Goal: Book appointment/travel/reservation

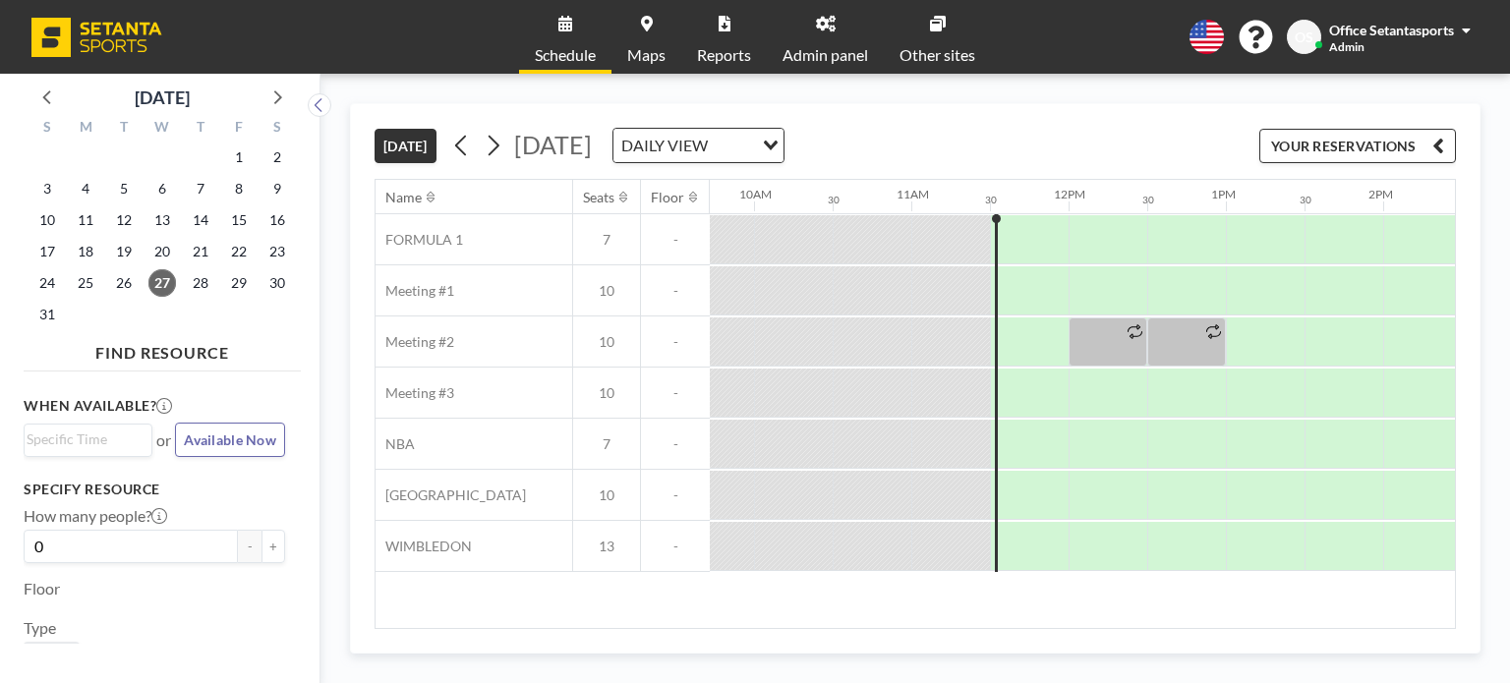
scroll to position [0, 1479]
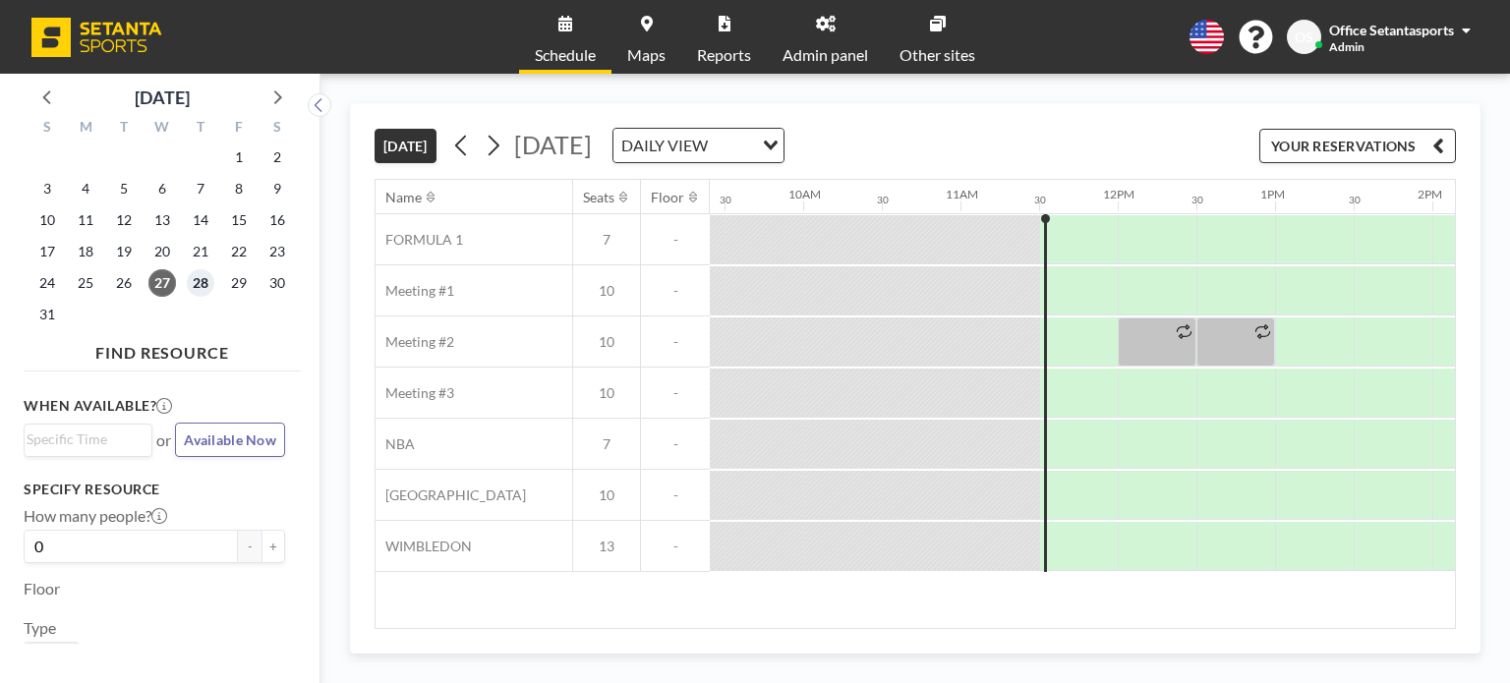
click at [198, 287] on span "28" at bounding box center [201, 283] width 28 height 28
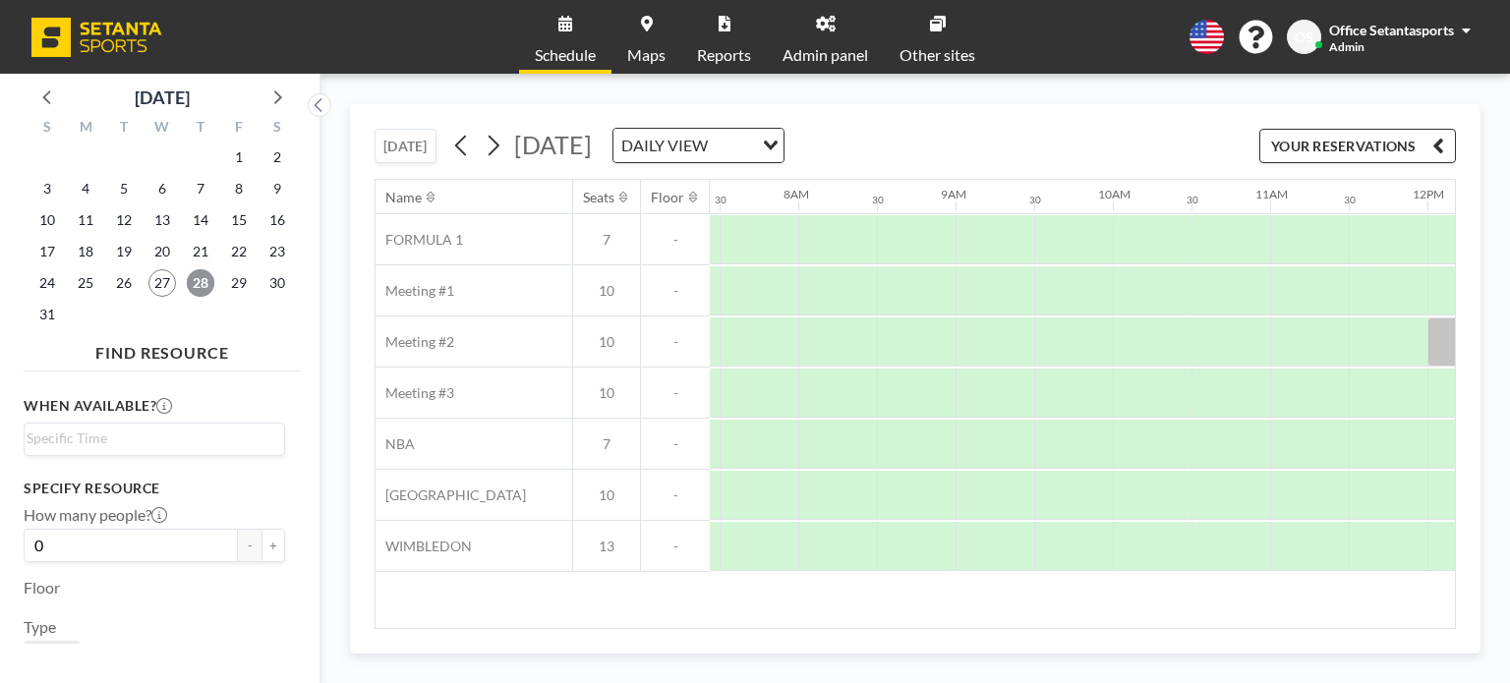
scroll to position [0, 1112]
click at [457, 144] on icon at bounding box center [461, 145] width 19 height 29
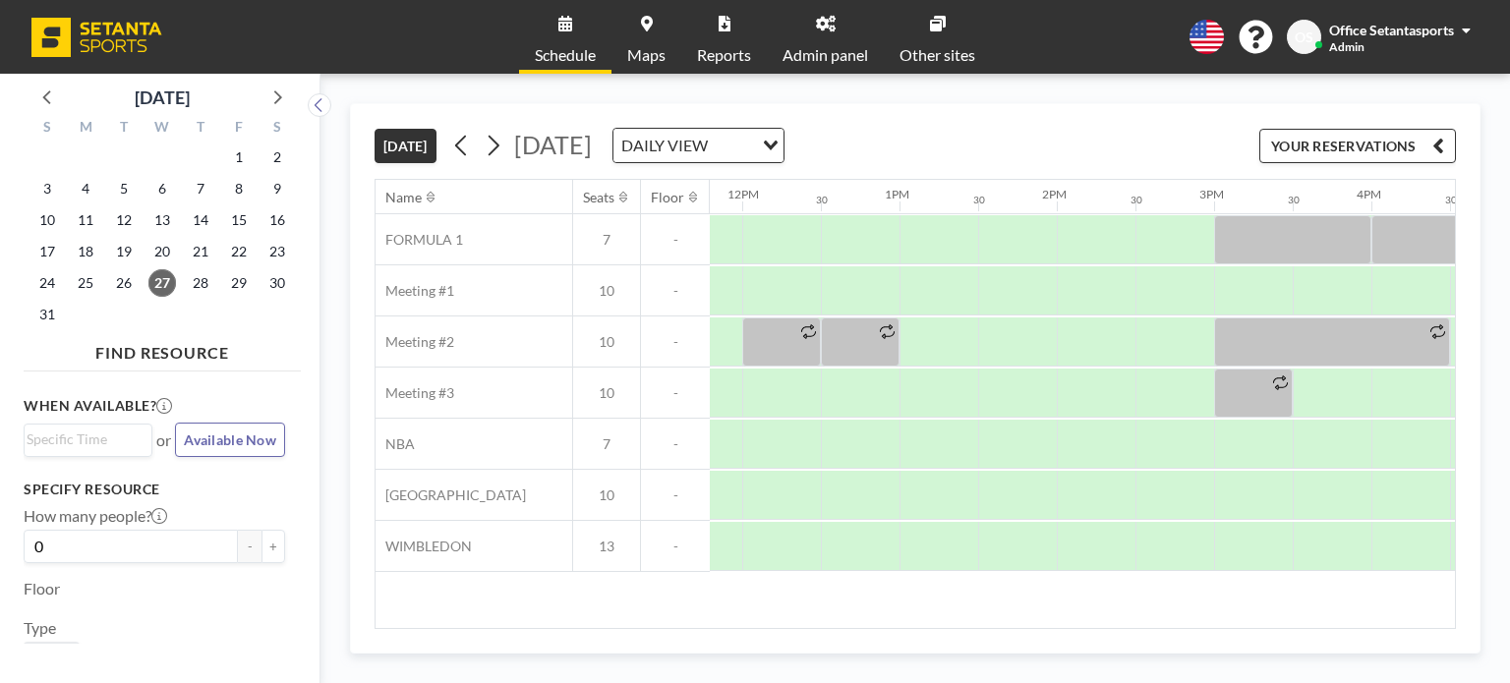
scroll to position [0, 1919]
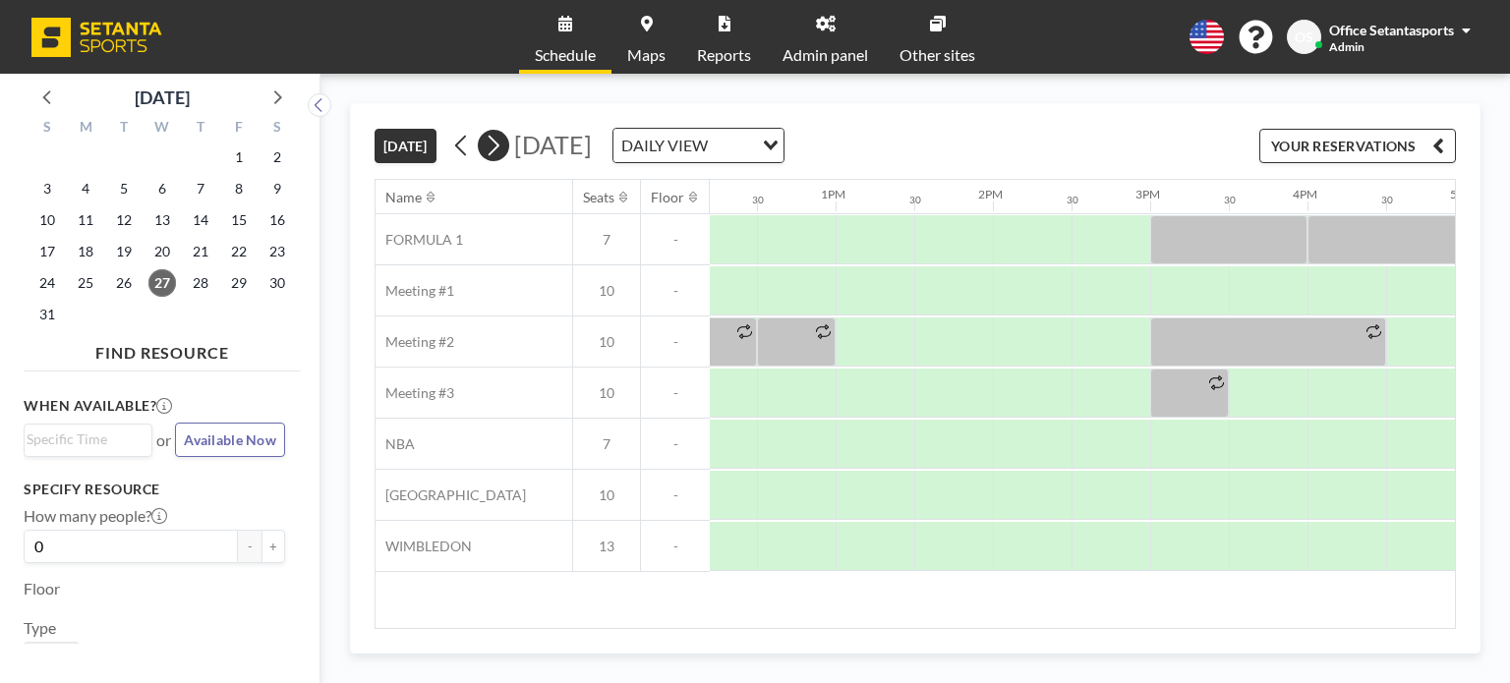
click at [499, 149] on icon at bounding box center [493, 145] width 19 height 29
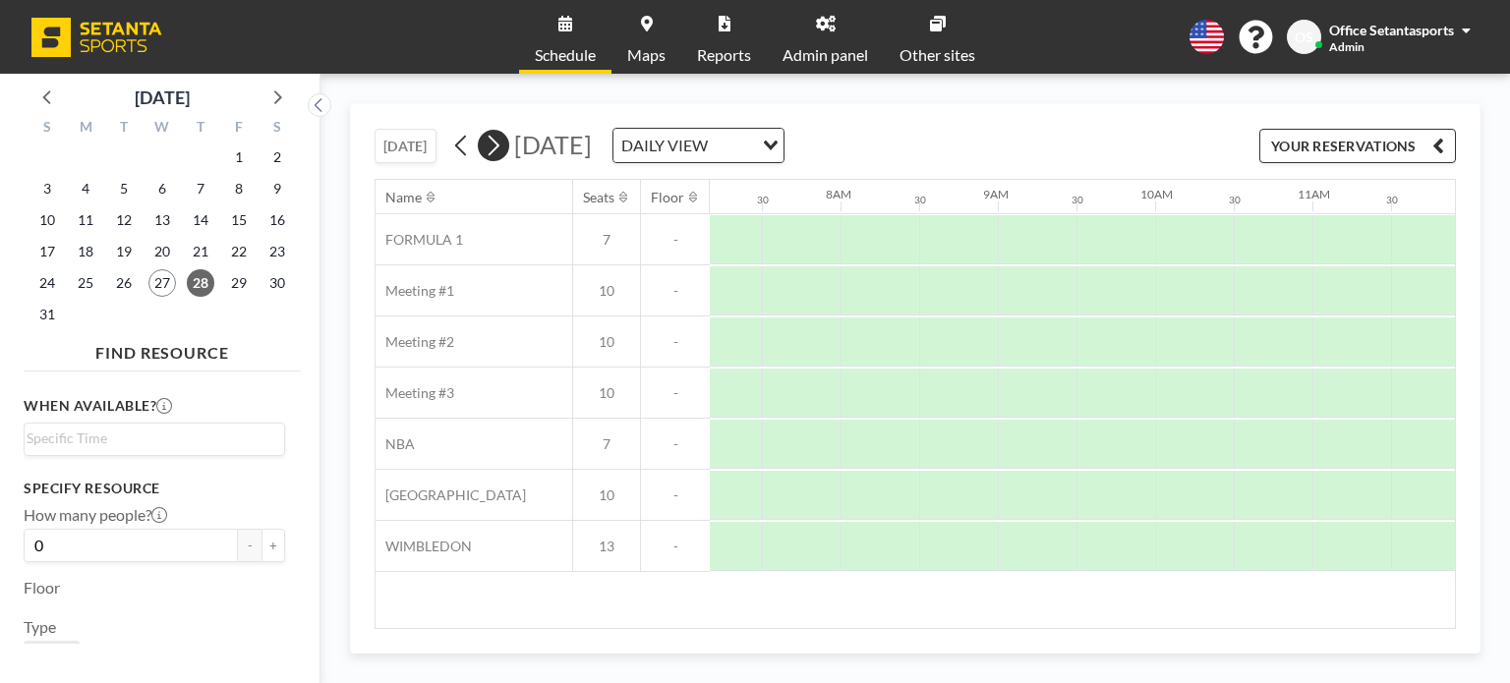
scroll to position [0, 1258]
click at [499, 149] on icon at bounding box center [493, 145] width 19 height 29
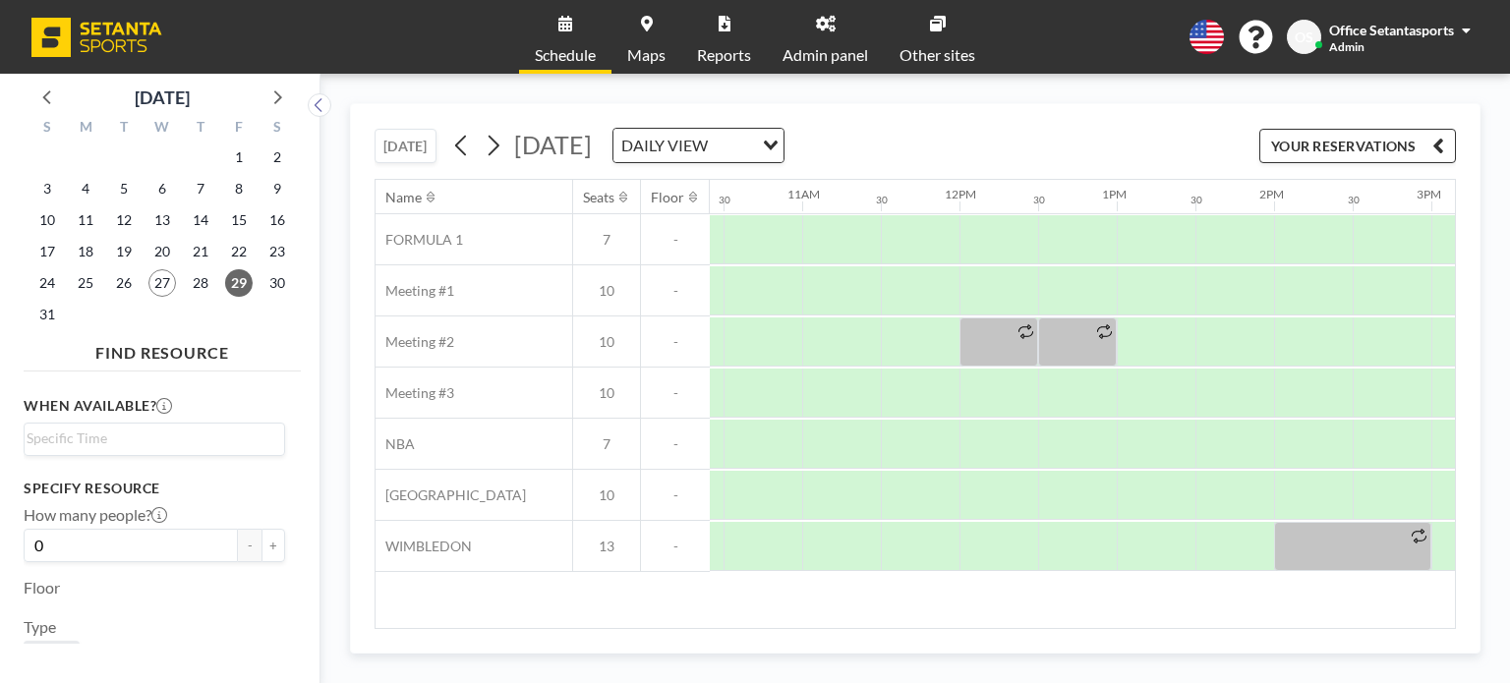
scroll to position [0, 1528]
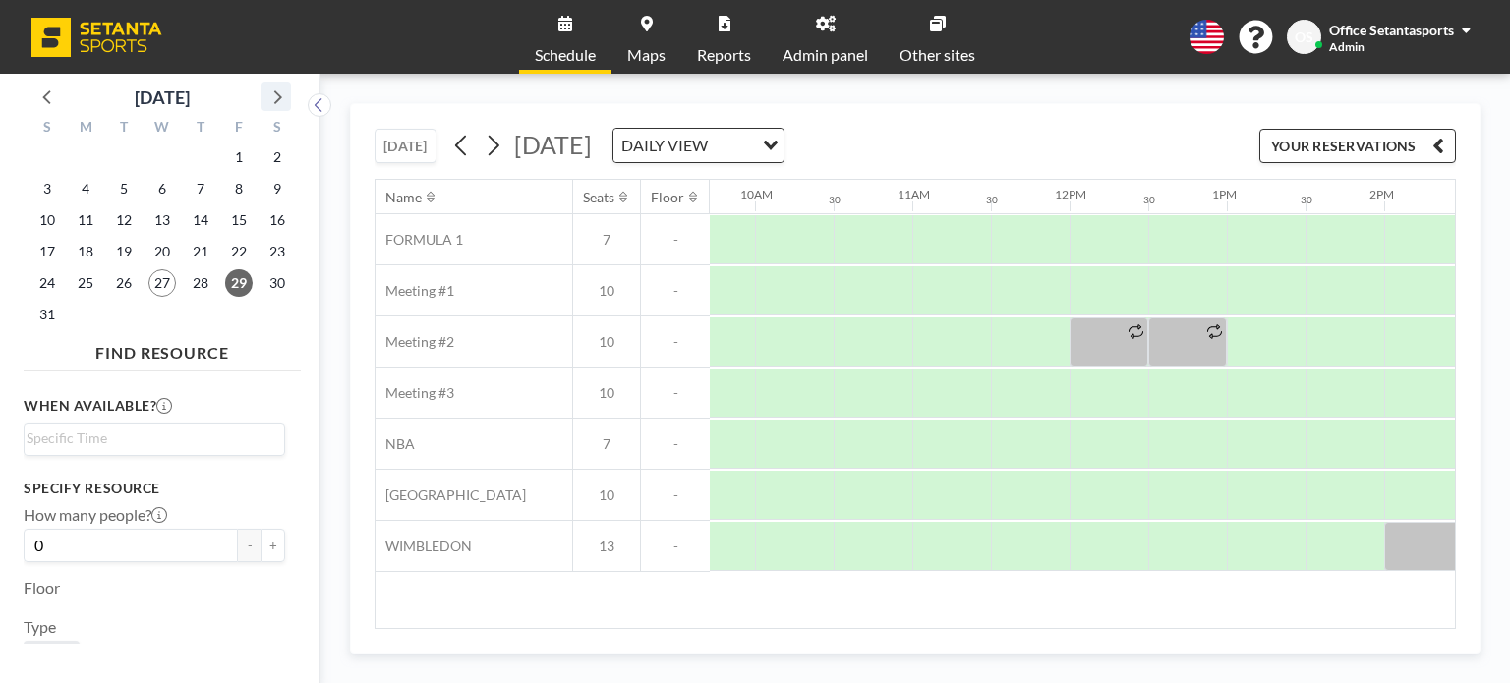
click at [279, 89] on icon at bounding box center [276, 97] width 26 height 26
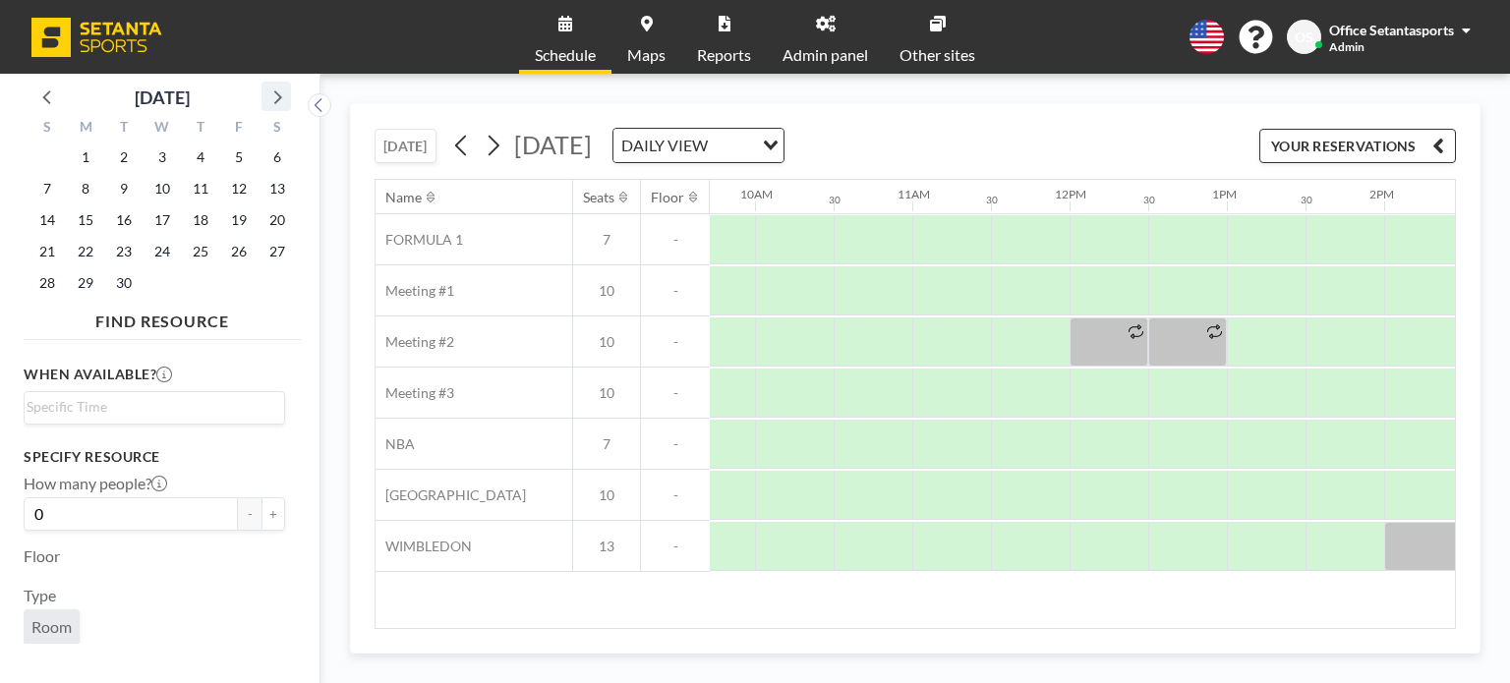
click at [279, 89] on icon at bounding box center [276, 97] width 26 height 26
click at [50, 97] on icon at bounding box center [48, 97] width 26 height 26
click at [87, 156] on span "1" at bounding box center [86, 158] width 28 height 28
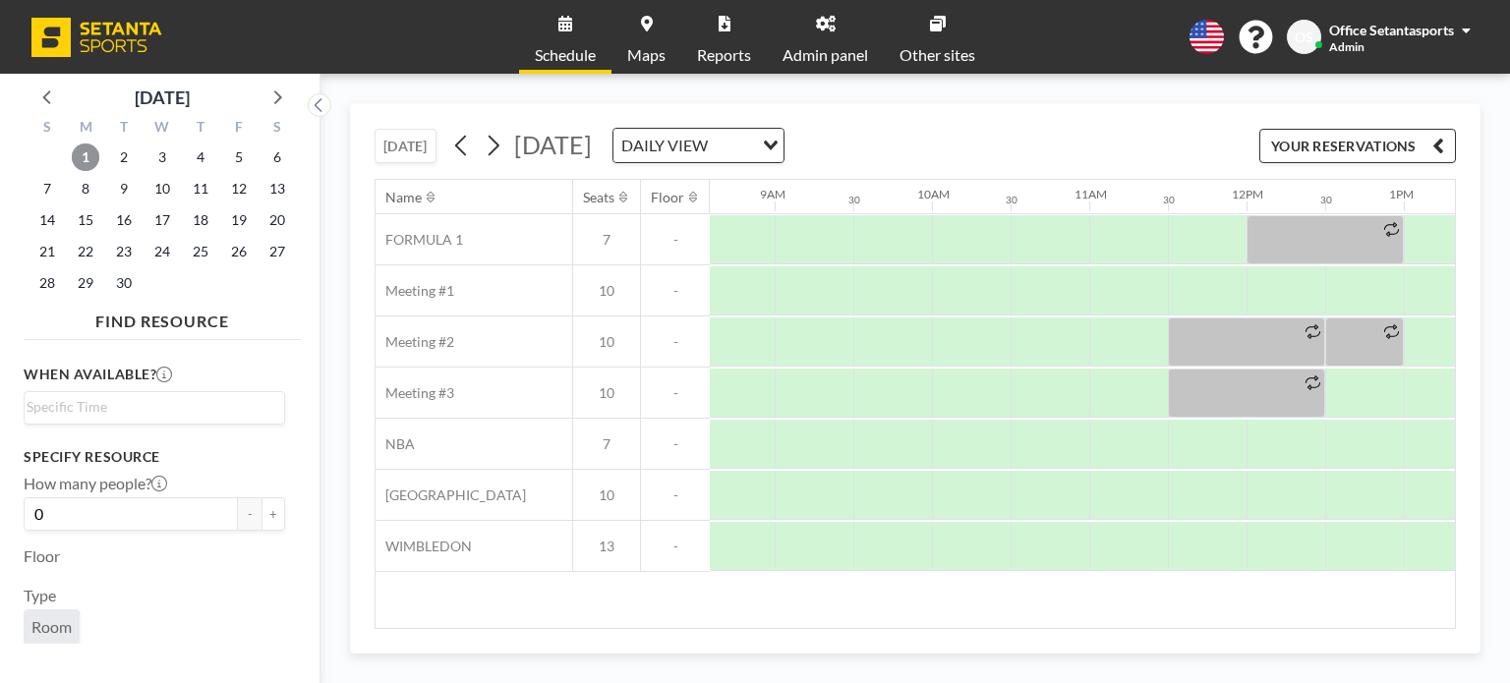
scroll to position [0, 1365]
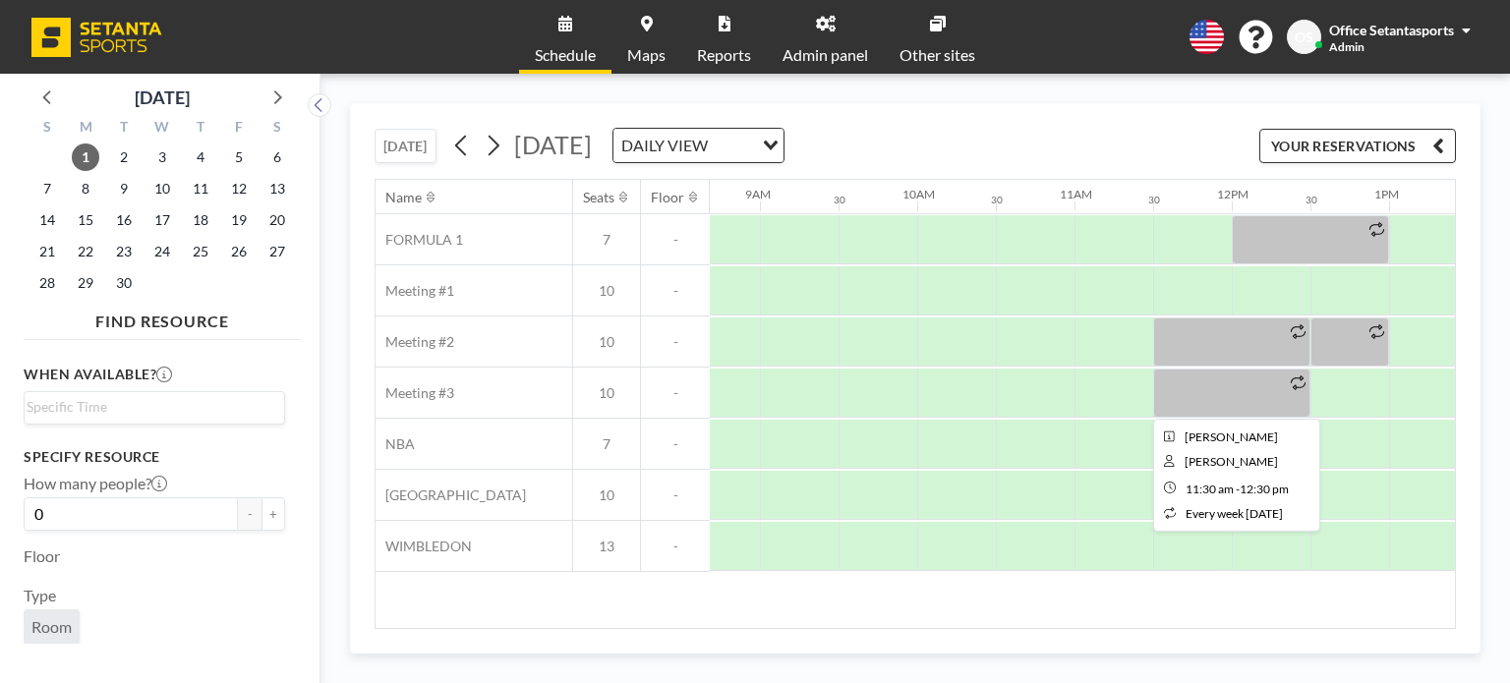
click at [1218, 401] on div at bounding box center [1231, 393] width 157 height 49
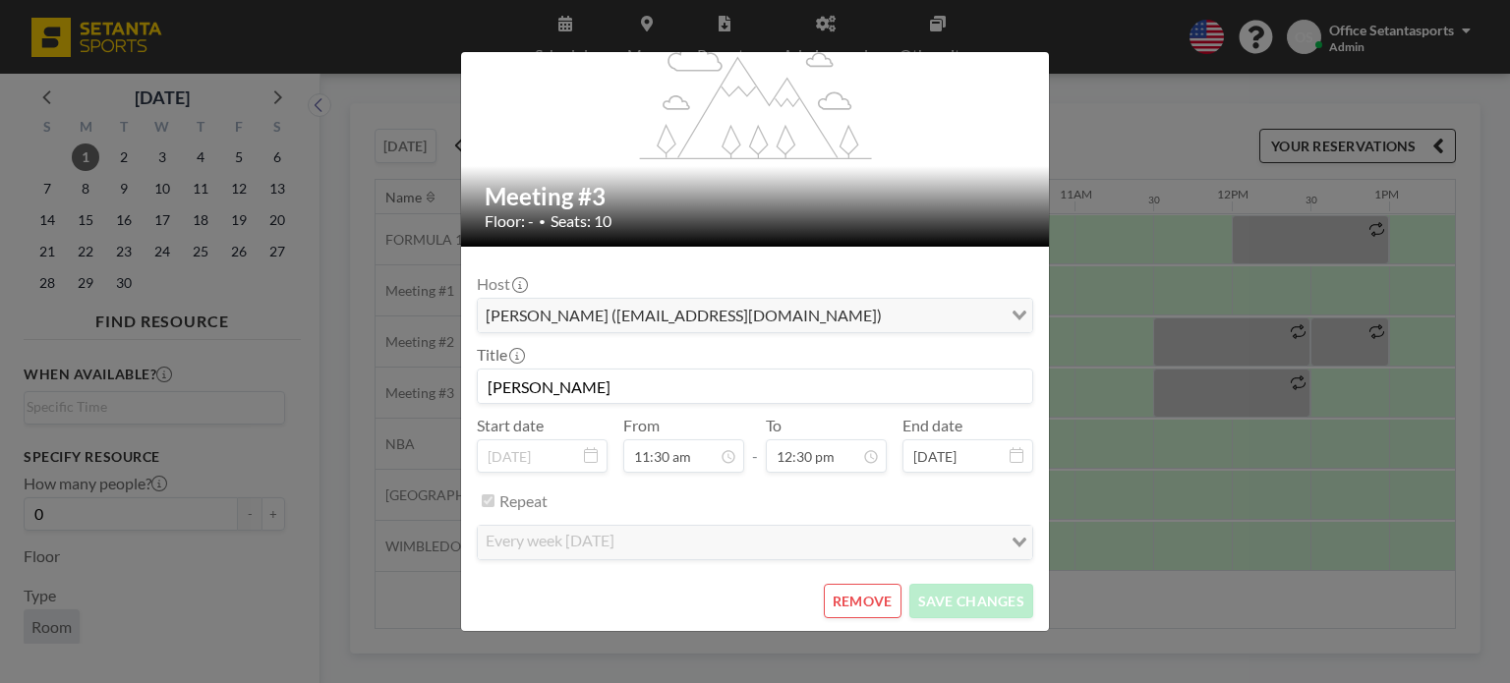
scroll to position [875, 0]
click at [839, 603] on button "REMOVE" at bounding box center [863, 601] width 78 height 34
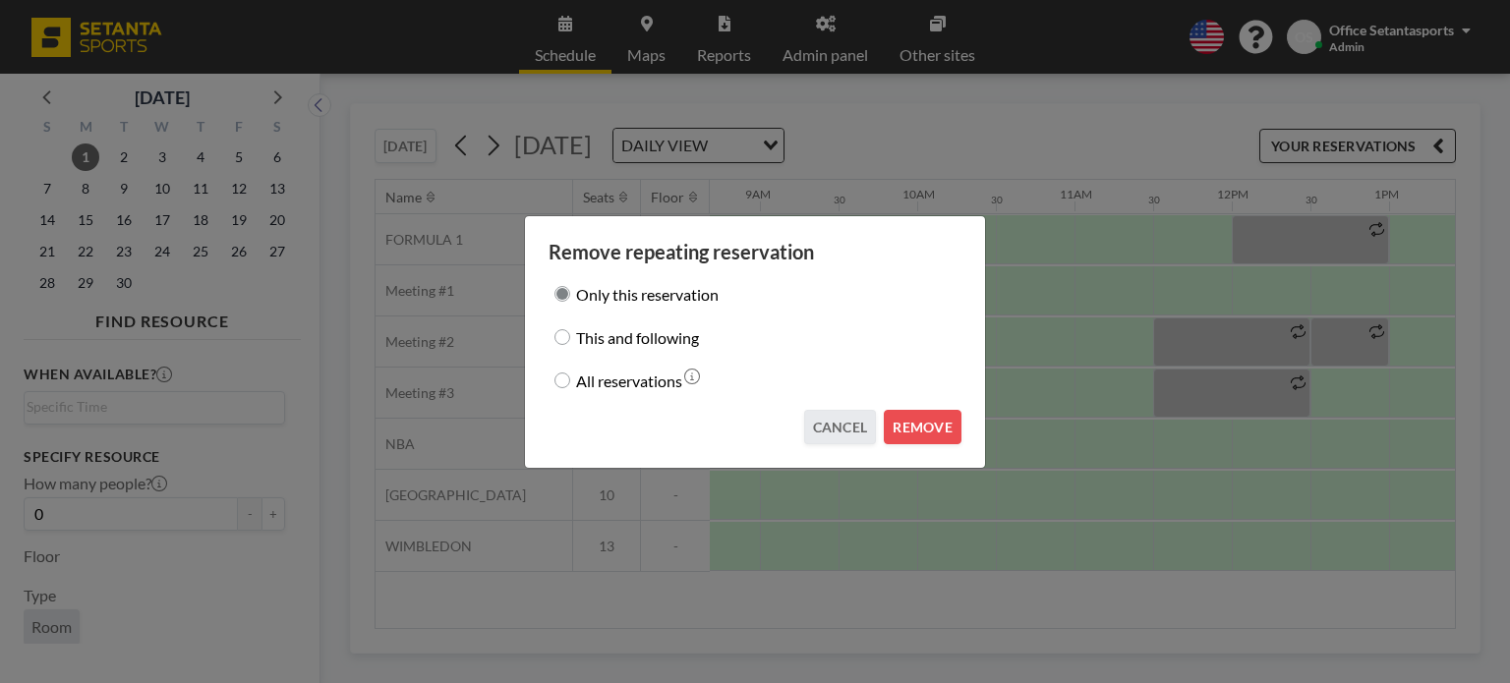
click at [562, 384] on input "All reservations" at bounding box center [562, 381] width 16 height 16
radio input "true"
click at [896, 421] on button "REMOVE" at bounding box center [923, 427] width 78 height 34
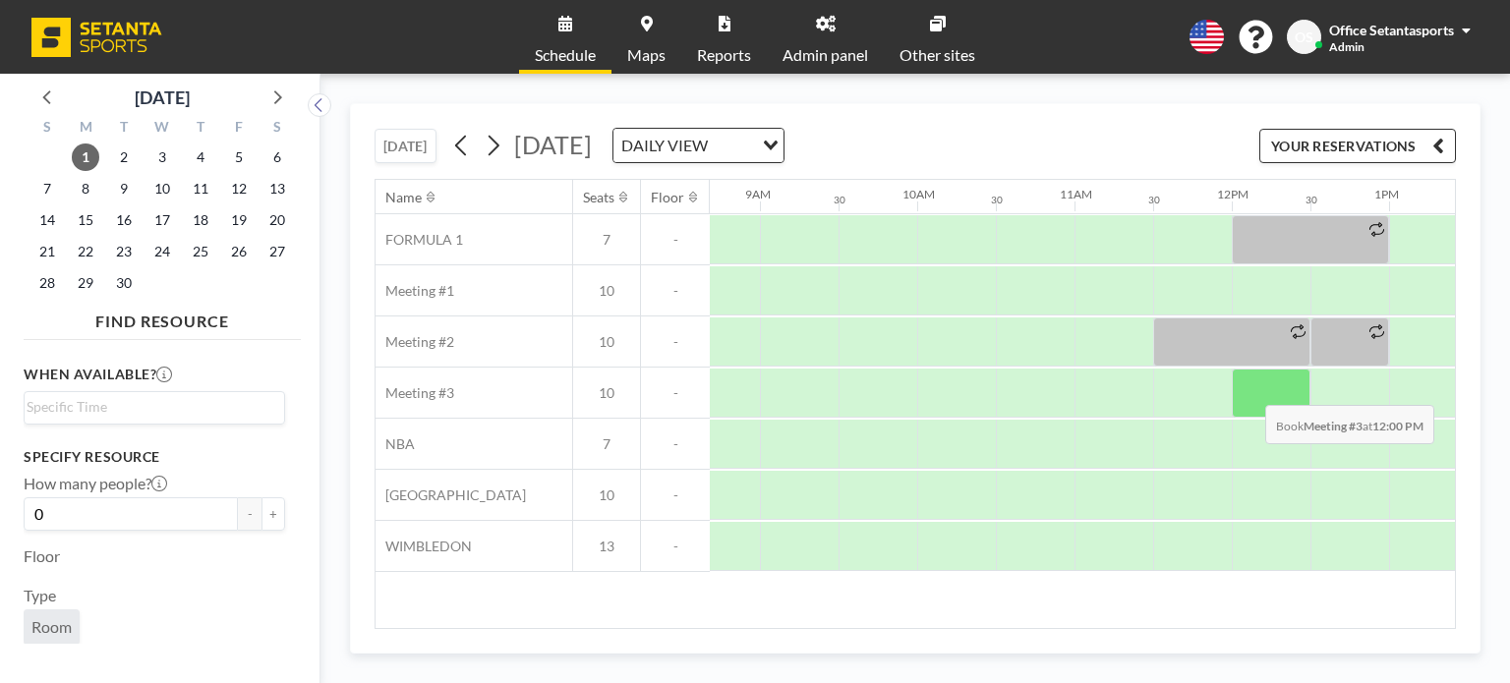
click at [1249, 389] on div at bounding box center [1271, 393] width 79 height 49
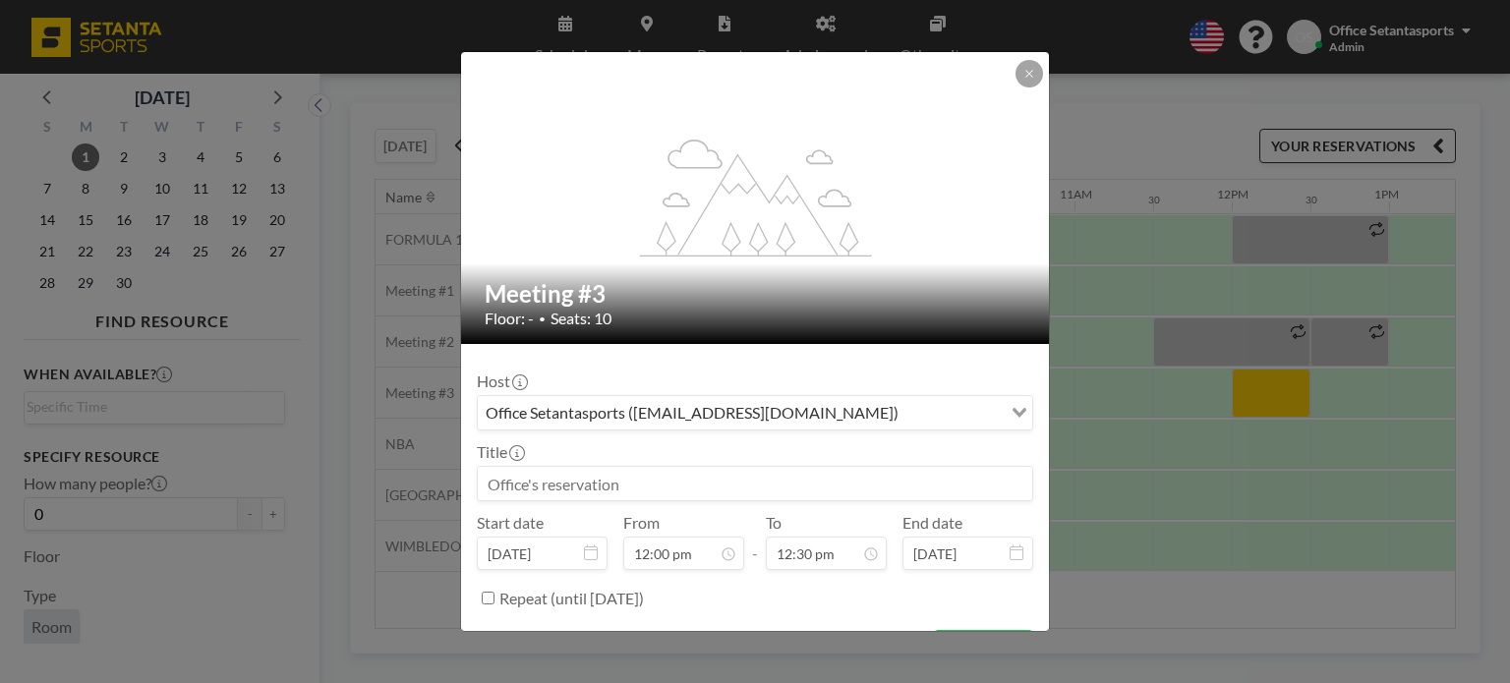
click at [669, 405] on div "Office Setantasports ([EMAIL_ADDRESS][DOMAIN_NAME])" at bounding box center [740, 410] width 524 height 29
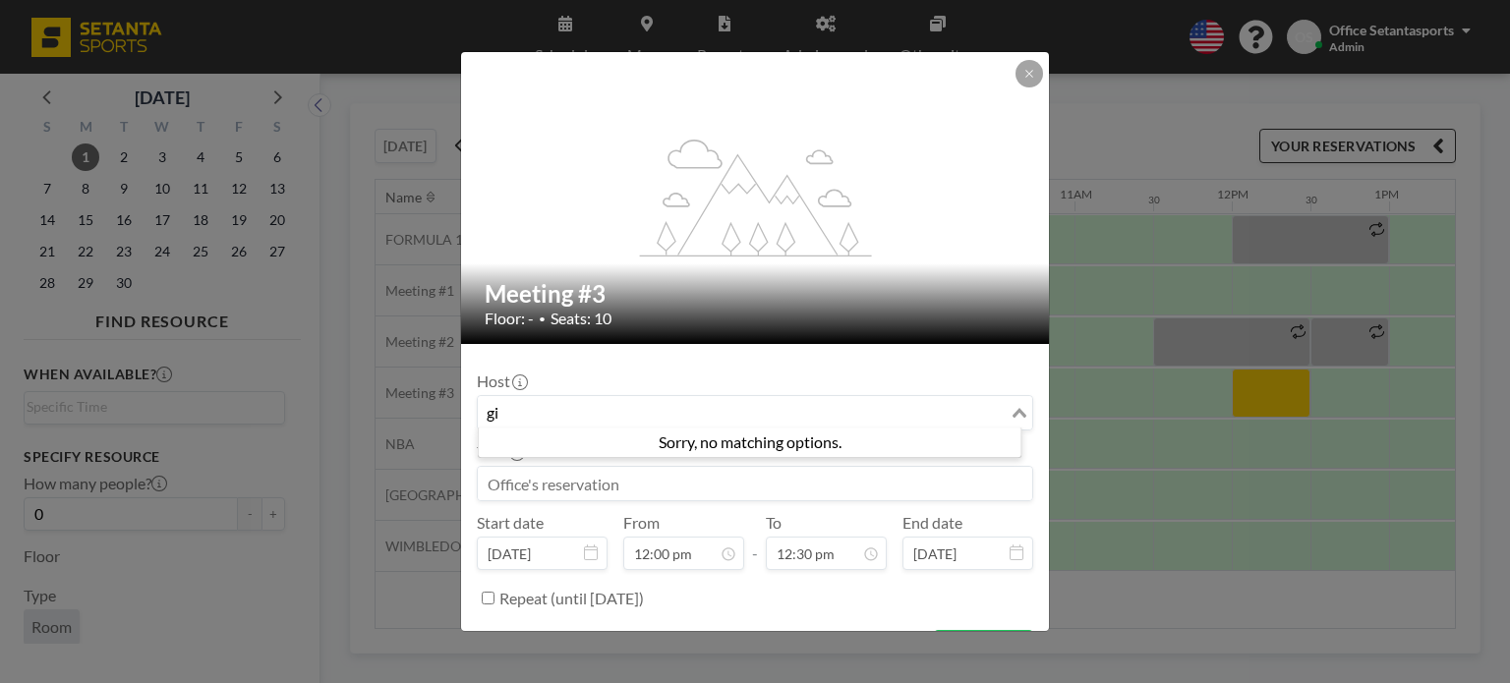
type input "g"
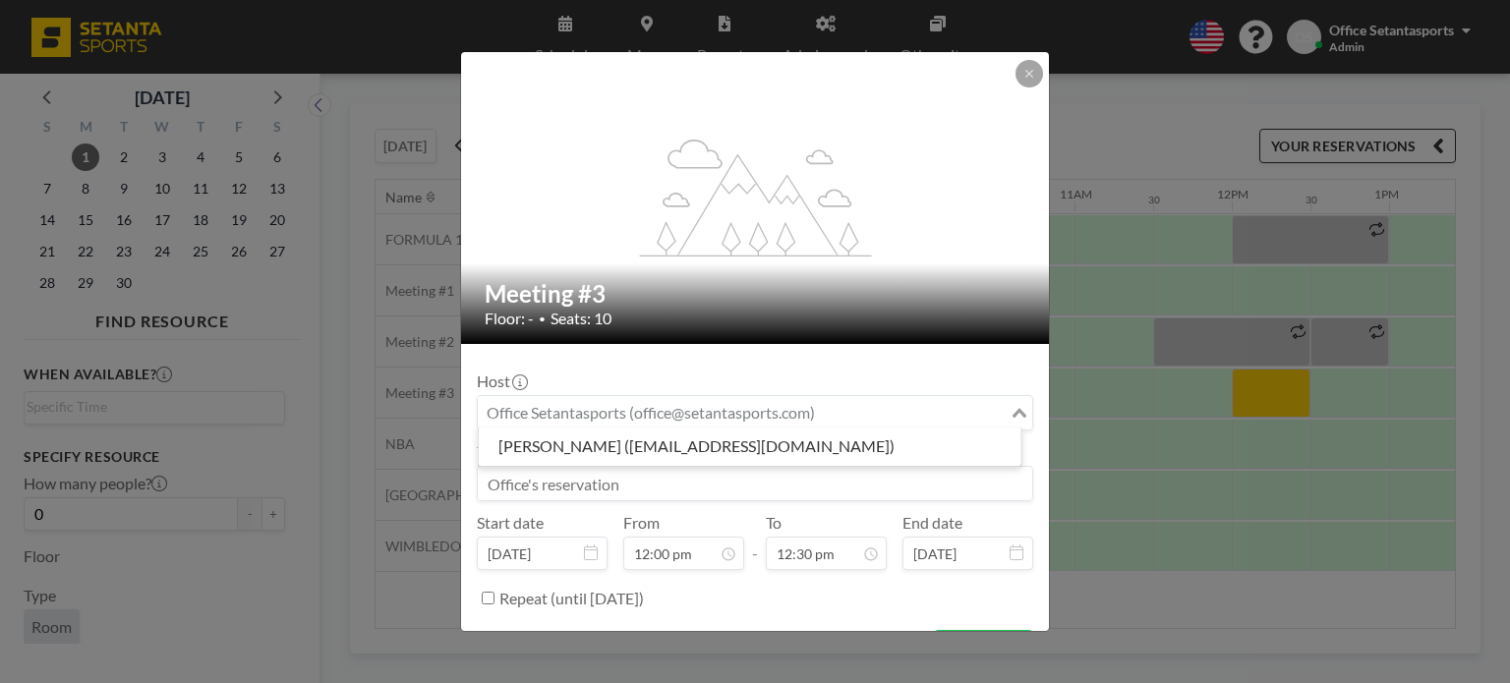
paste input "[EMAIL_ADDRESS][DOMAIN_NAME]"
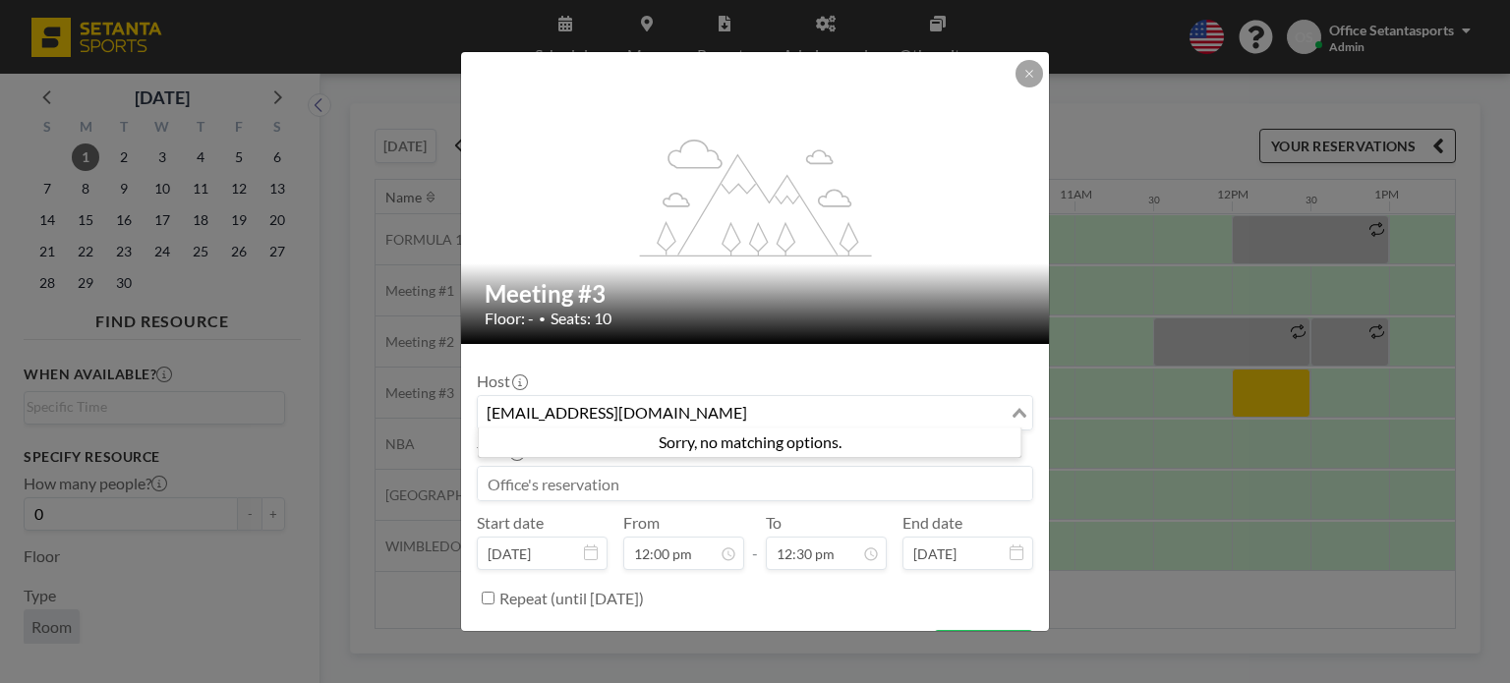
type input "[EMAIL_ADDRESS][DOMAIN_NAME]"
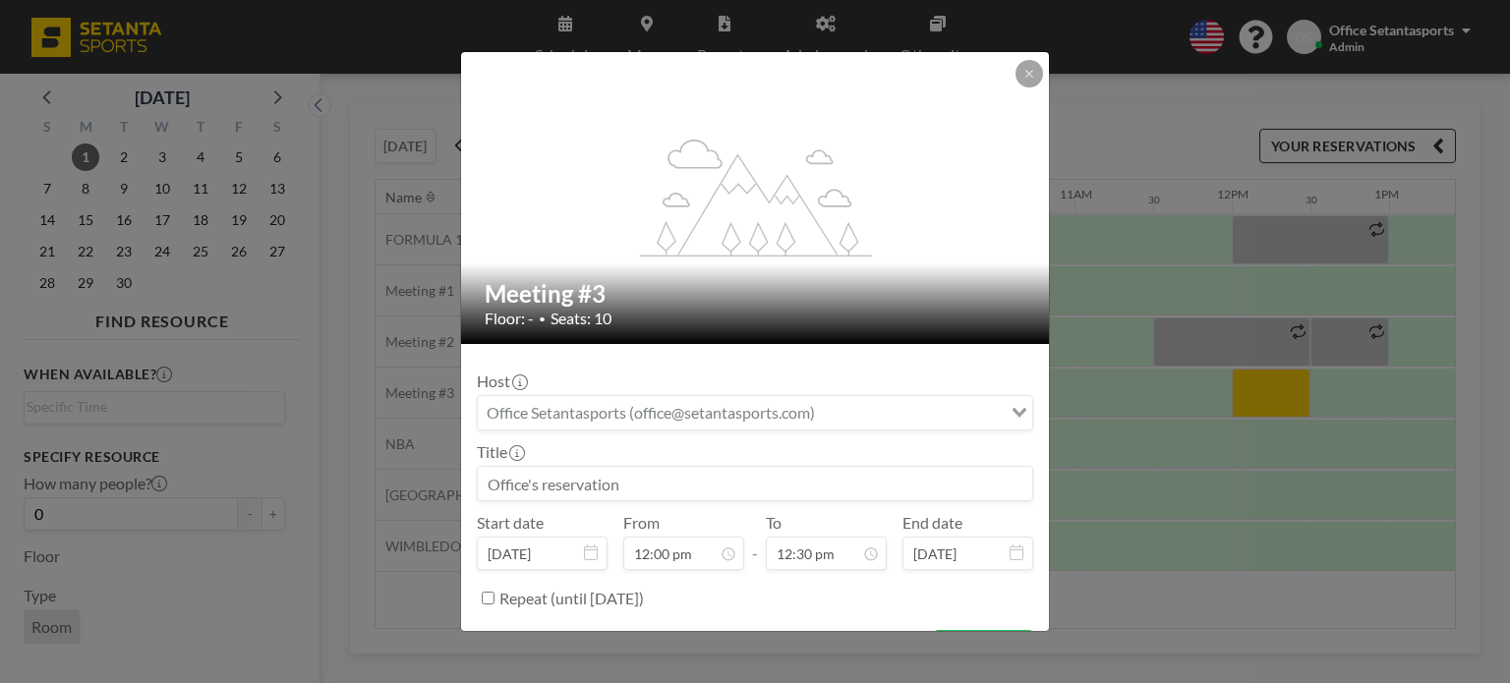
click at [778, 356] on form "Host Loading... Title Start date [DATE] From 12:00 pm - To 12:30 pm End date [D…" at bounding box center [755, 512] width 588 height 336
click at [733, 412] on input "Search for option" at bounding box center [744, 413] width 528 height 26
paste input "[EMAIL_ADDRESS][DOMAIN_NAME]"
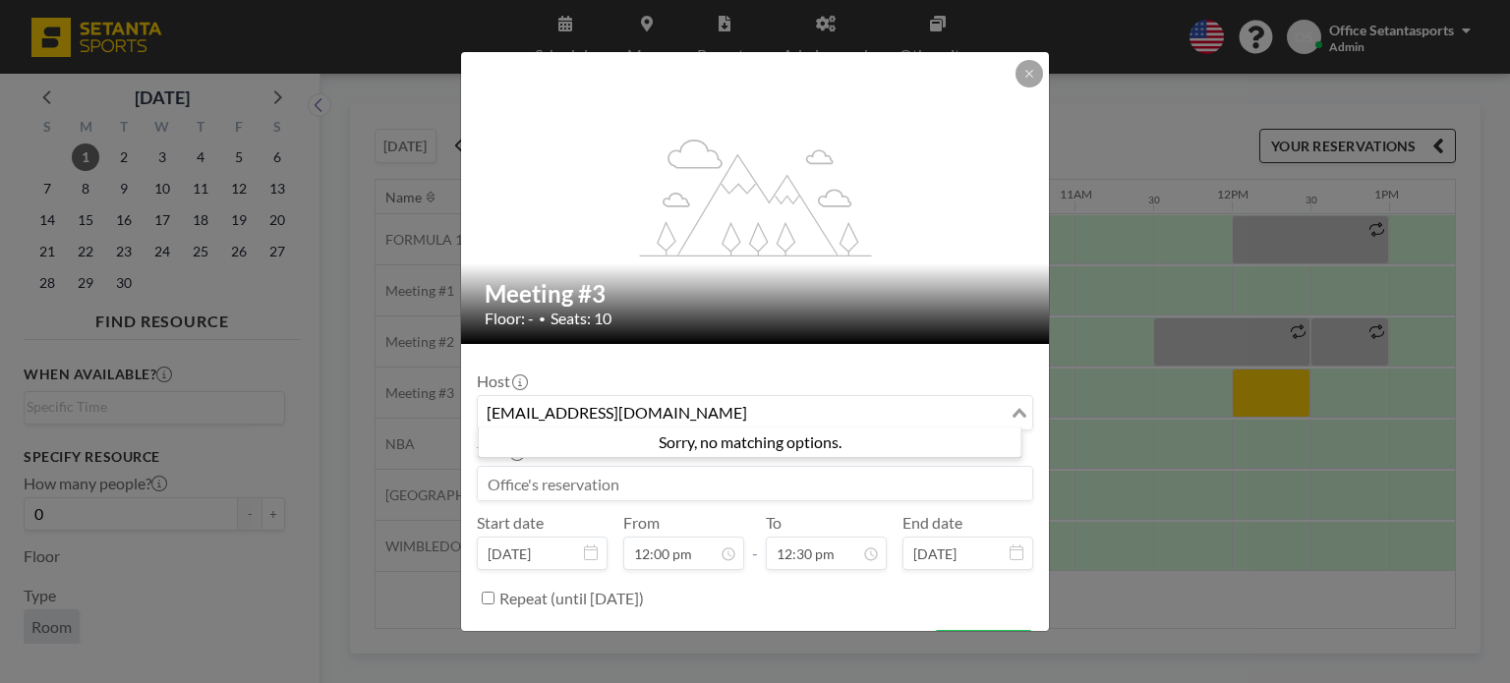
type input "[EMAIL_ADDRESS][DOMAIN_NAME]"
click at [646, 479] on input at bounding box center [755, 483] width 554 height 33
click at [668, 412] on input "Search for option" at bounding box center [744, 413] width 528 height 26
paste input "[EMAIL_ADDRESS][DOMAIN_NAME]"
type input "[EMAIL_ADDRESS][DOMAIN_NAME]"
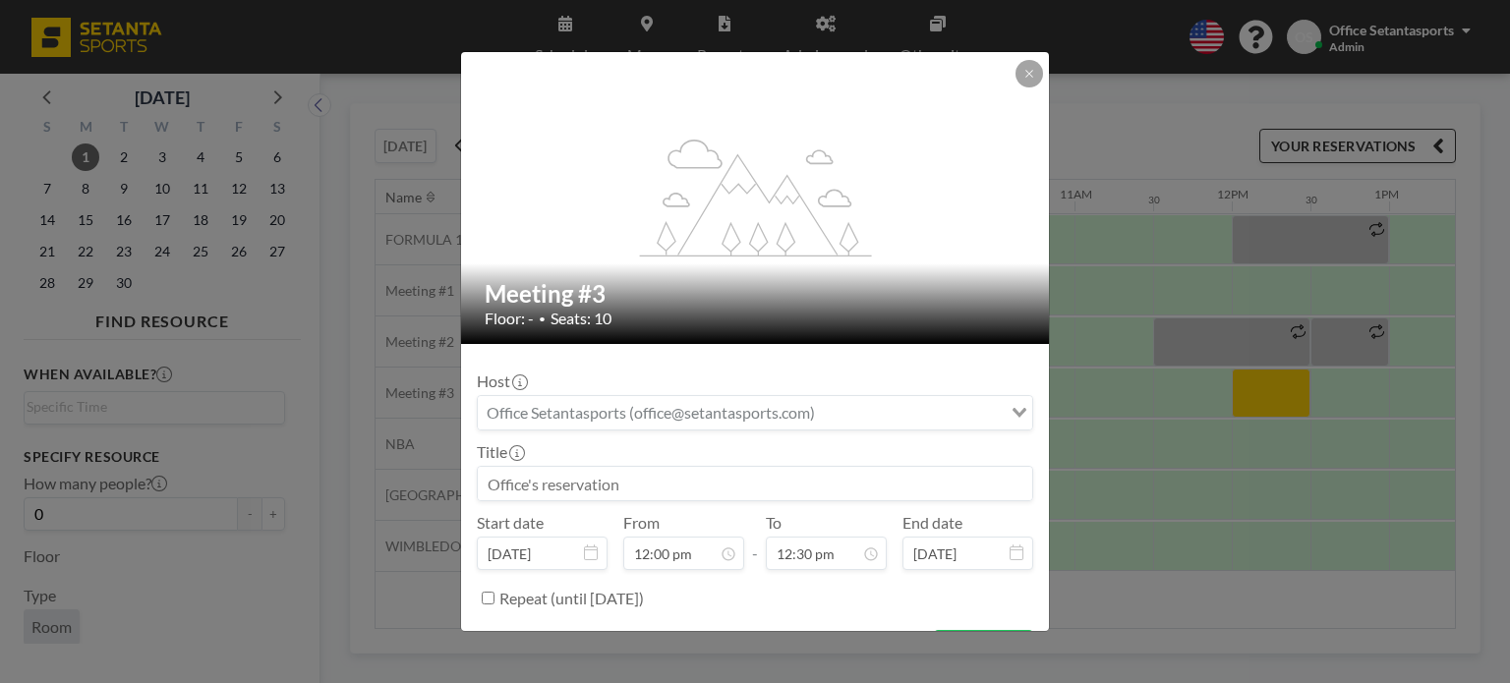
click at [716, 366] on div "Host Loading... Title Start date [DATE] From 12:00 pm - To 12:30 pm End date [D…" at bounding box center [755, 487] width 556 height 255
click at [664, 414] on input "Search for option" at bounding box center [744, 413] width 528 height 26
click at [663, 344] on form "Host Loading... Title Start date [DATE] From 12:00 pm - To 12:30 pm End date [D…" at bounding box center [755, 512] width 588 height 336
click at [578, 489] on input at bounding box center [755, 483] width 554 height 33
type input "[PERSON_NAME]'s Meeting"
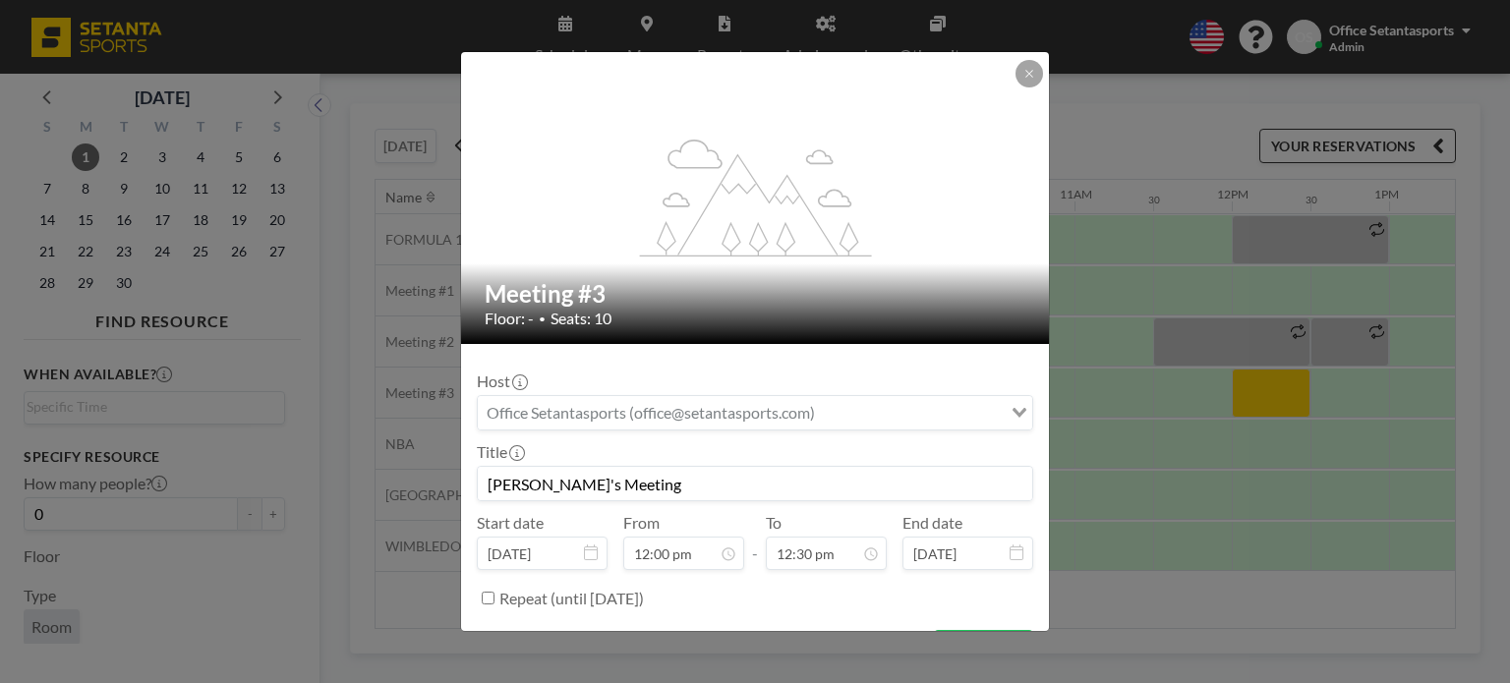
scroll to position [839, 0]
drag, startPoint x: 679, startPoint y: 492, endPoint x: 445, endPoint y: 481, distance: 234.2
click at [445, 481] on div "flex-grow: 1.2; Meeting #3 Floor: - • Seats: 10 Host Loading... Title [PERSON_N…" at bounding box center [755, 341] width 1510 height 683
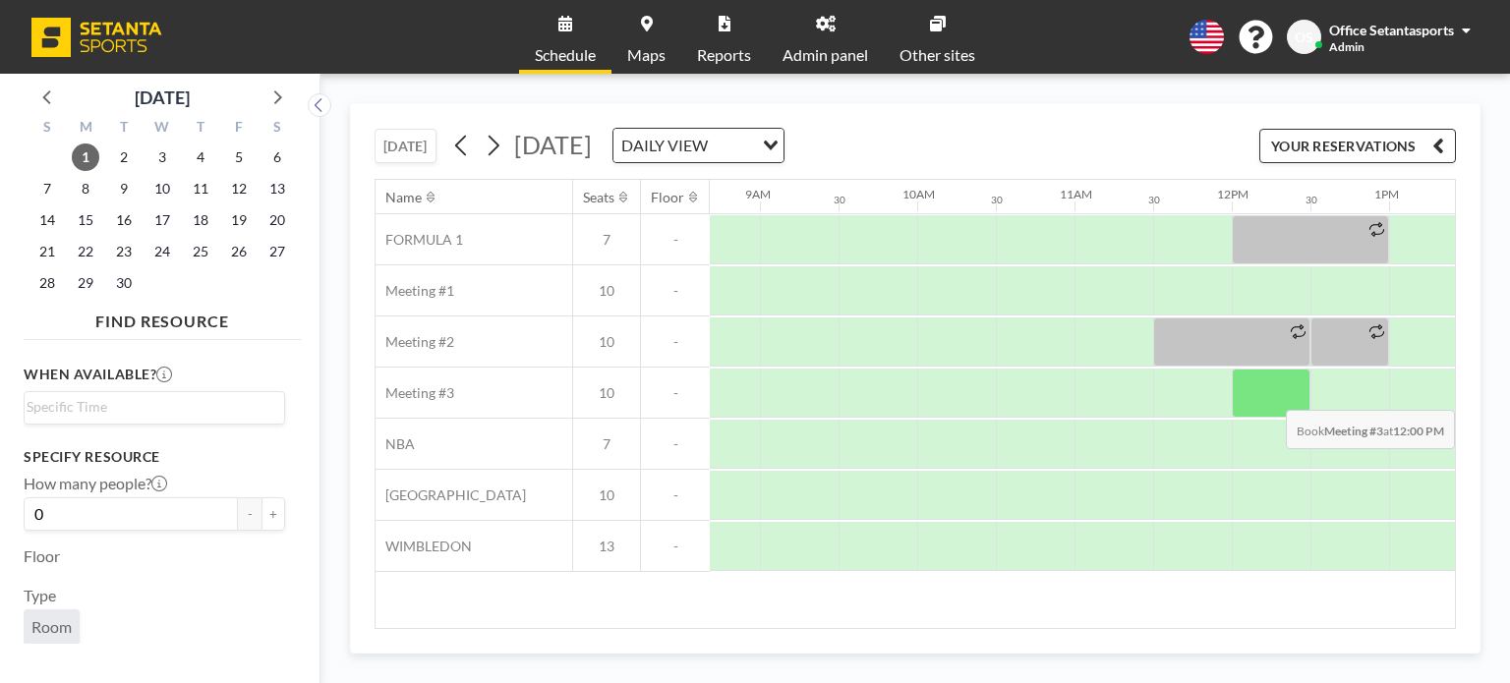
click at [1284, 394] on div at bounding box center [1271, 393] width 79 height 49
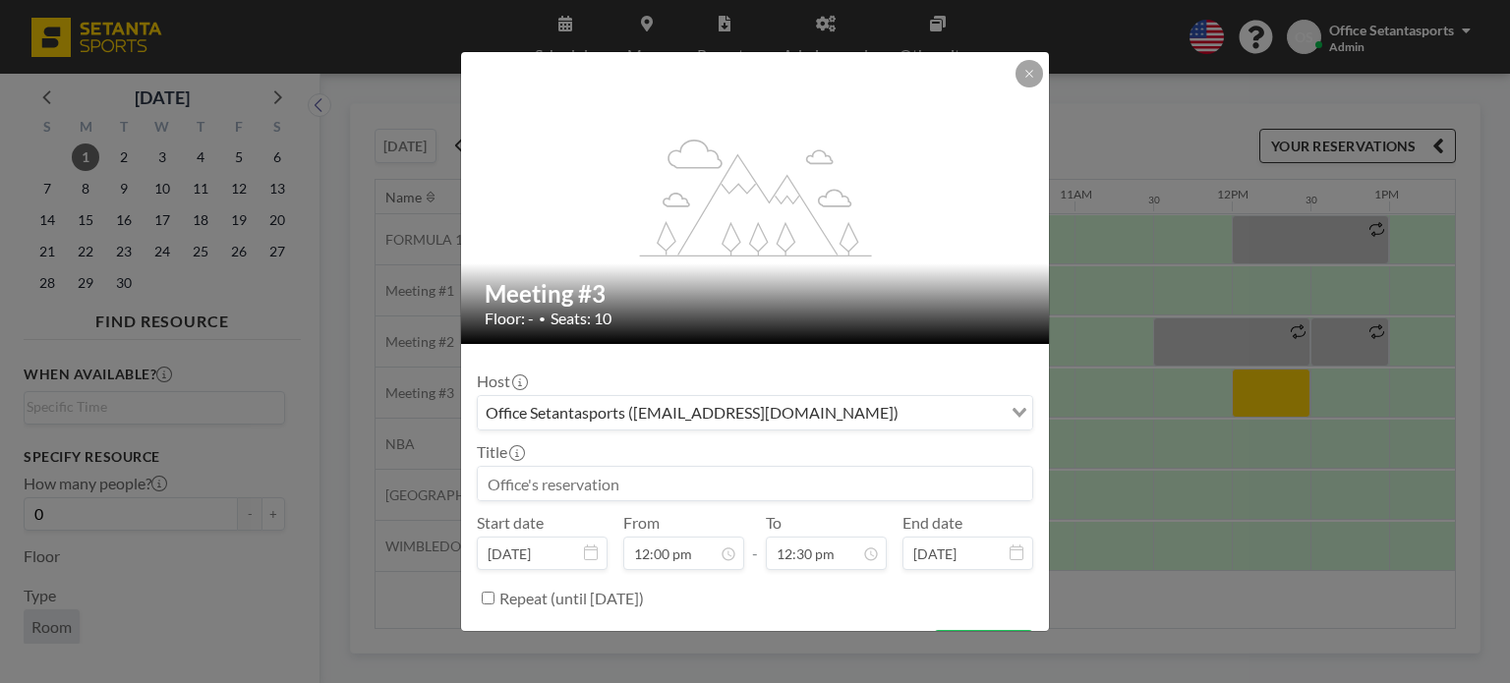
click at [627, 494] on input at bounding box center [755, 483] width 554 height 33
paste input "[EMAIL_ADDRESS][DOMAIN_NAME]"
type input "g"
type input "[PERSON_NAME]'s Meeting"
drag, startPoint x: 658, startPoint y: 483, endPoint x: 432, endPoint y: 486, distance: 226.1
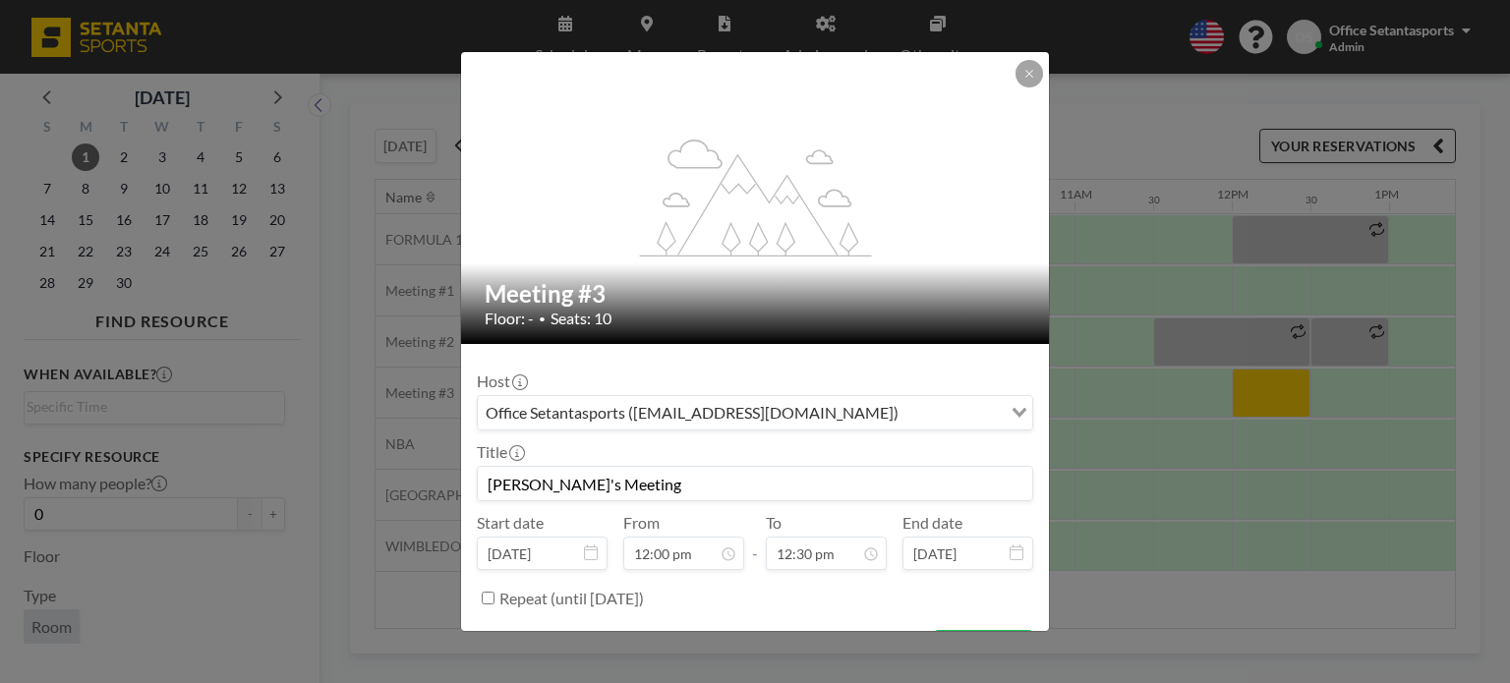
click at [432, 486] on div "flex-grow: 1.2; Meeting #3 Floor: - • Seats: 10 Host Office Setantasports ([EMA…" at bounding box center [755, 341] width 1510 height 683
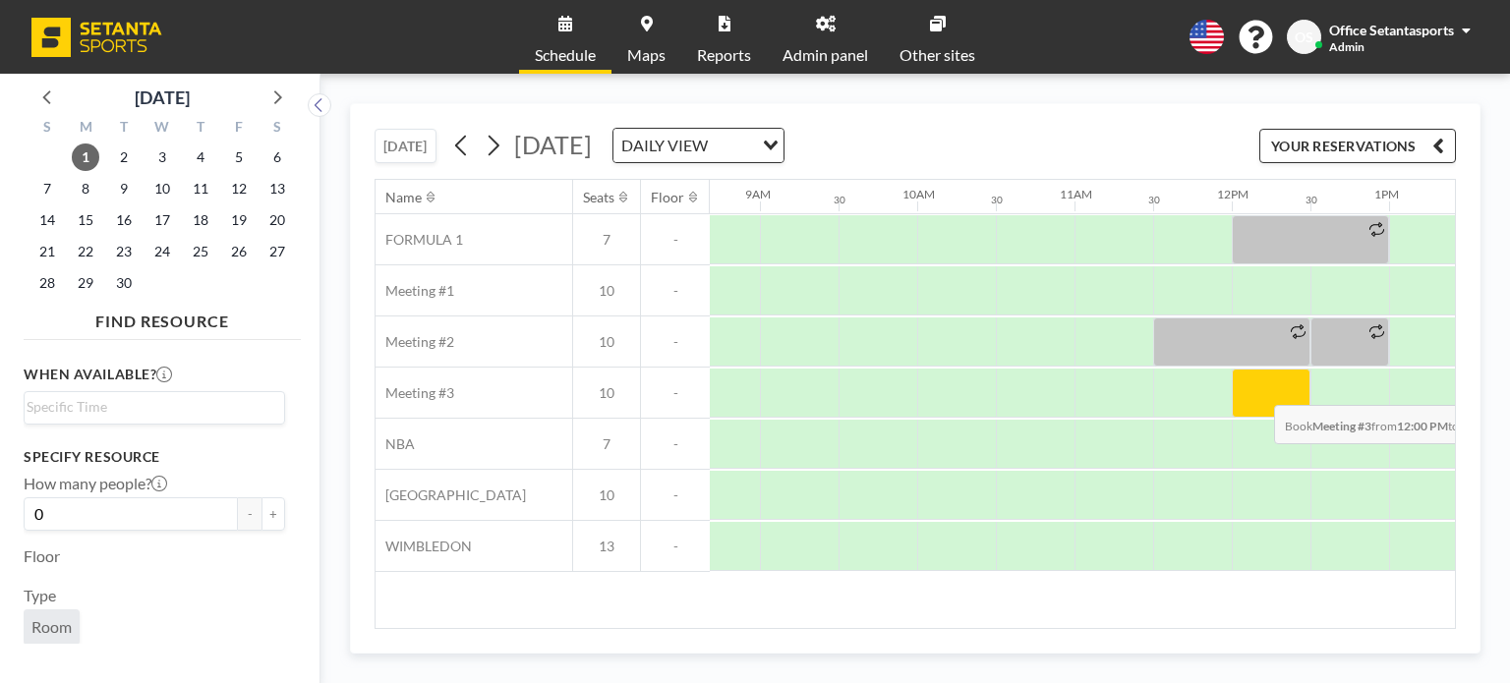
click at [1258, 389] on div at bounding box center [1271, 393] width 79 height 49
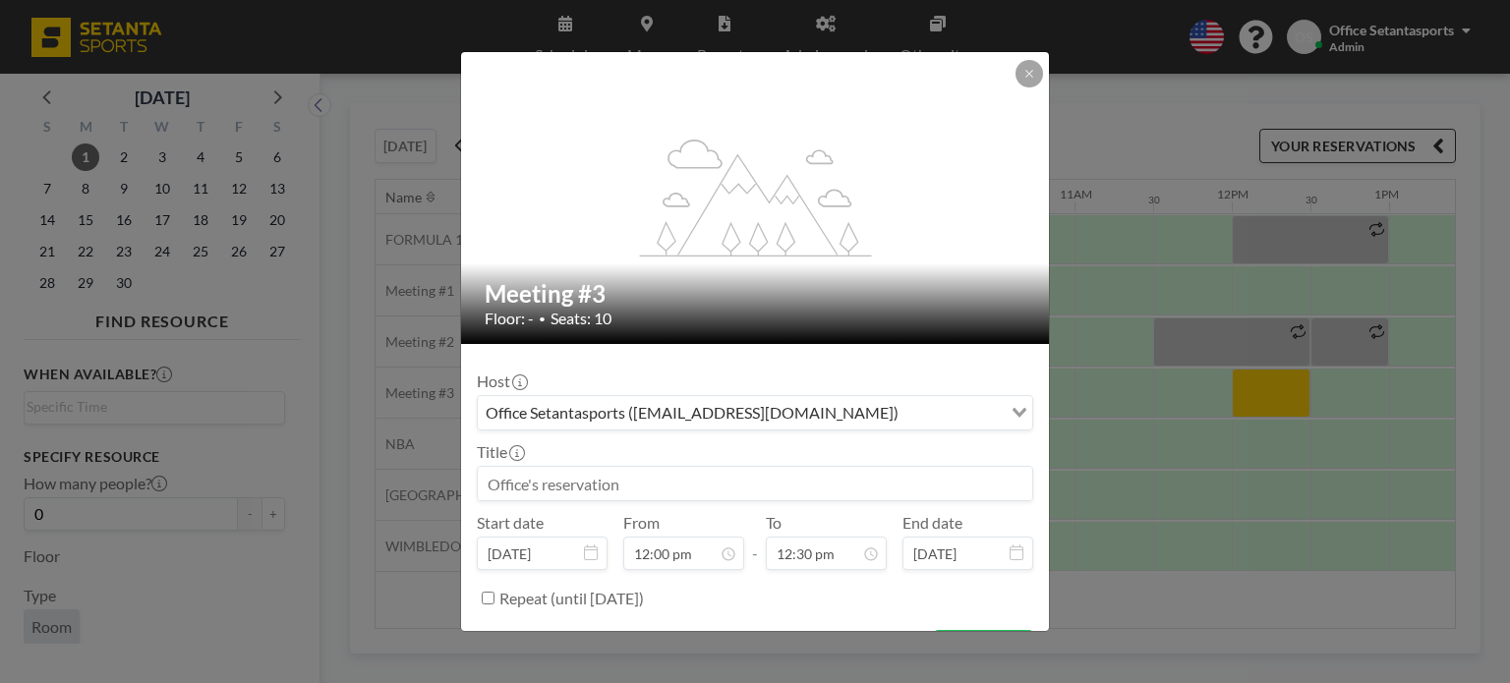
click at [617, 483] on input at bounding box center [755, 483] width 554 height 33
drag, startPoint x: 665, startPoint y: 488, endPoint x: 483, endPoint y: 481, distance: 183.0
click at [483, 481] on input "[PERSON_NAME]'s Meeting" at bounding box center [755, 483] width 554 height 33
click at [669, 486] on input "[PERSON_NAME]'s Meeting" at bounding box center [755, 483] width 554 height 33
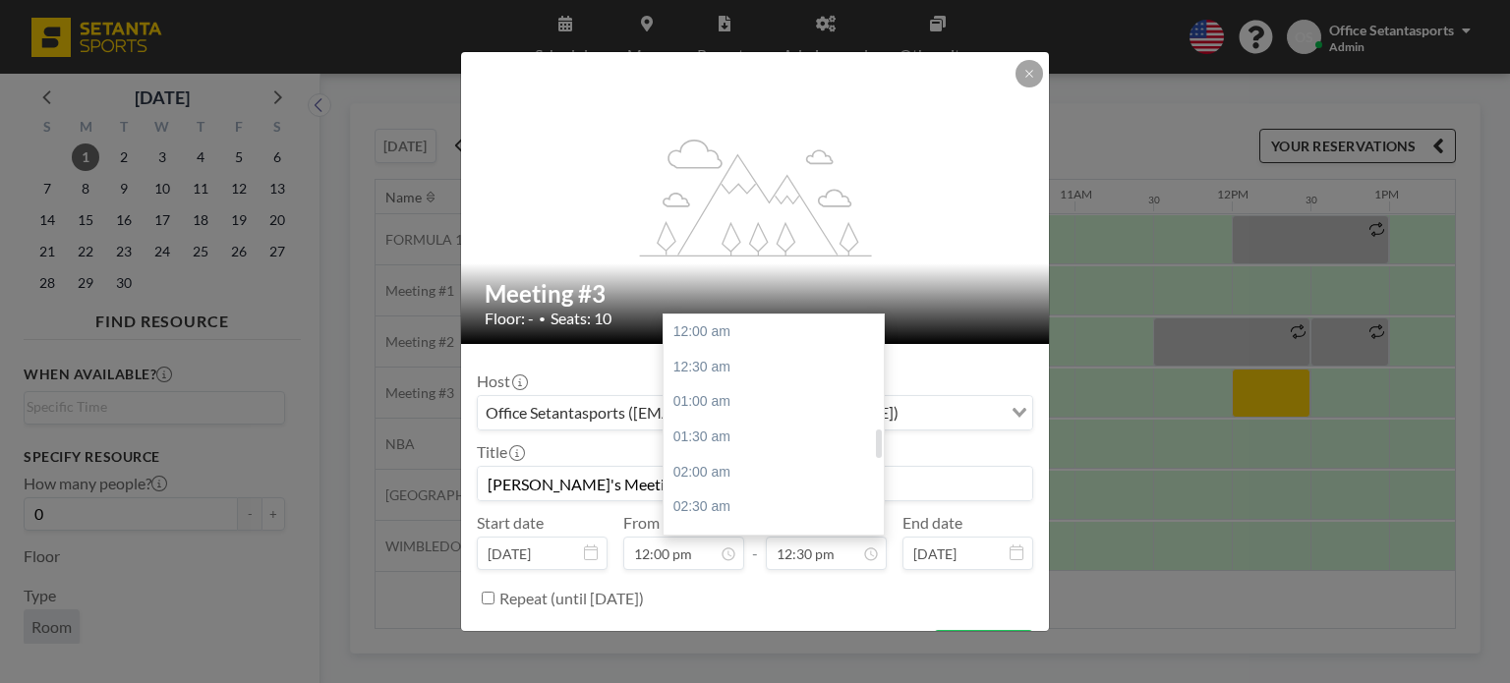
scroll to position [875, 0]
type input "[PERSON_NAME]'s Meeting"
click at [762, 436] on div "02:00 pm" at bounding box center [779, 437] width 230 height 35
type input "02:00 pm"
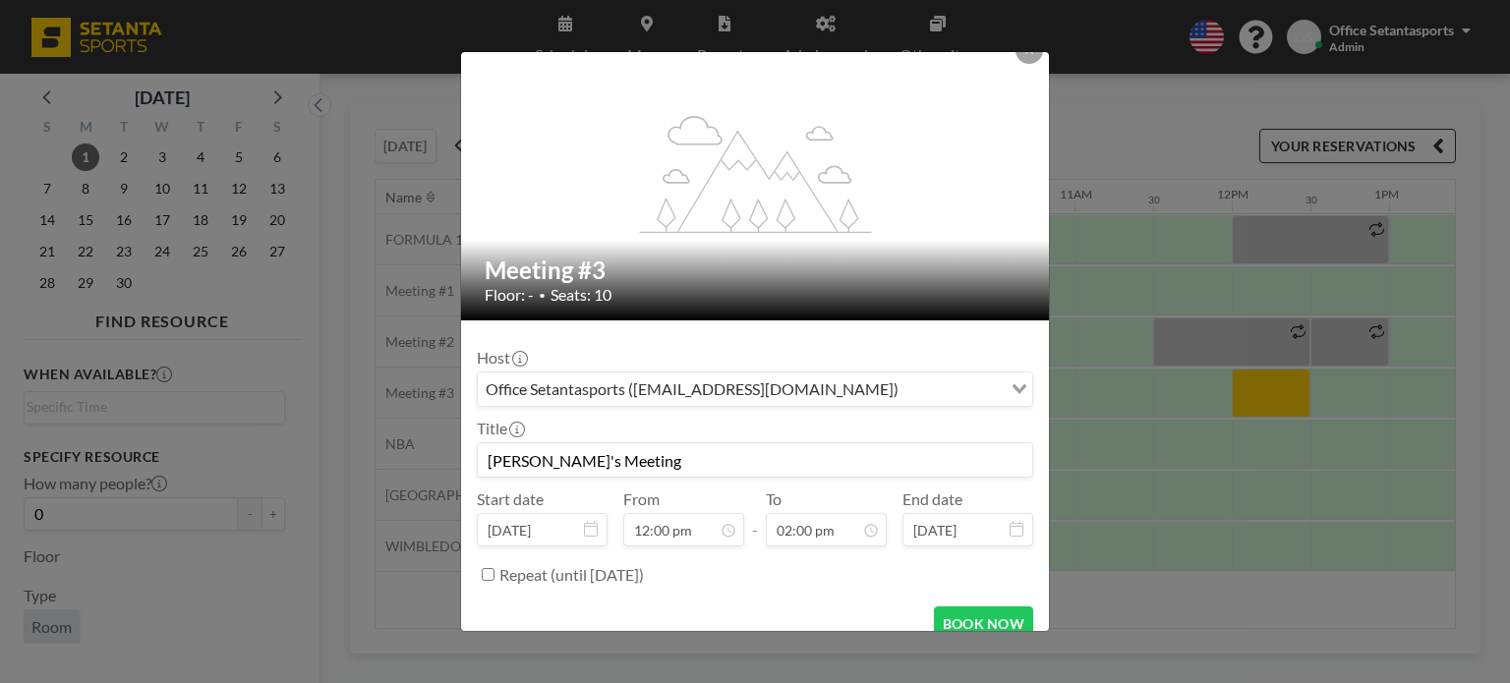
scroll to position [47, 0]
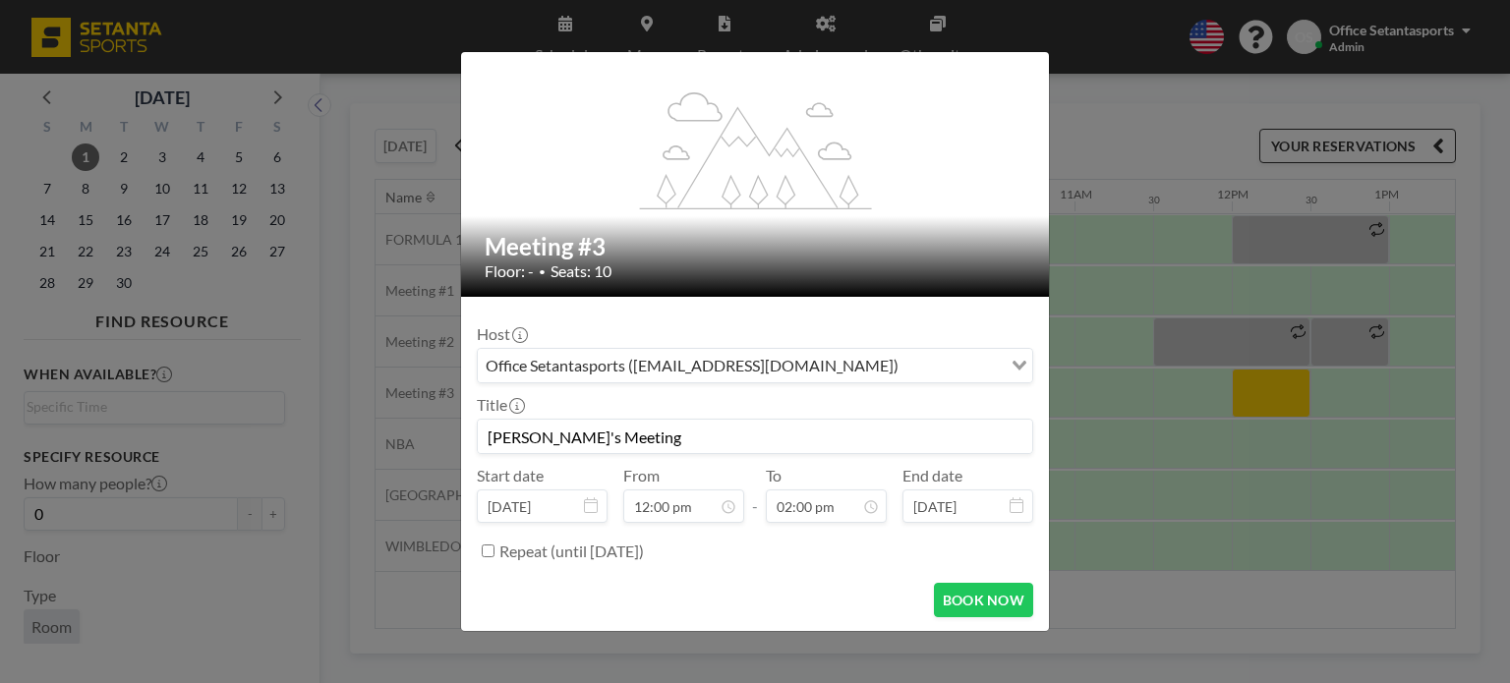
click at [485, 546] on input "Repeat (until [DATE])" at bounding box center [488, 551] width 13 height 13
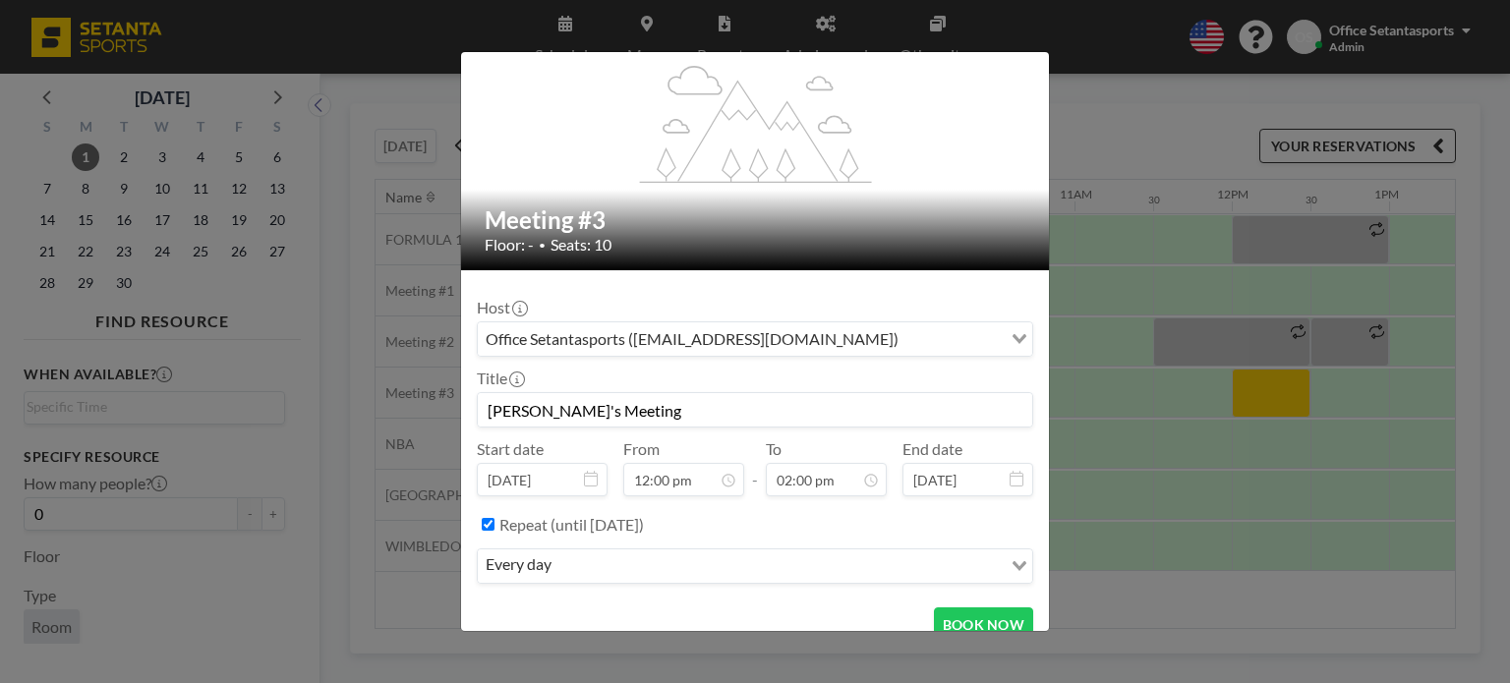
scroll to position [97, 0]
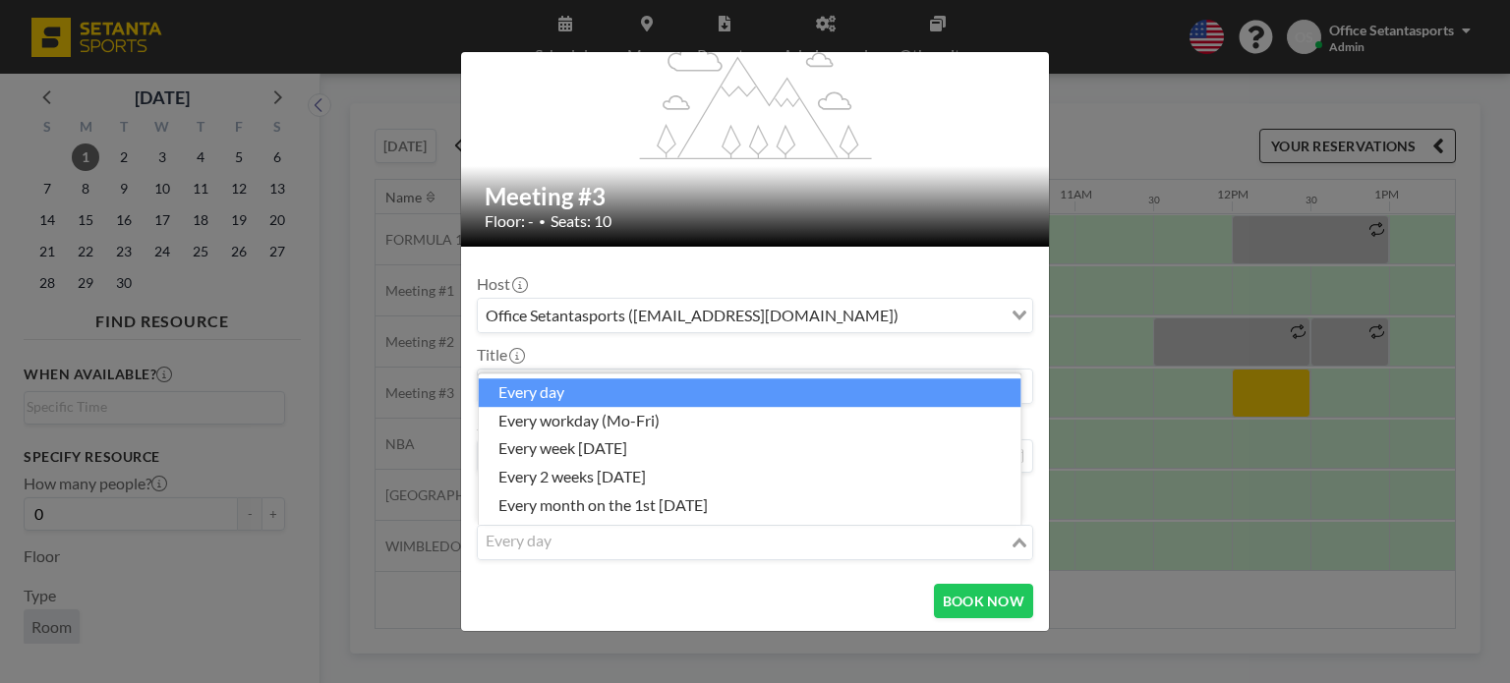
click at [664, 536] on input "Search for option" at bounding box center [744, 543] width 528 height 26
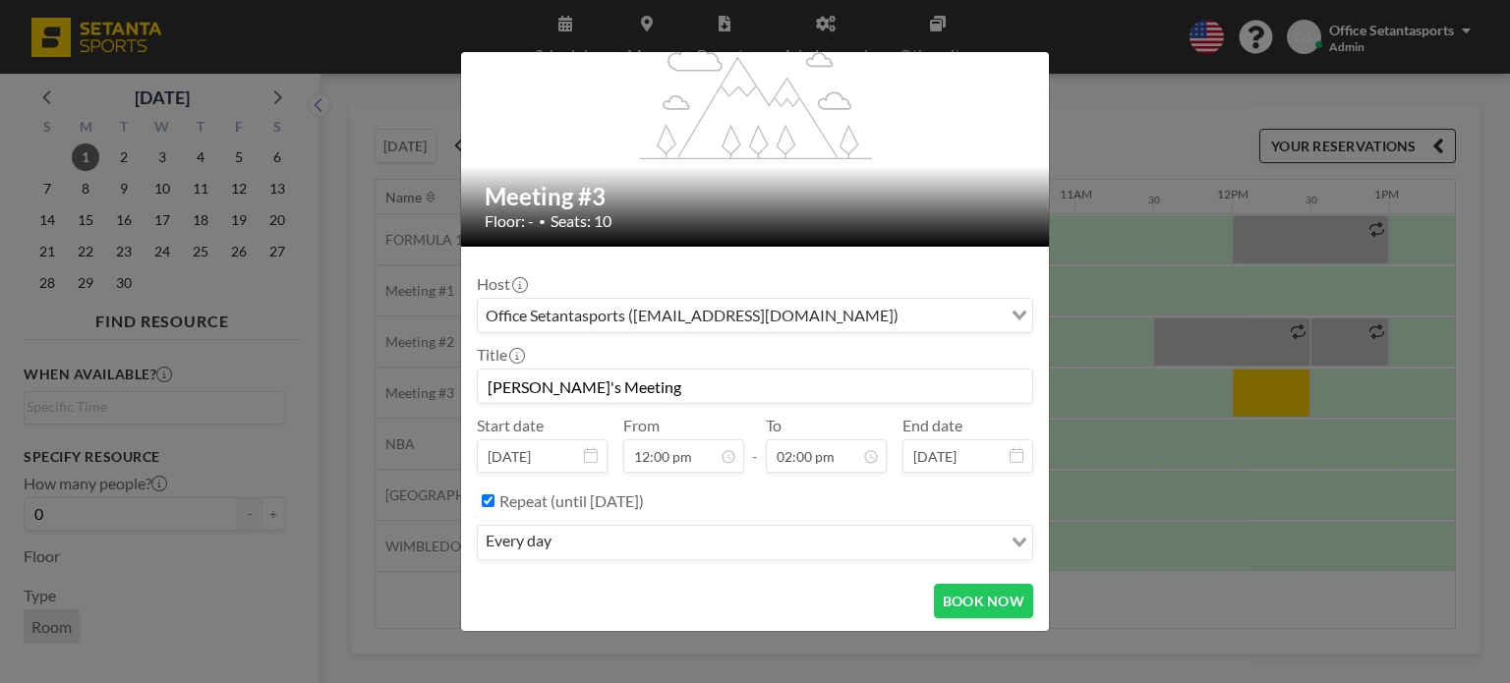
click at [658, 585] on div "BOOK NOW" at bounding box center [755, 601] width 556 height 34
click at [637, 493] on label "Repeat (until [DATE])" at bounding box center [571, 501] width 144 height 20
click at [494, 494] on input "Repeat (until [DATE])" at bounding box center [488, 500] width 13 height 13
checkbox input "false"
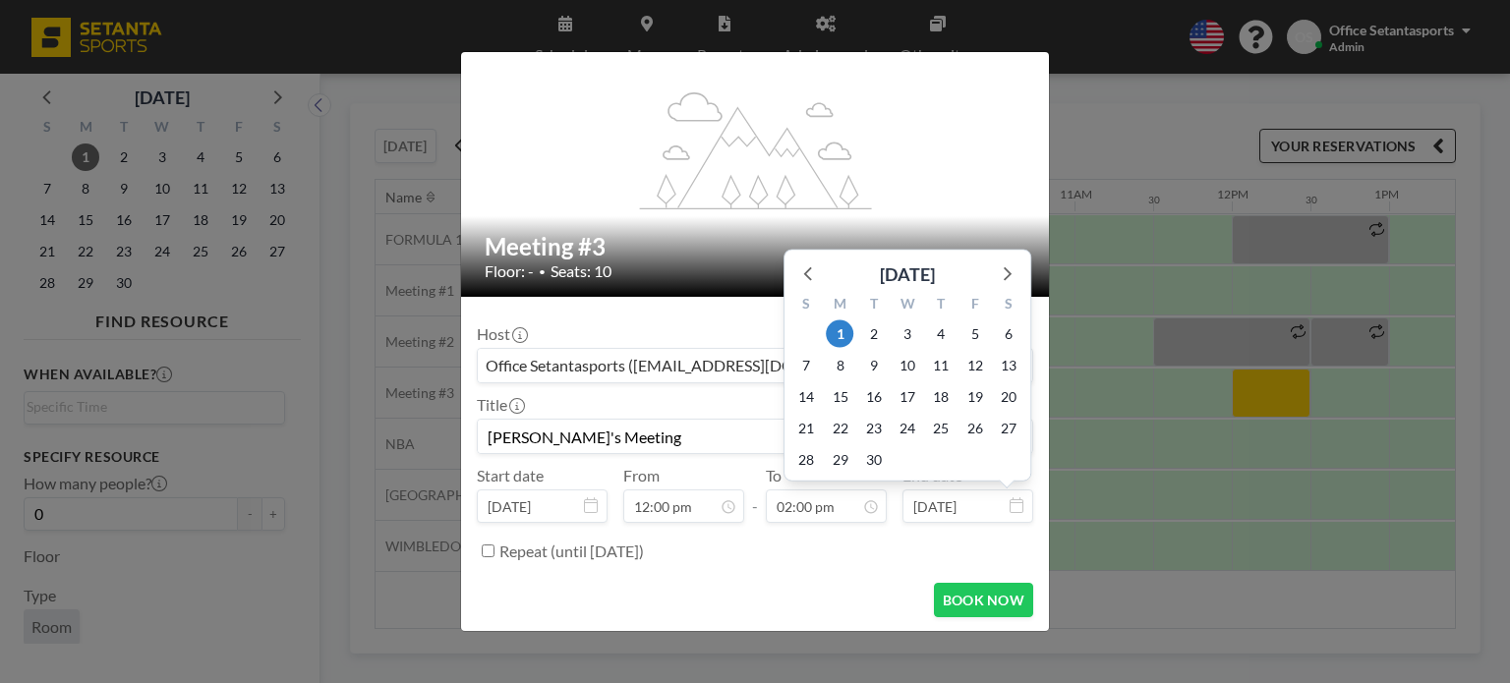
scroll to position [979, 0]
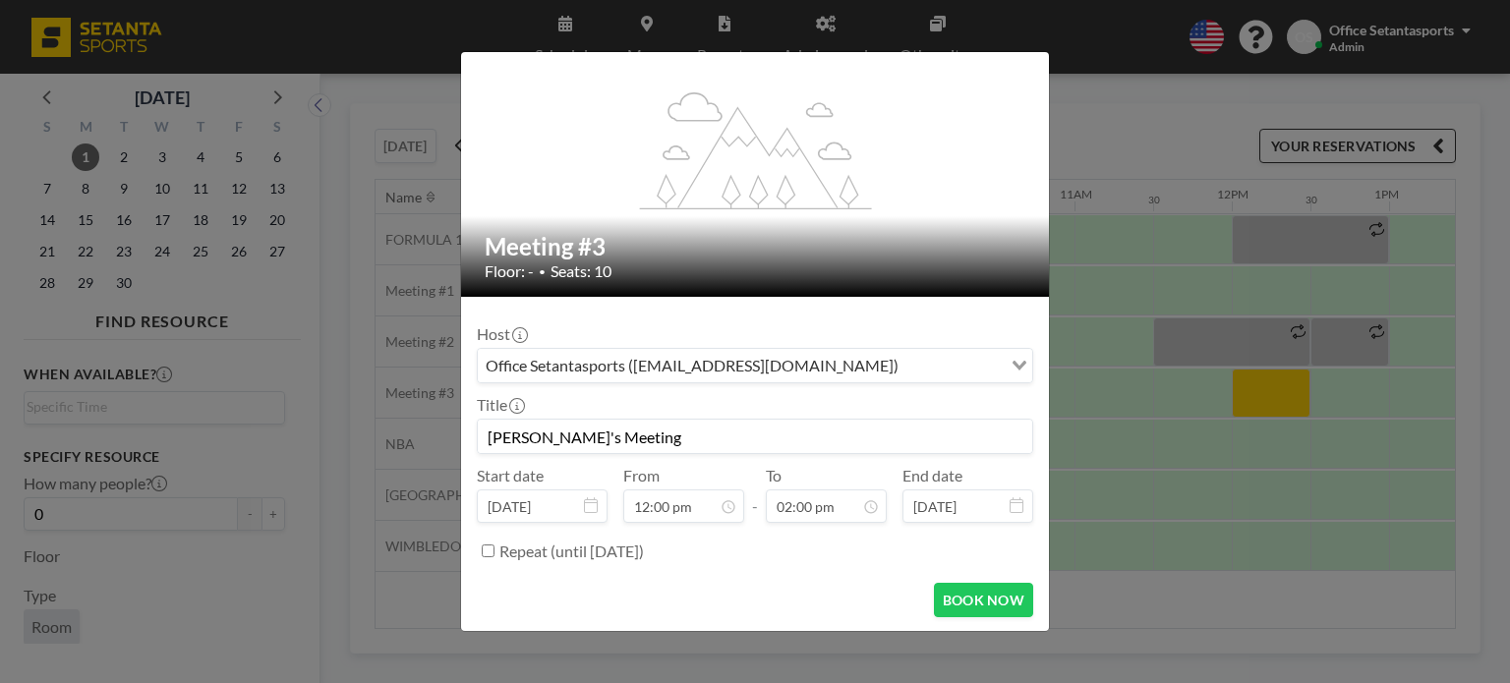
click at [1010, 507] on icon at bounding box center [1017, 505] width 14 height 16
click at [1010, 497] on icon at bounding box center [1017, 505] width 14 height 16
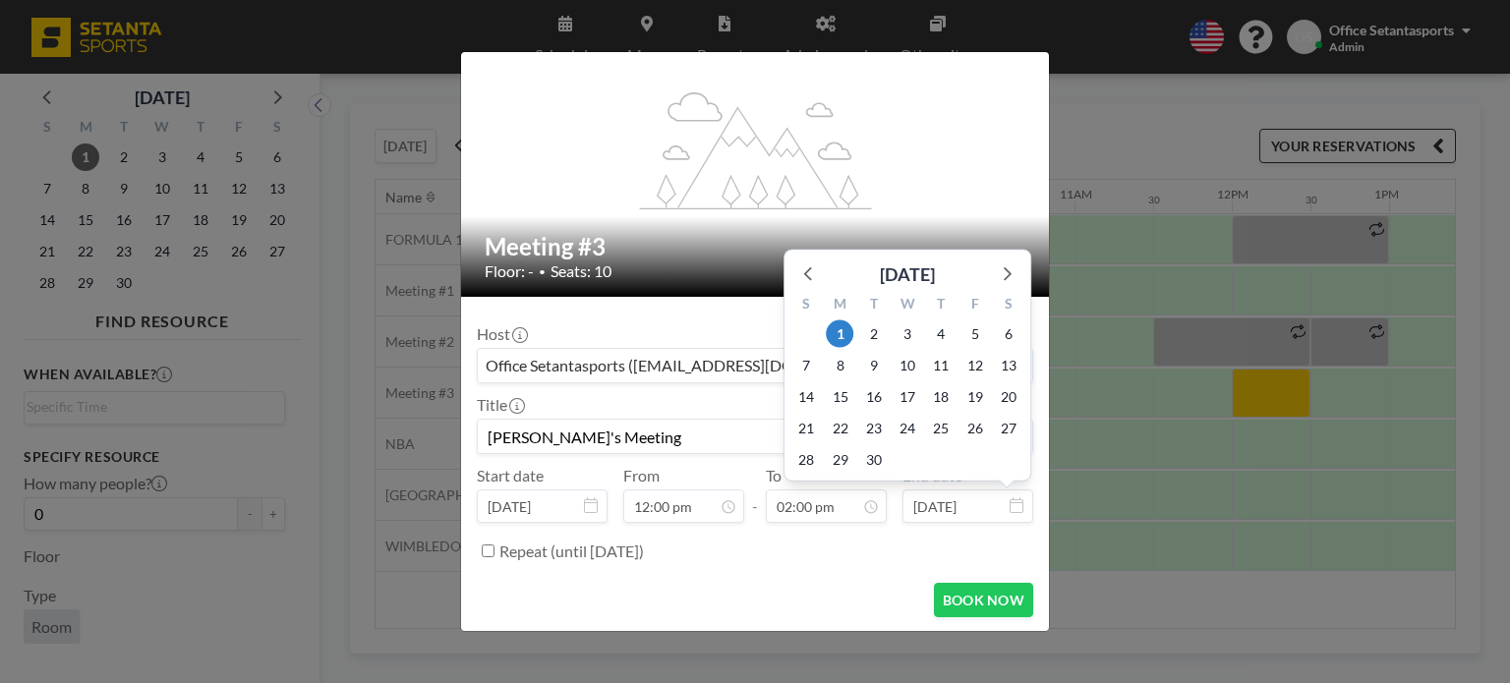
click at [991, 509] on input "[DATE]" at bounding box center [967, 506] width 131 height 33
click at [937, 500] on input "[DATE]" at bounding box center [967, 506] width 131 height 33
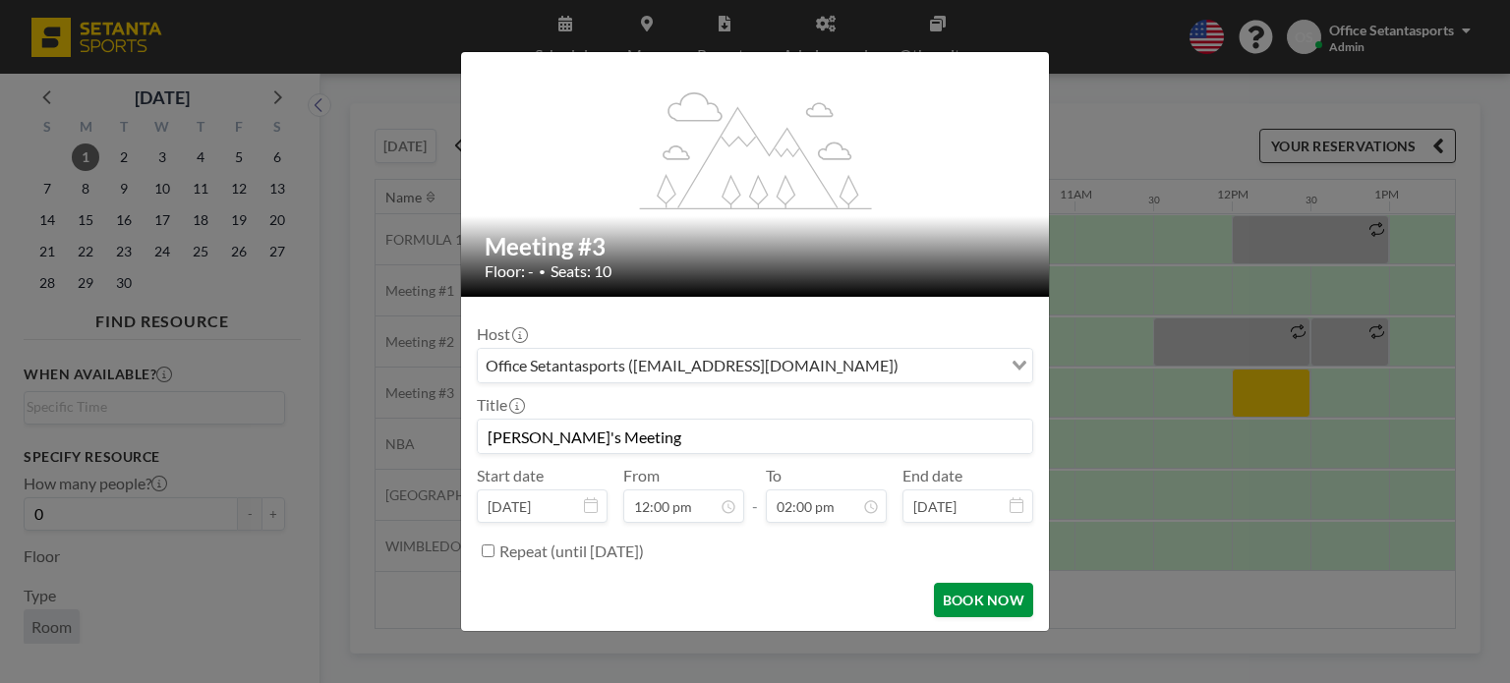
click at [981, 597] on button "BOOK NOW" at bounding box center [983, 600] width 99 height 34
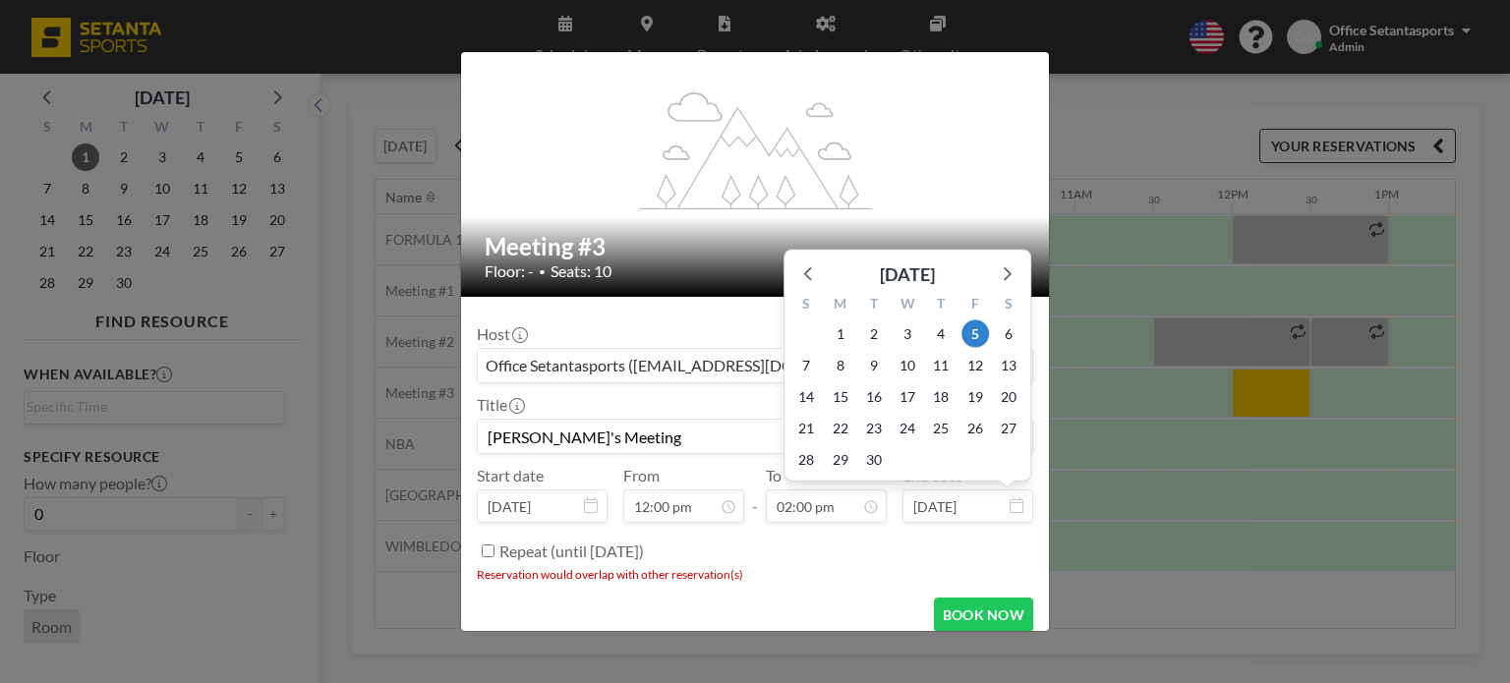
click at [940, 502] on input "[DATE]" at bounding box center [967, 506] width 131 height 33
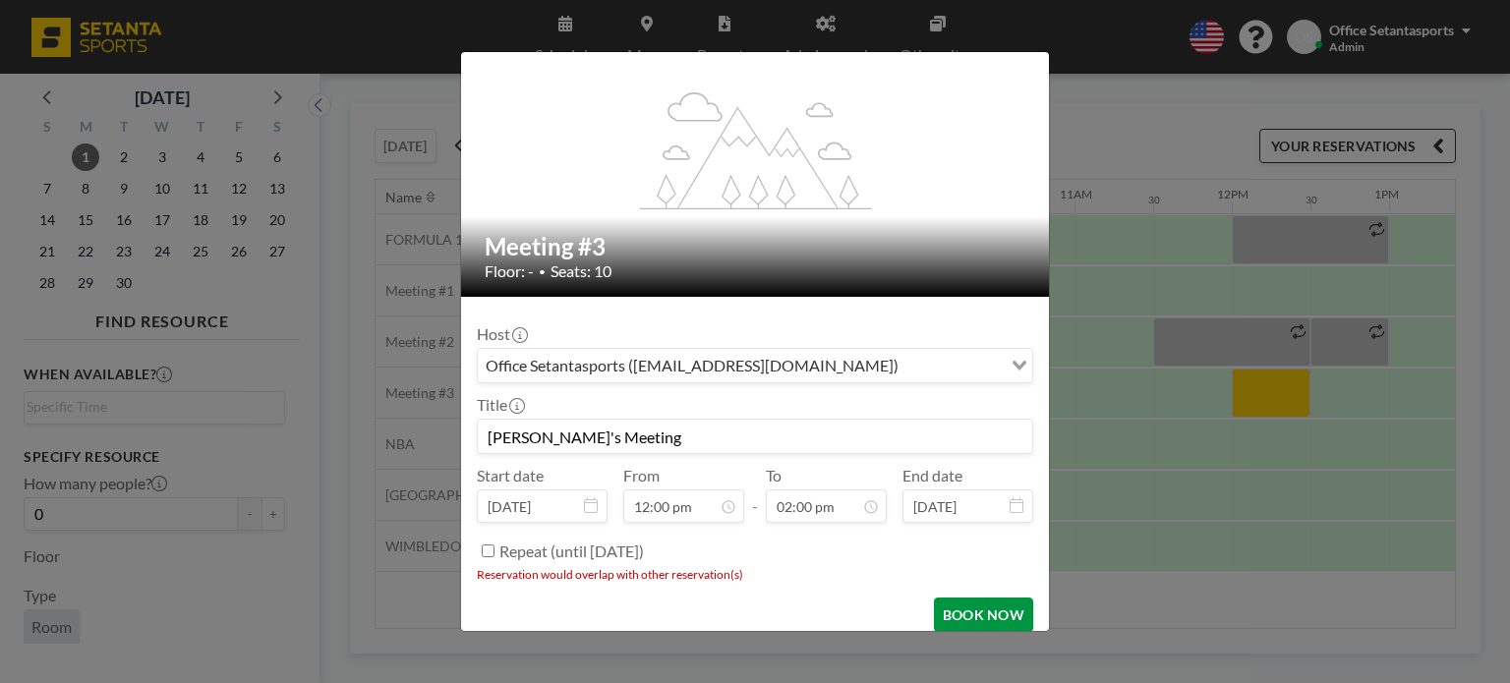
type input "[DATE]"
click at [961, 610] on button "BOOK NOW" at bounding box center [983, 615] width 99 height 34
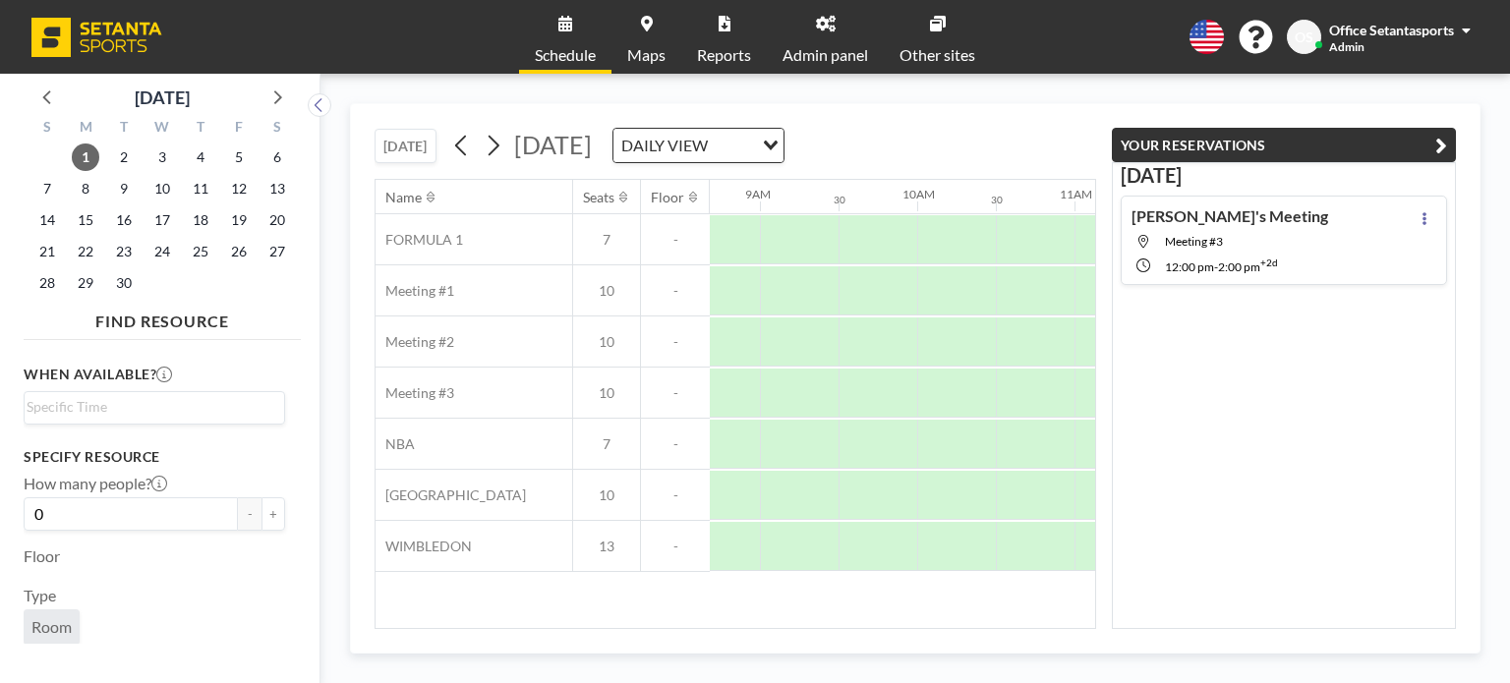
click at [1439, 144] on icon "button" at bounding box center [1441, 146] width 12 height 24
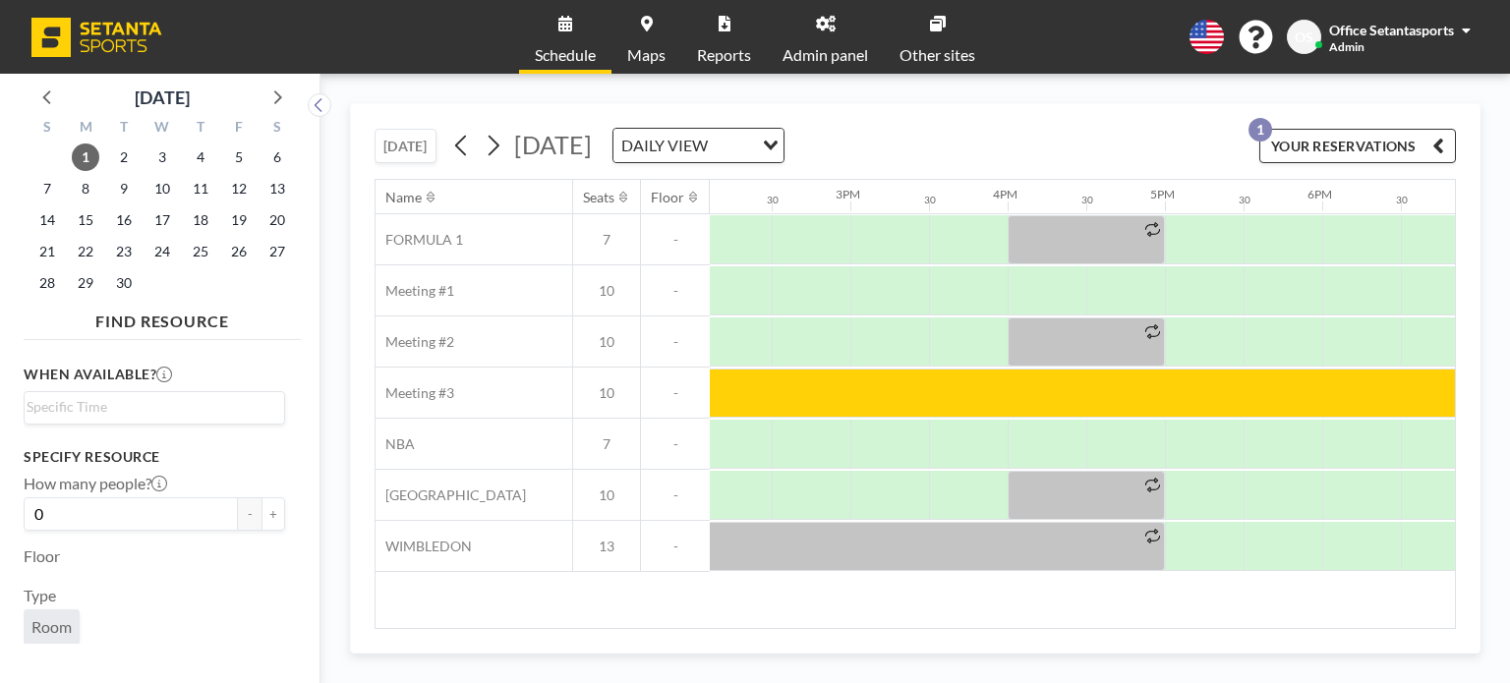
scroll to position [0, 1916]
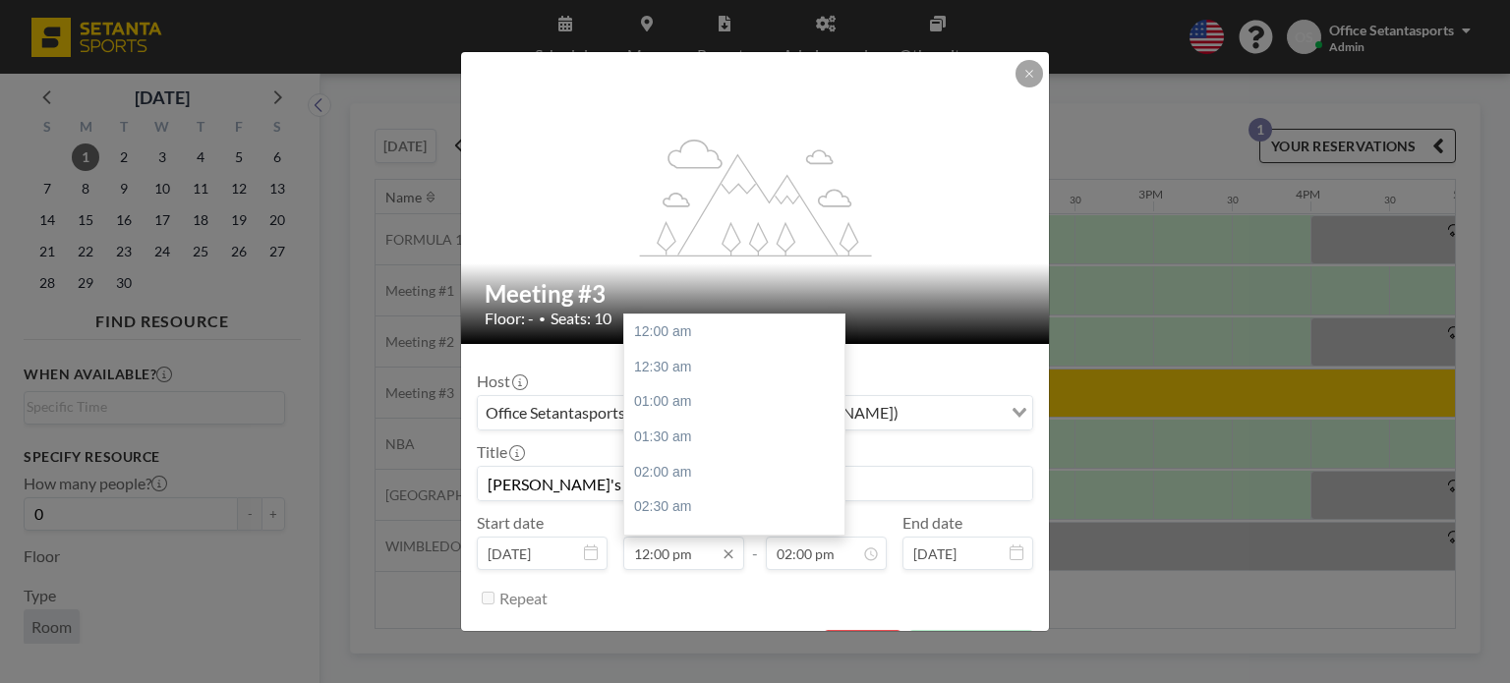
scroll to position [839, 0]
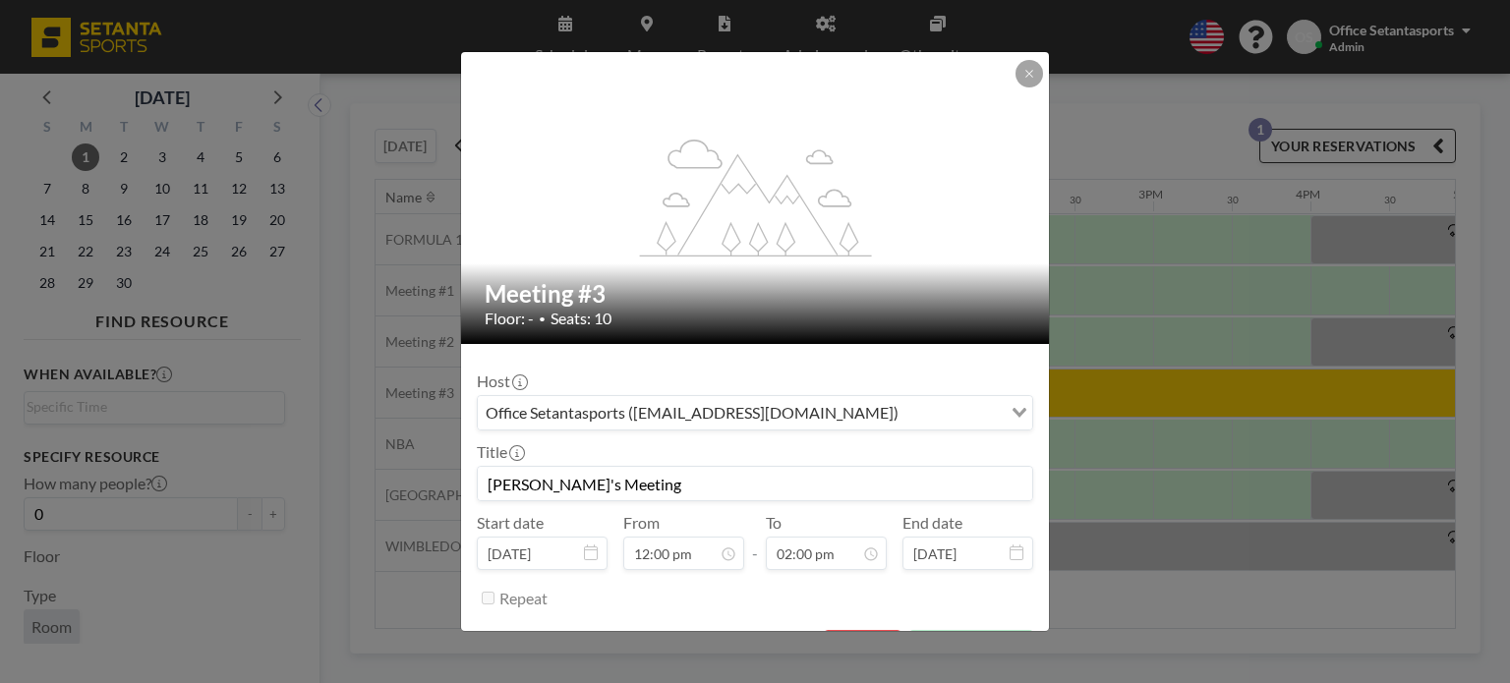
click at [1164, 392] on div "flex-grow: 1.2; Meeting #3 Floor: - • Seats: 10 Host Office Setantasports ([EMA…" at bounding box center [755, 341] width 1510 height 683
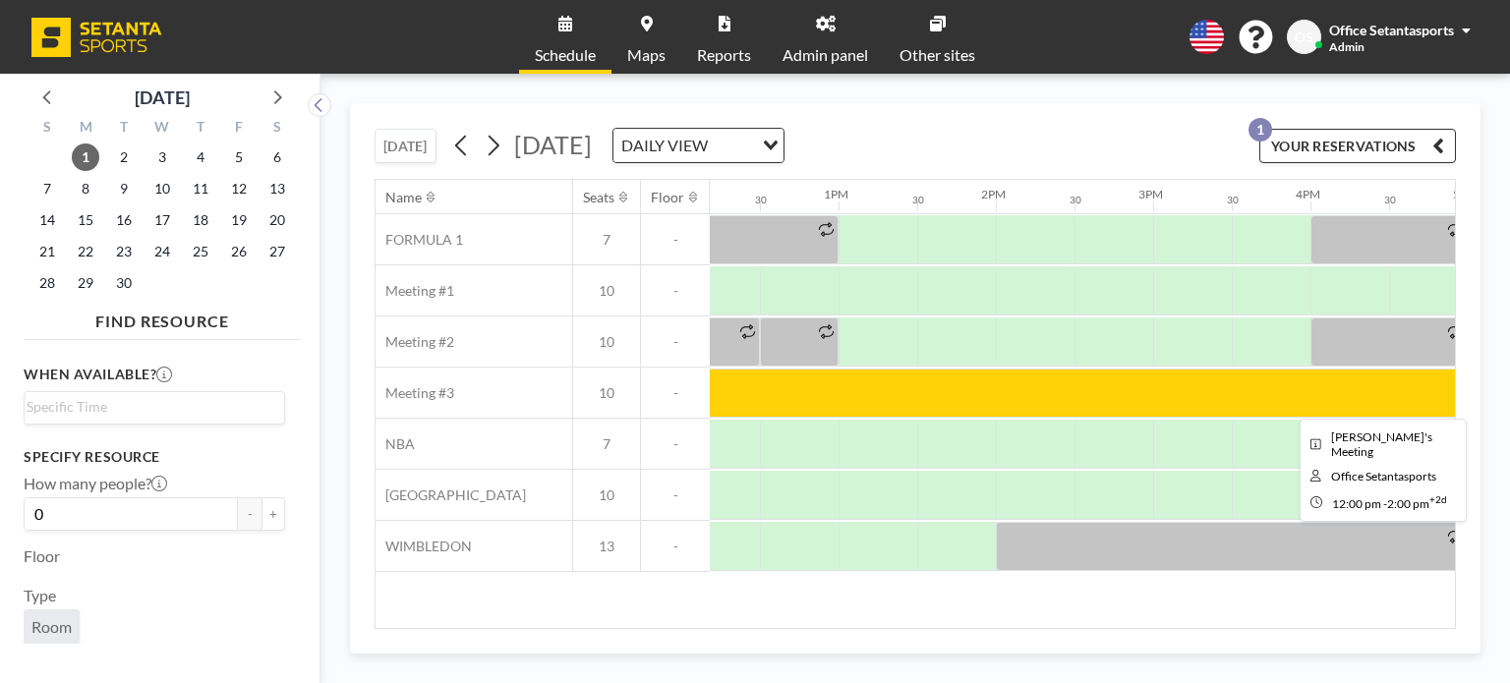
drag, startPoint x: 1098, startPoint y: 395, endPoint x: 963, endPoint y: 407, distance: 135.2
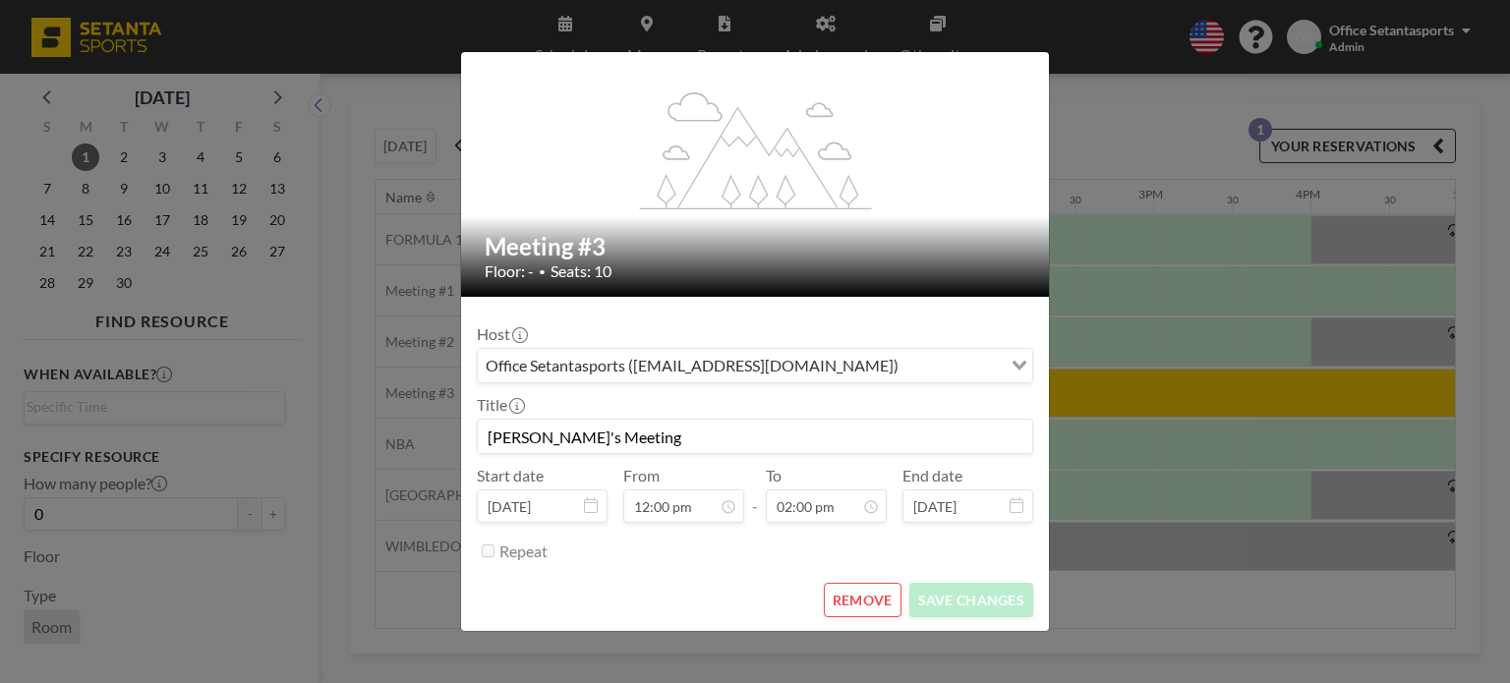
scroll to position [0, 0]
click at [852, 601] on button "REMOVE" at bounding box center [863, 600] width 78 height 34
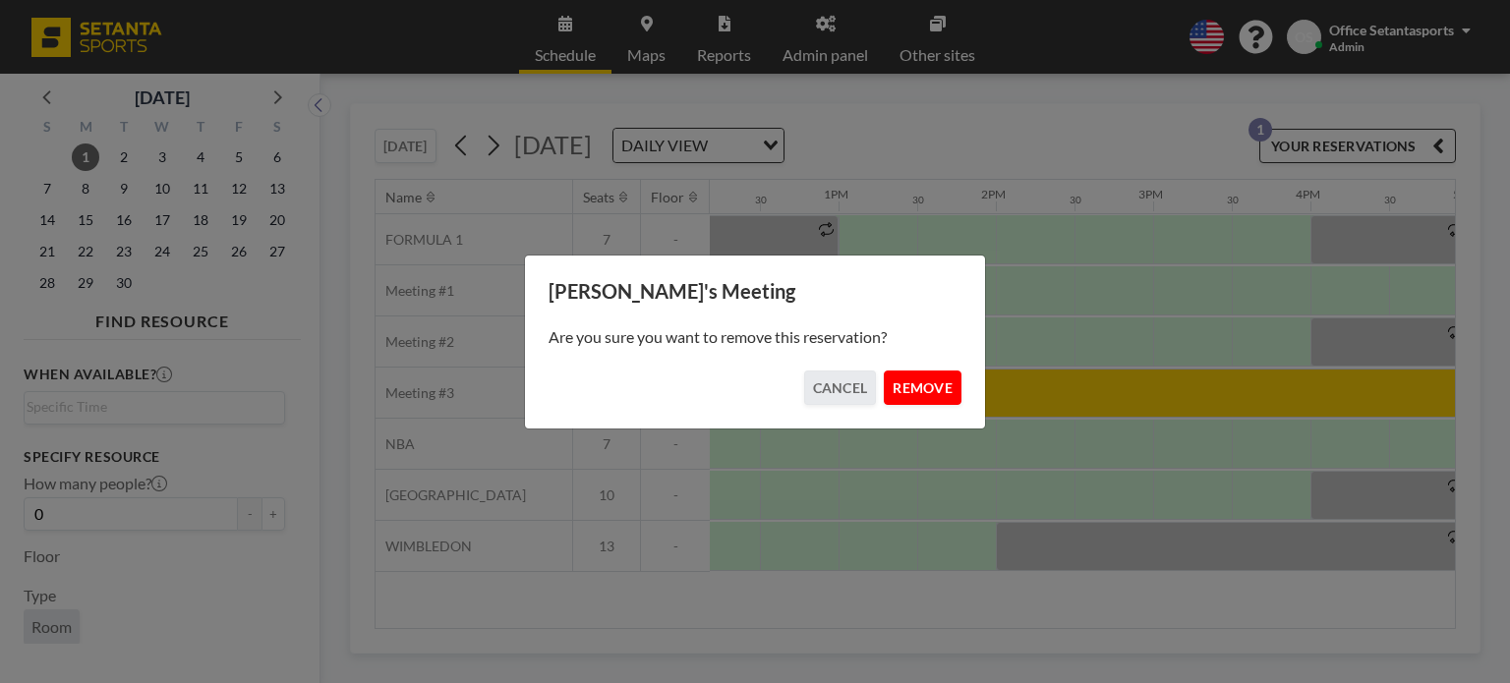
click at [911, 385] on button "REMOVE" at bounding box center [923, 388] width 78 height 34
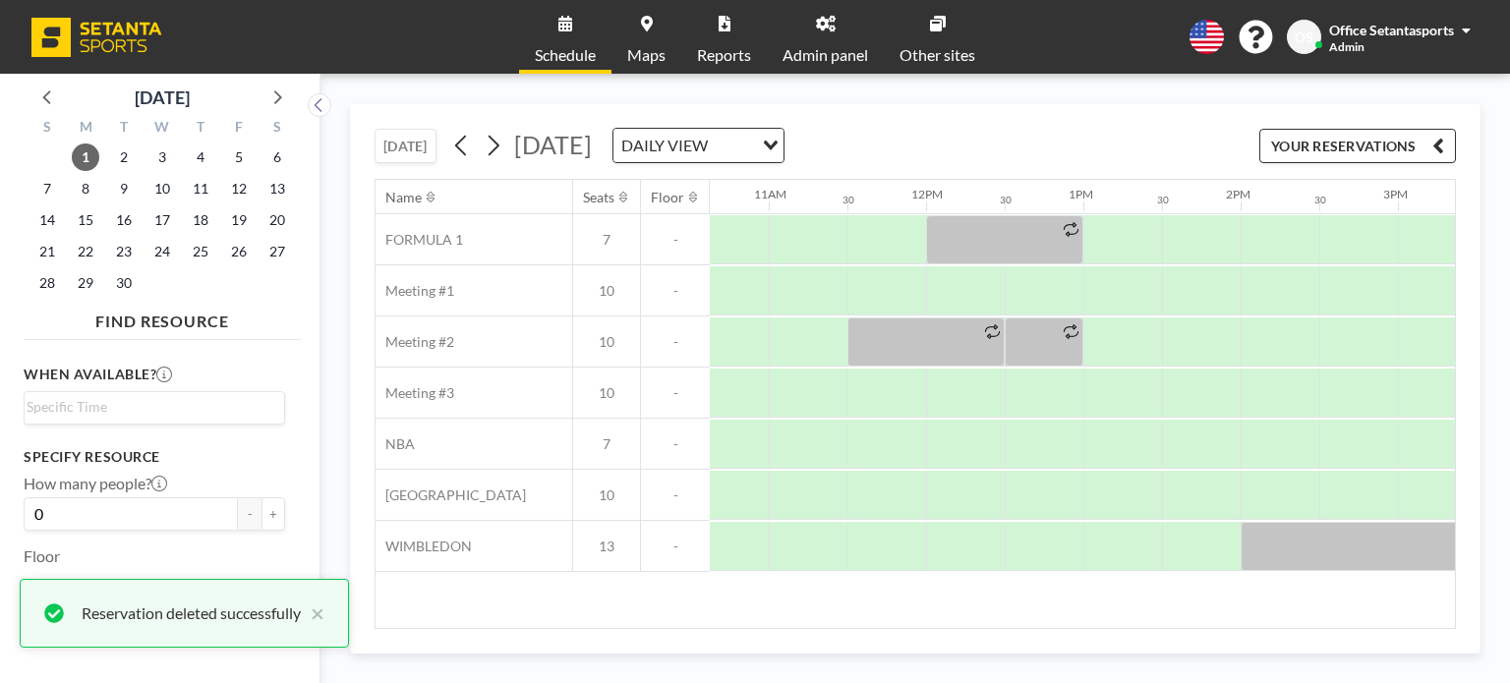
scroll to position [0, 1626]
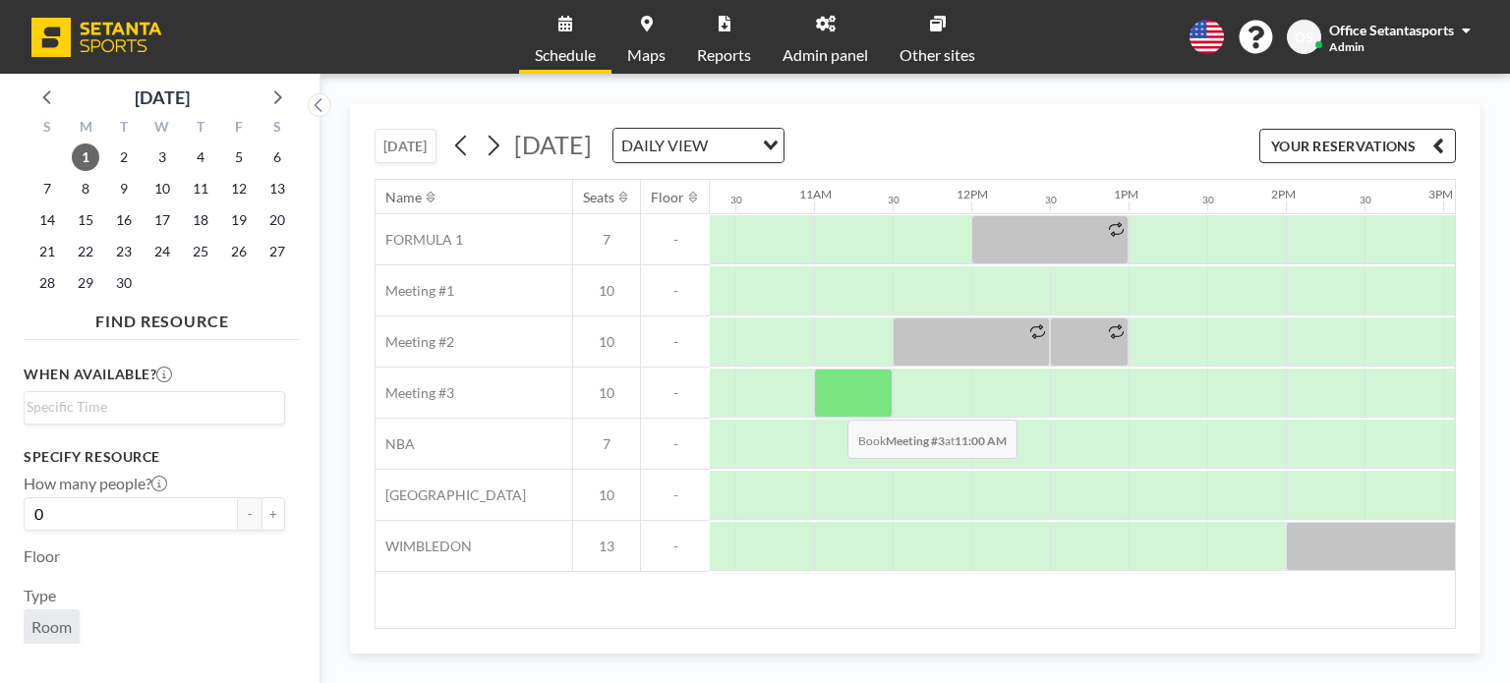
click at [832, 404] on div at bounding box center [853, 393] width 79 height 49
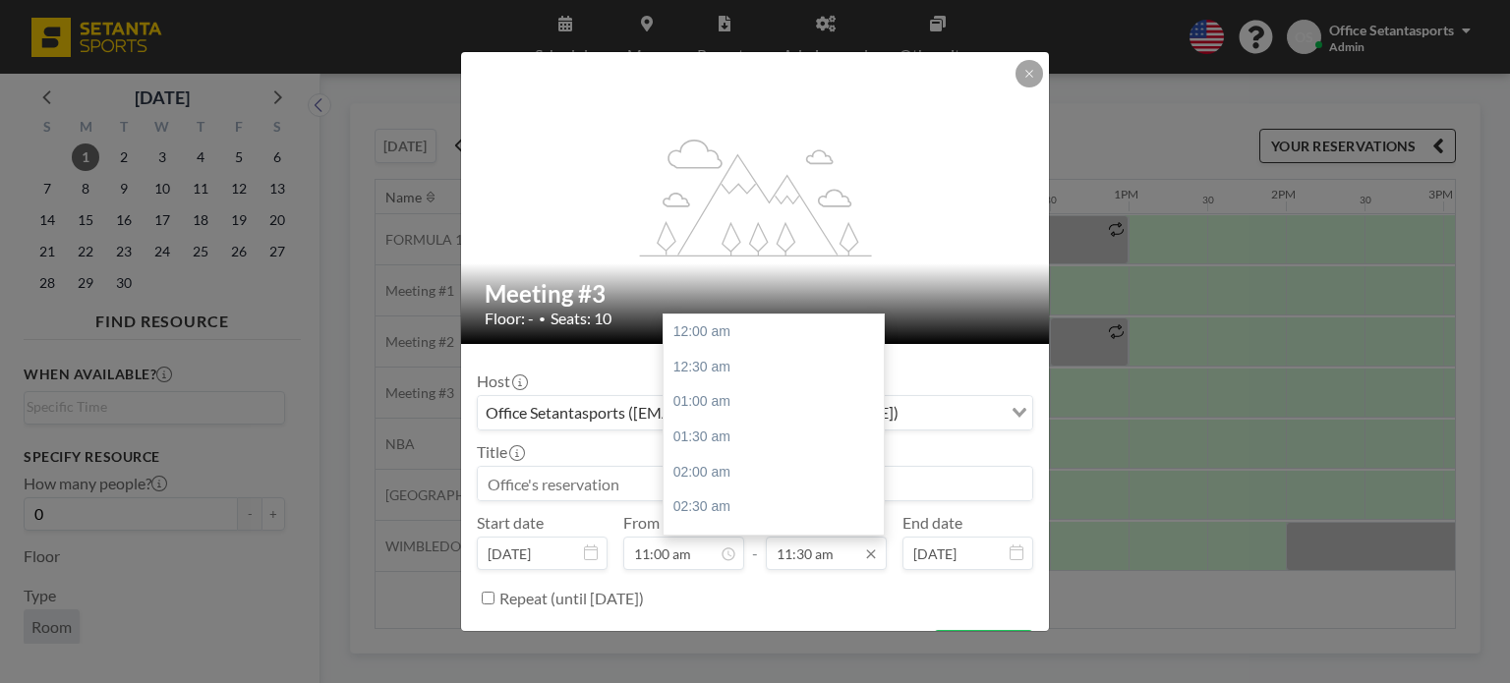
scroll to position [805, 0]
click at [754, 502] on div "02:00 pm" at bounding box center [779, 507] width 230 height 35
type input "02:00 pm"
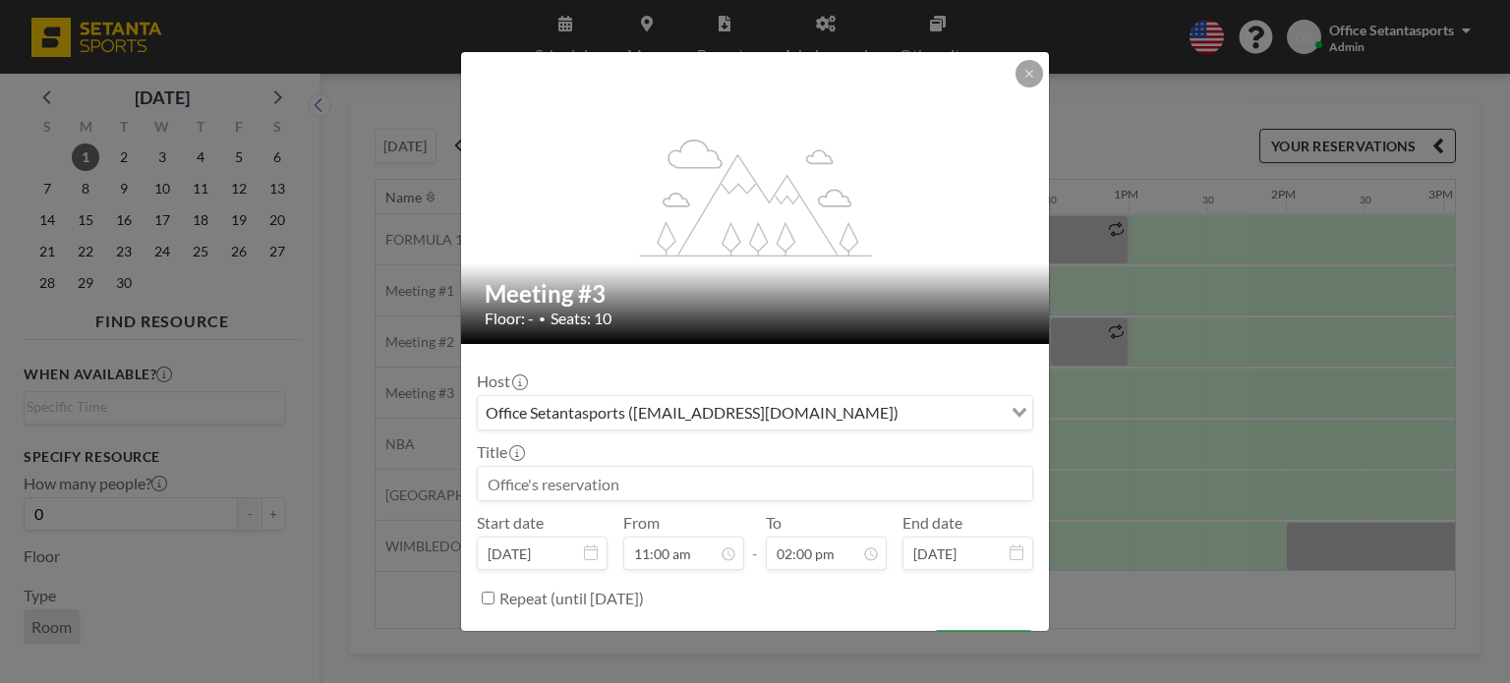
click at [685, 467] on input at bounding box center [755, 483] width 554 height 33
type input "[PERSON_NAME]'s Meeting"
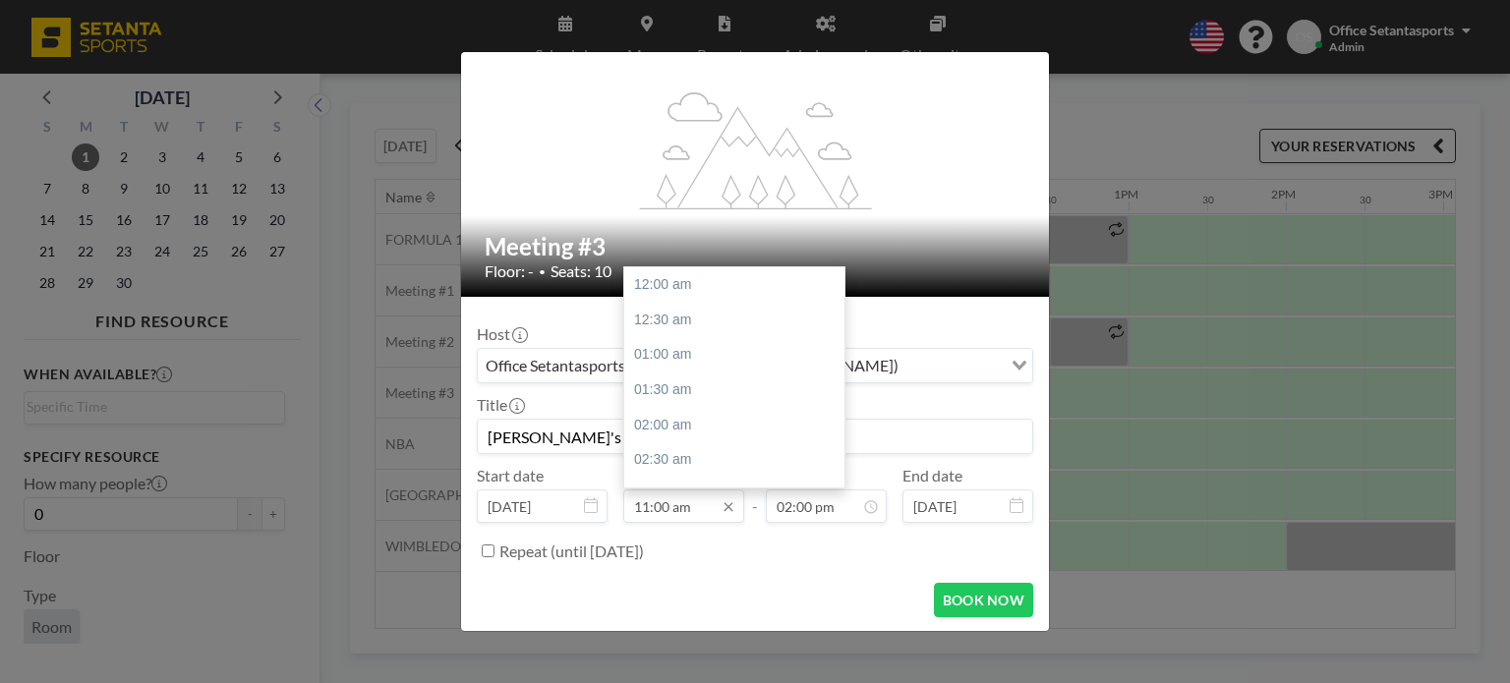
scroll to position [770, 0]
click at [679, 343] on div "12:00 pm" at bounding box center [739, 354] width 230 height 35
type input "12:00 pm"
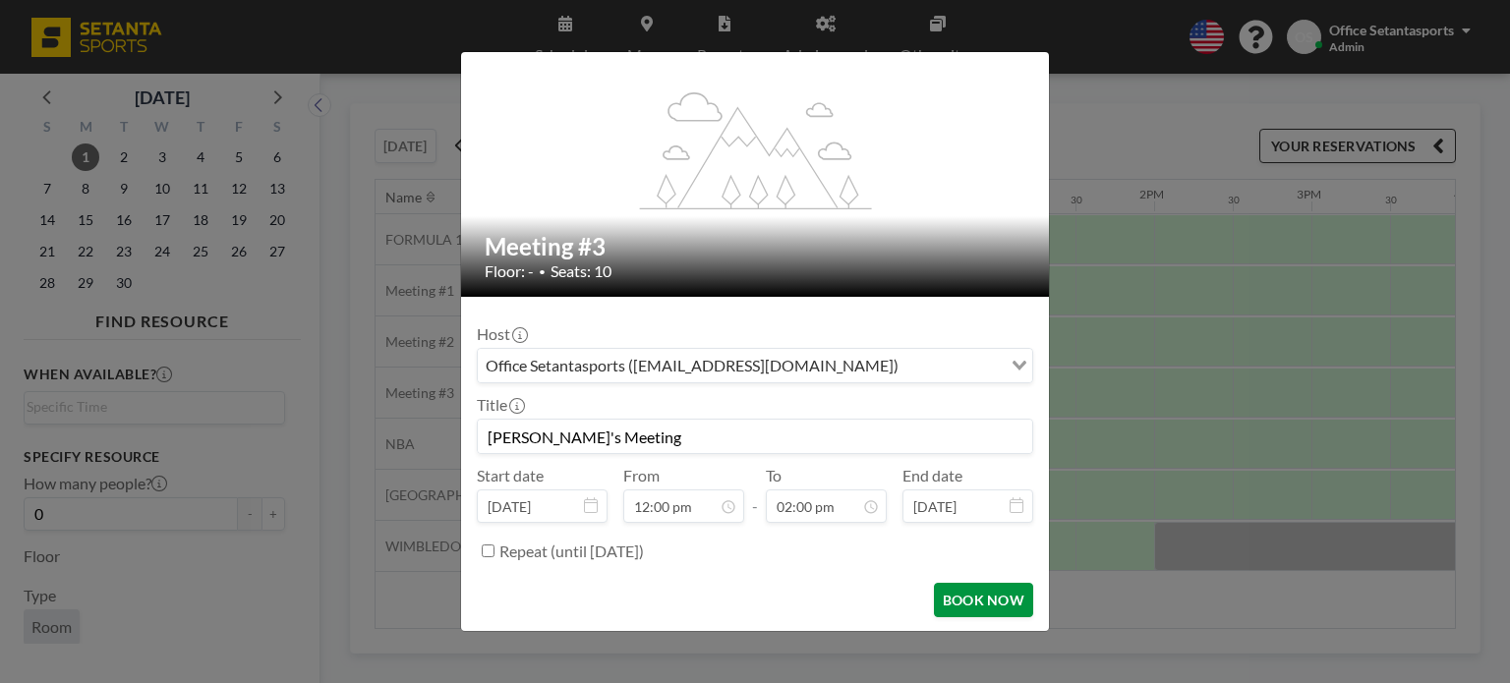
scroll to position [0, 1809]
click at [967, 596] on button "BOOK NOW" at bounding box center [983, 600] width 99 height 34
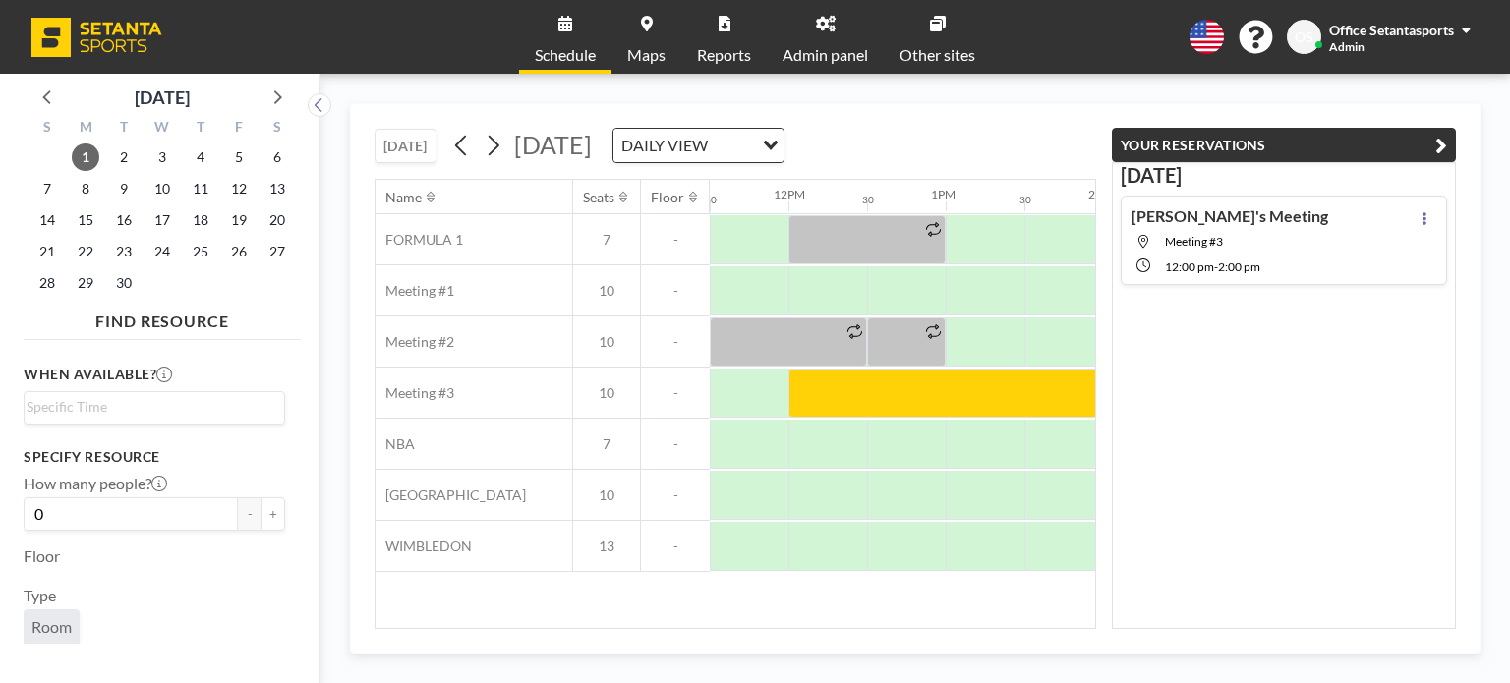
click at [1445, 144] on icon "button" at bounding box center [1441, 146] width 12 height 24
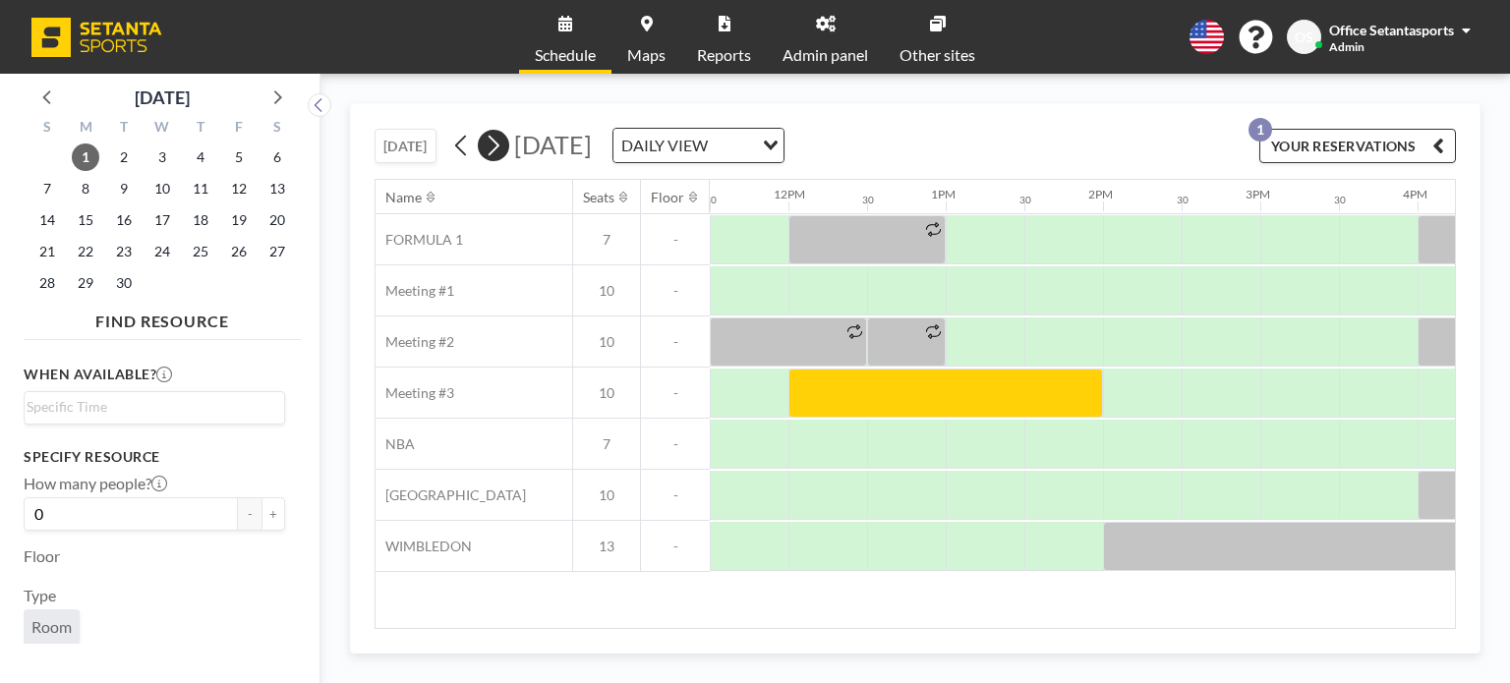
click at [490, 148] on icon at bounding box center [493, 145] width 19 height 29
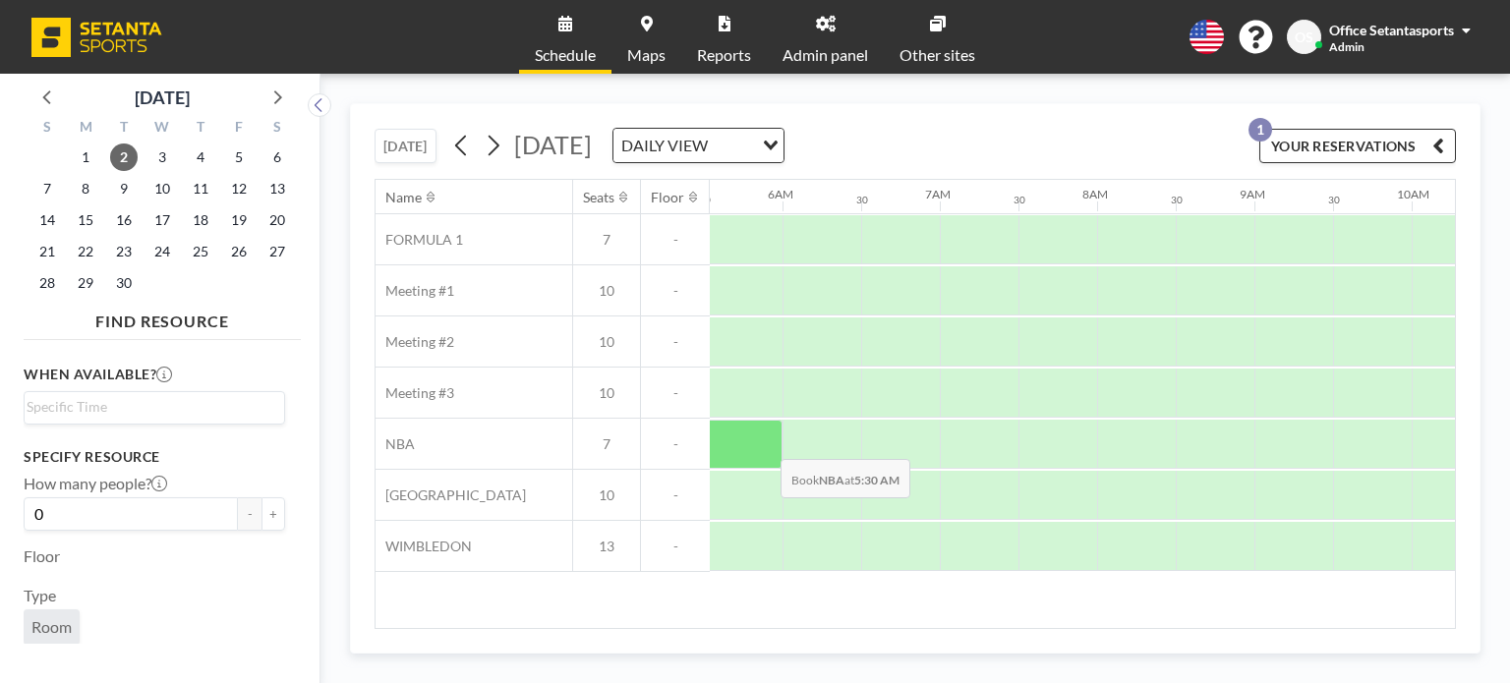
scroll to position [0, 1180]
drag, startPoint x: 916, startPoint y: 616, endPoint x: 977, endPoint y: 616, distance: 60.9
click at [977, 616] on div "Name Seats Floor 12AM 30 1AM 30 2AM 30 3AM 30 4AM 30 5AM 30 6AM 30 7AM 30 8AM 3…" at bounding box center [914, 404] width 1079 height 448
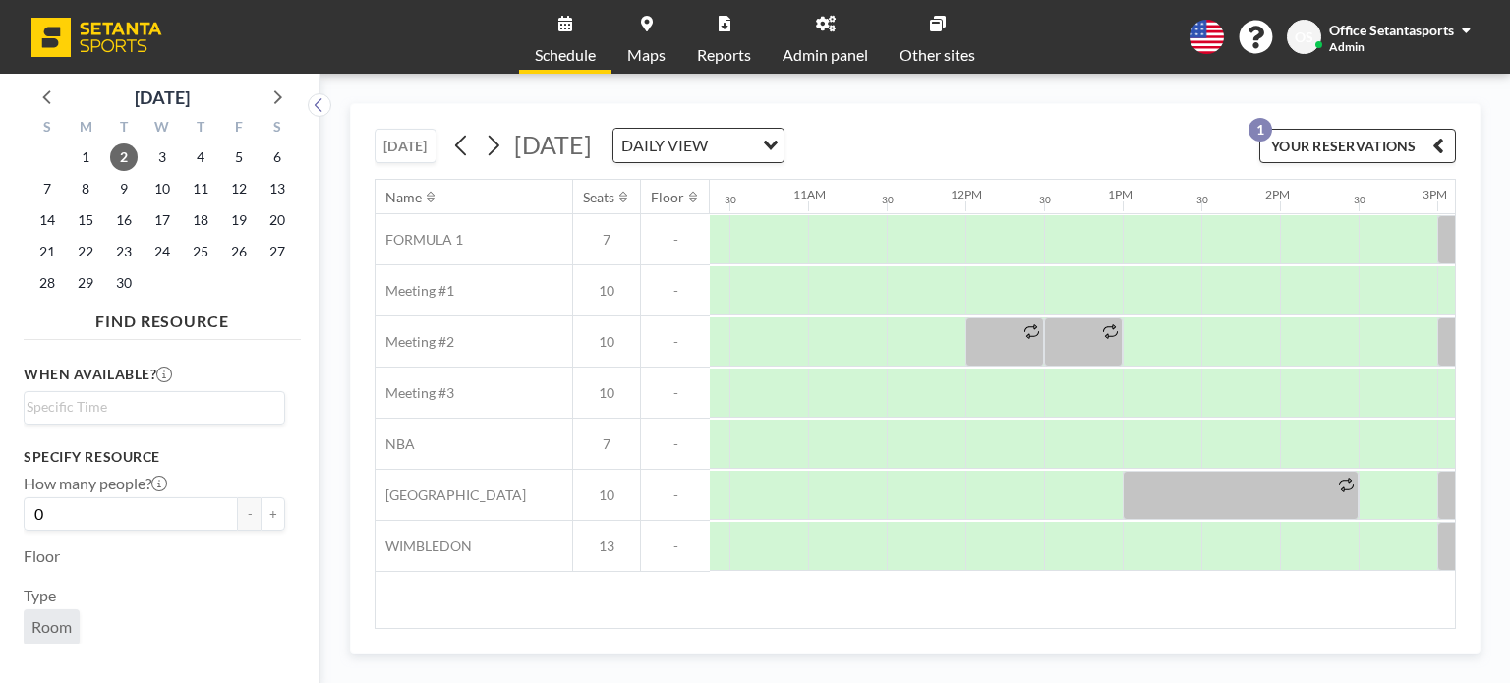
scroll to position [0, 1769]
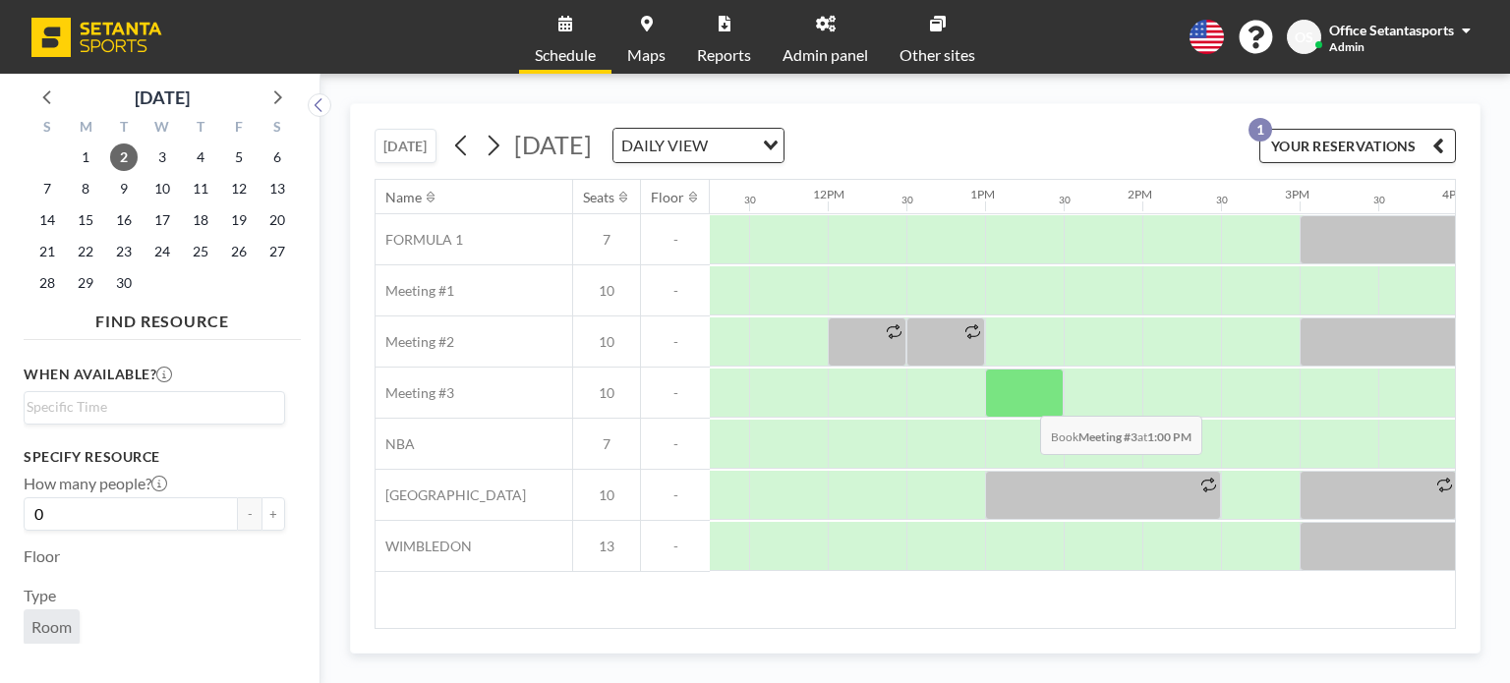
click at [1024, 400] on div at bounding box center [1024, 393] width 79 height 49
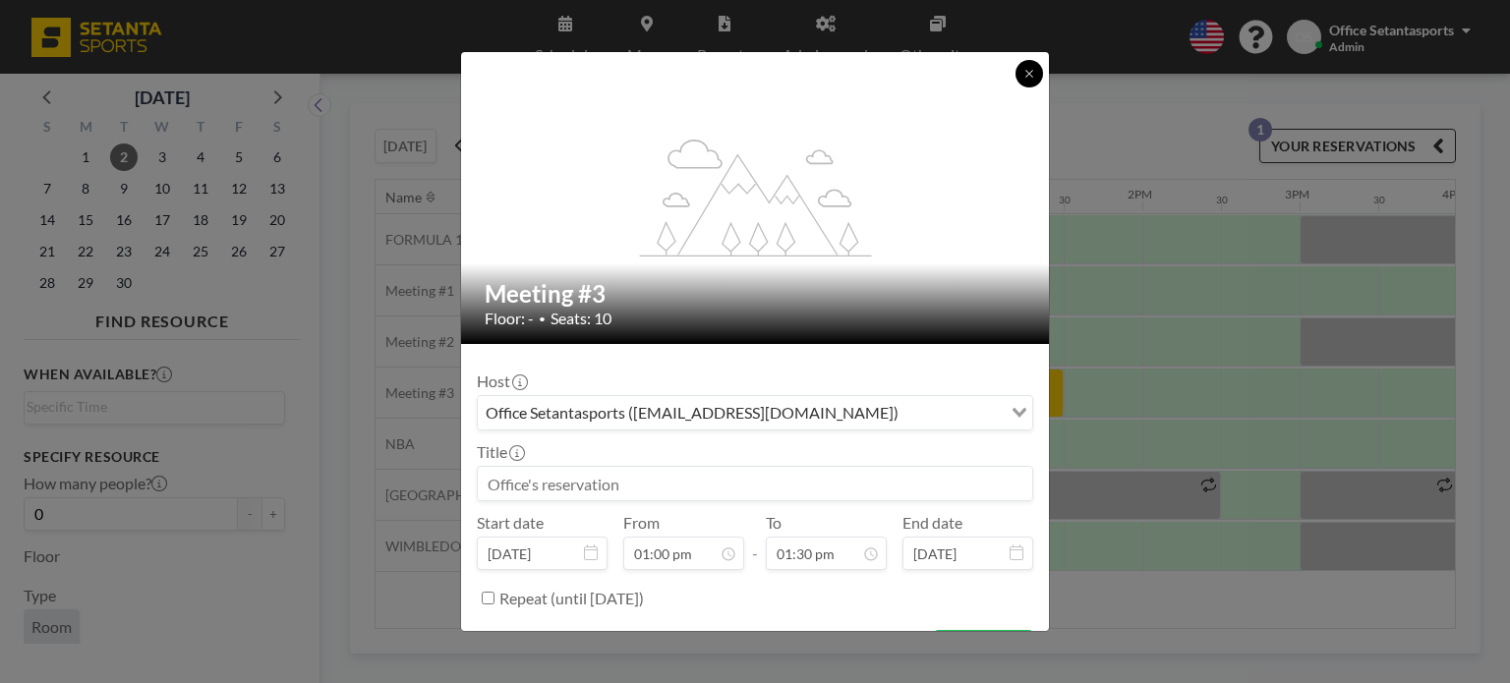
click at [1020, 73] on button at bounding box center [1029, 74] width 28 height 28
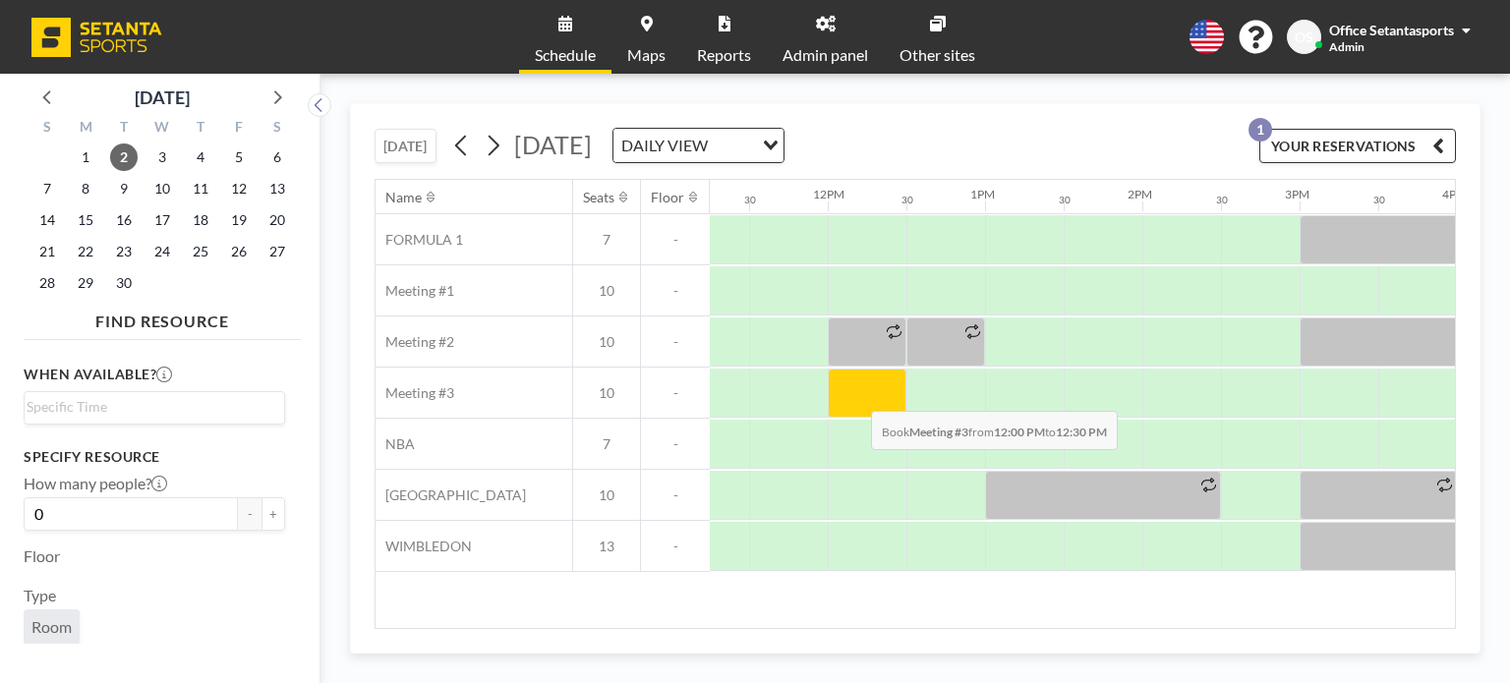
click at [855, 395] on div at bounding box center [867, 393] width 79 height 49
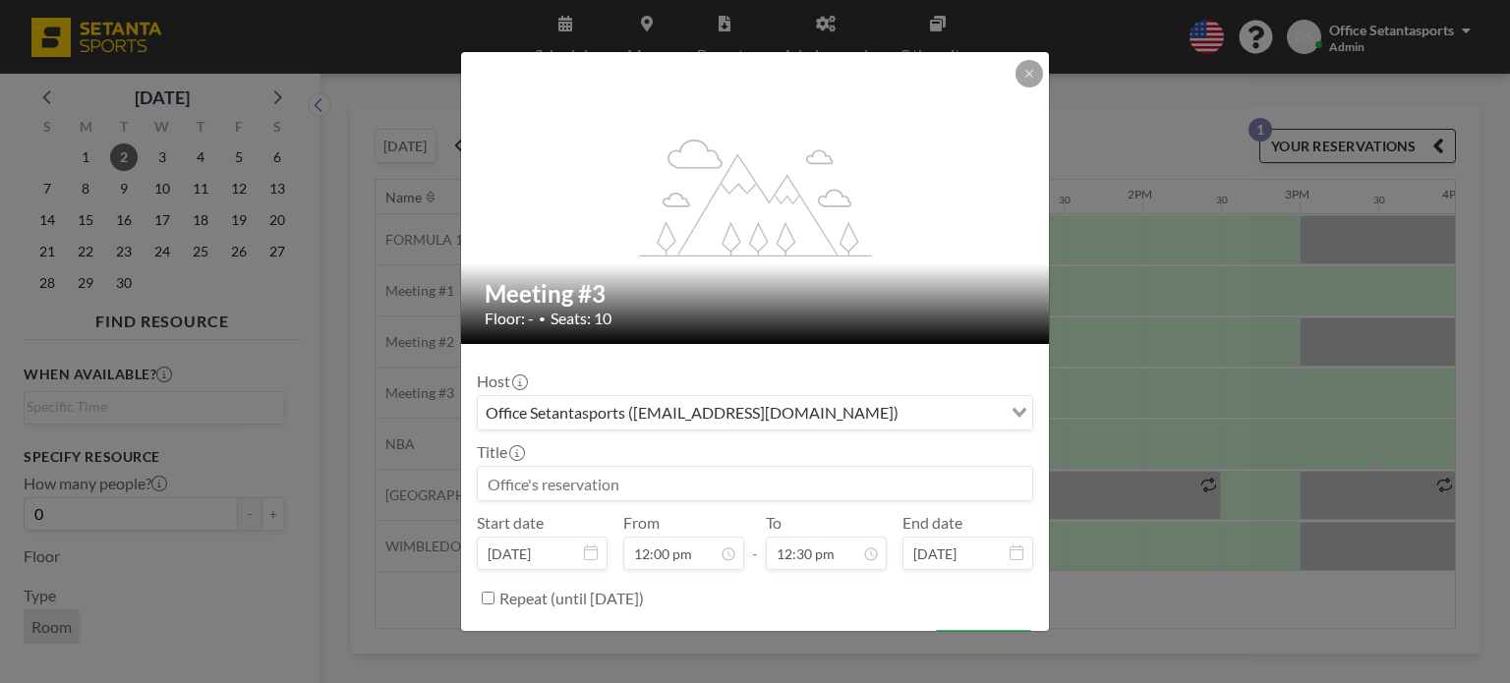
click at [697, 480] on input at bounding box center [755, 483] width 554 height 33
paste input "[PERSON_NAME]'s Meeting"
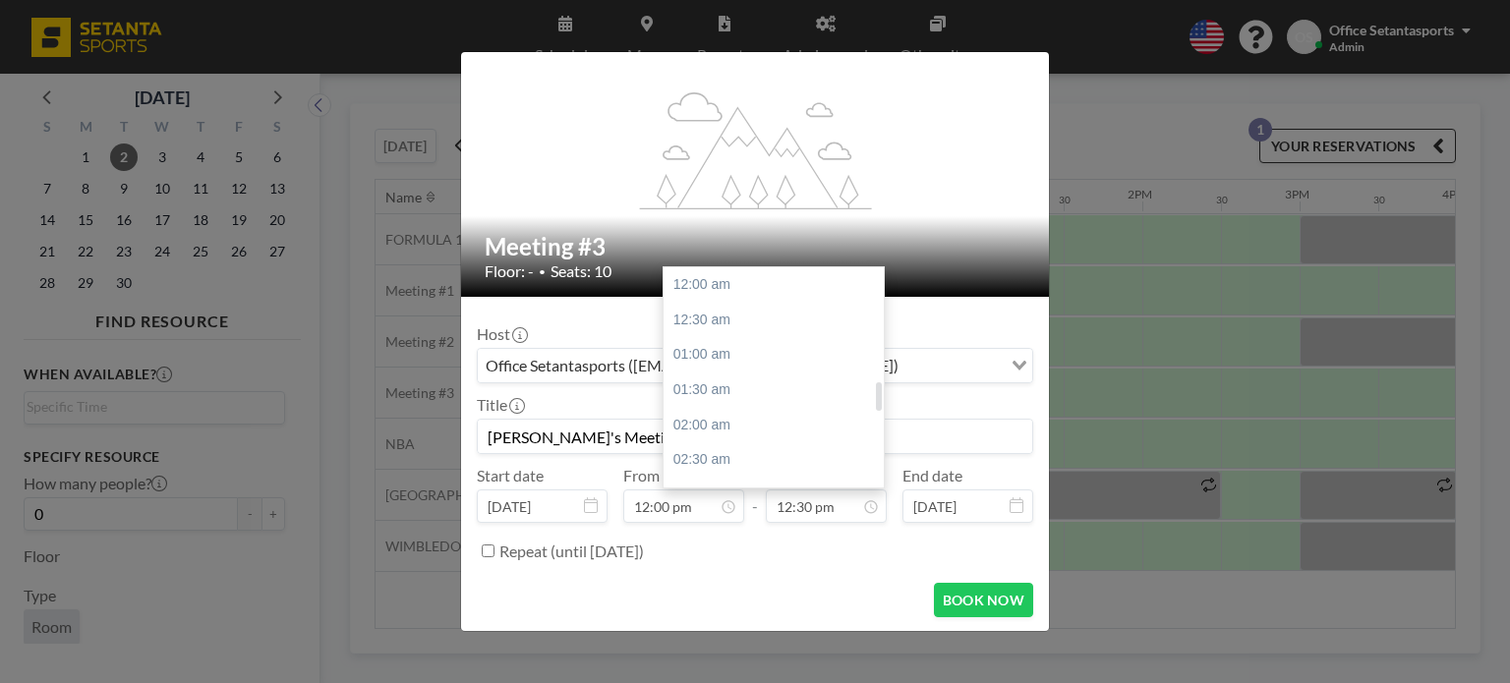
scroll to position [875, 0]
type input "[PERSON_NAME]'s Meeting"
click at [763, 382] on div "02:00 pm" at bounding box center [779, 390] width 230 height 35
type input "02:00 pm"
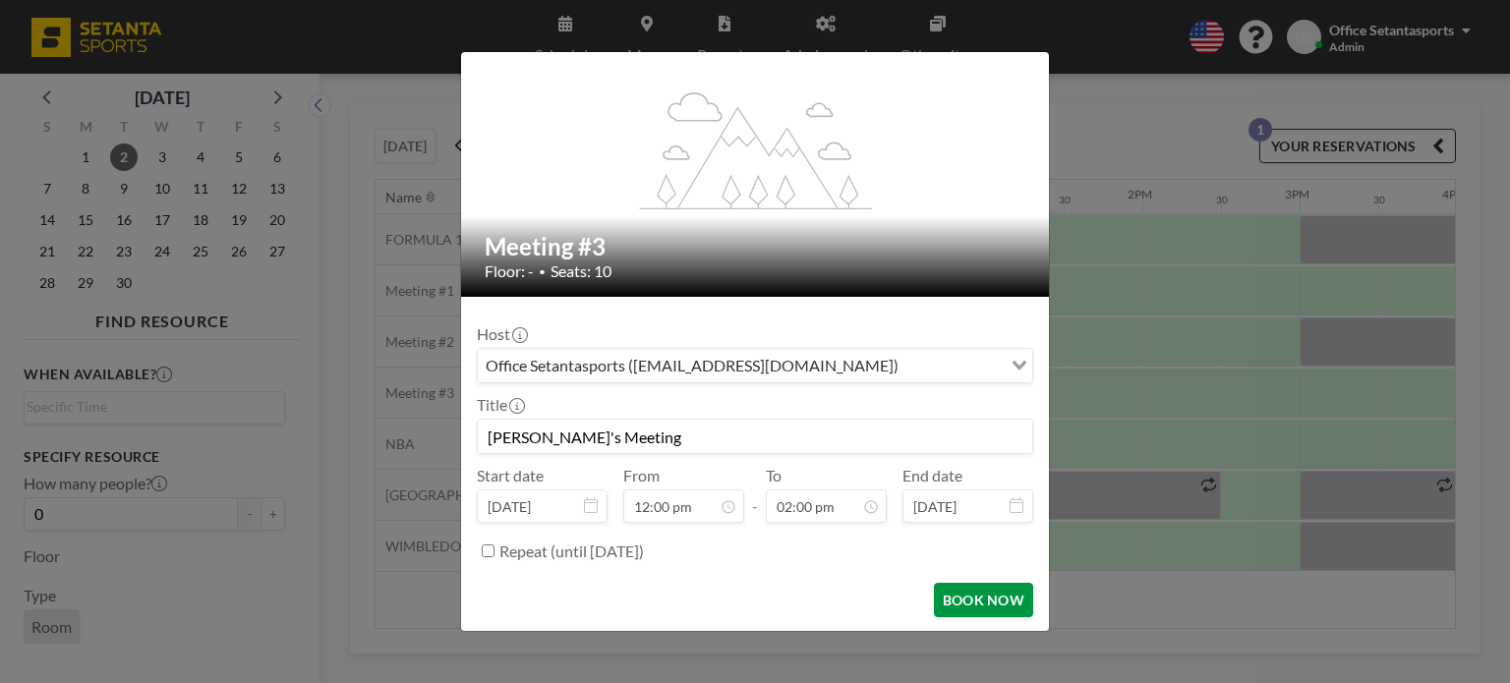
click at [995, 606] on button "BOOK NOW" at bounding box center [983, 600] width 99 height 34
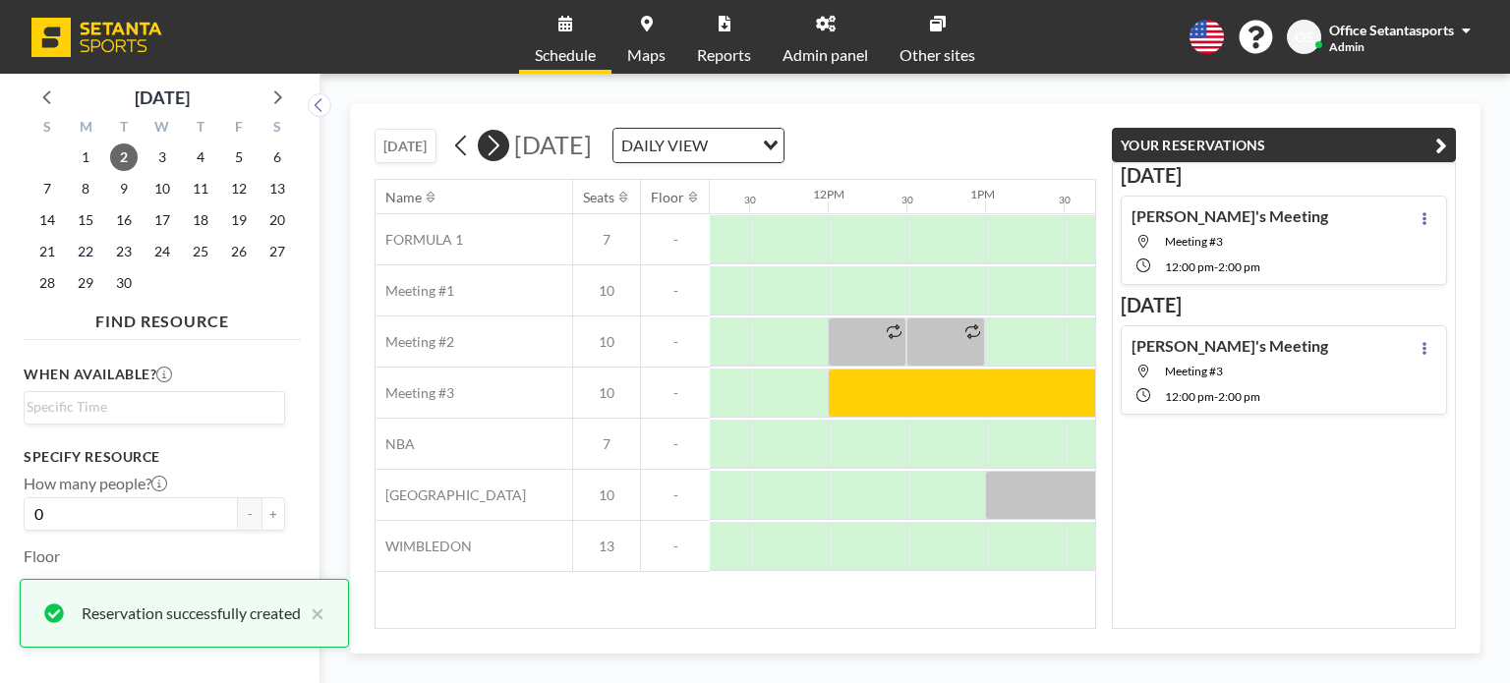
click at [502, 148] on icon at bounding box center [493, 145] width 19 height 29
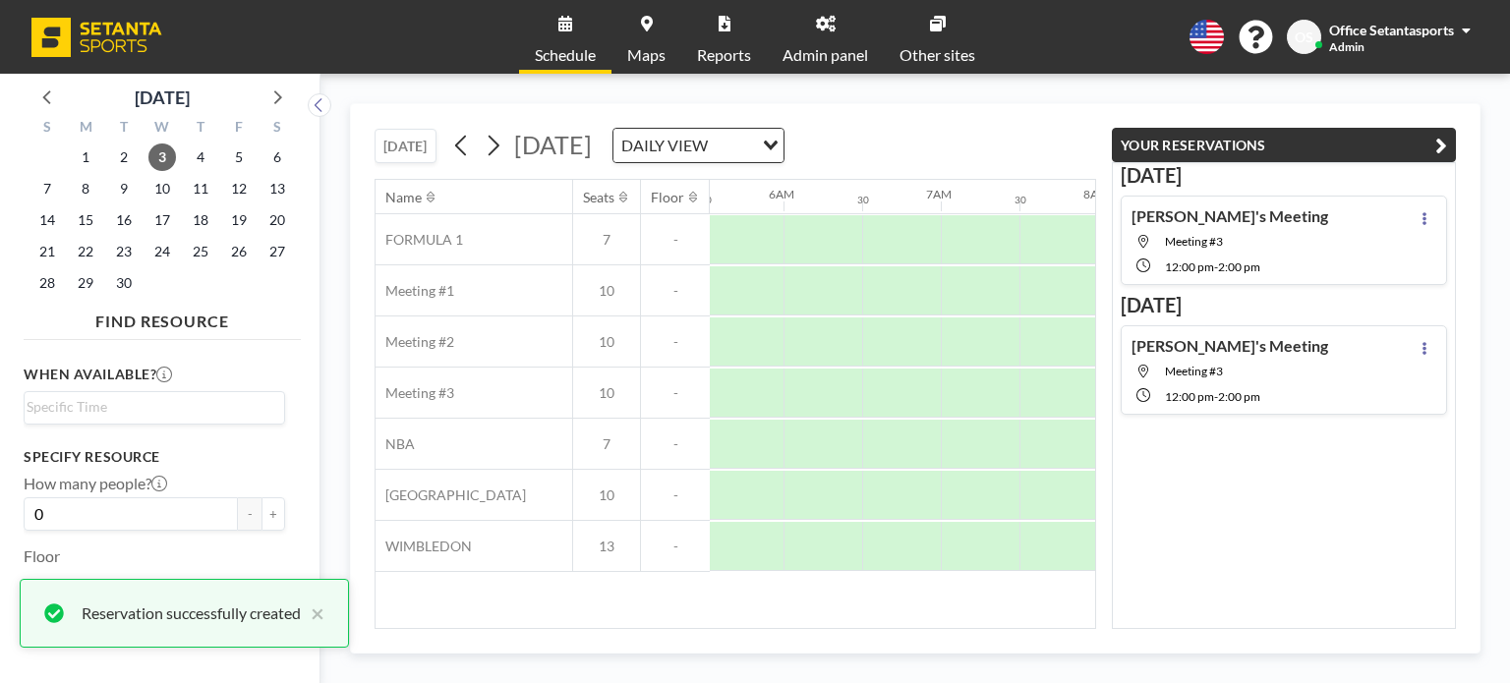
scroll to position [0, 1180]
click at [1439, 136] on icon "button" at bounding box center [1441, 146] width 12 height 24
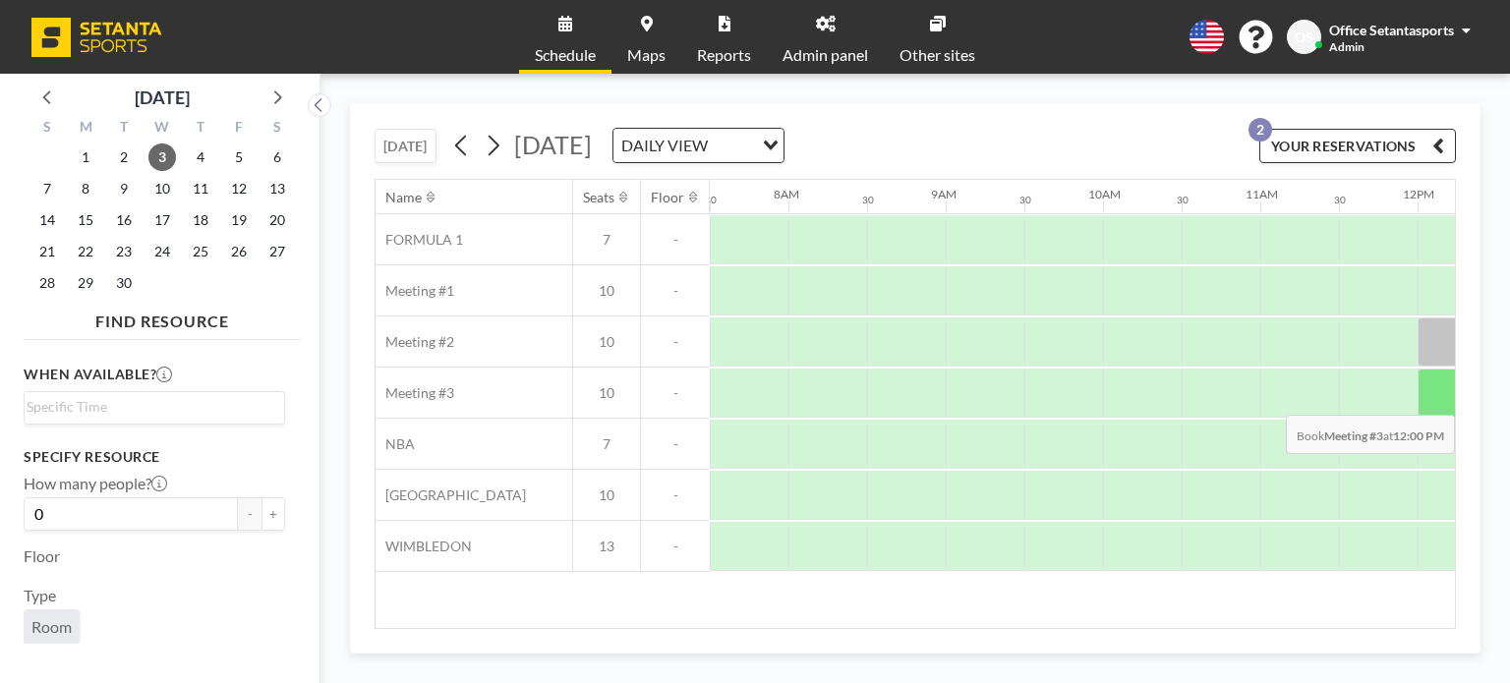
click at [1431, 399] on div at bounding box center [1456, 393] width 79 height 49
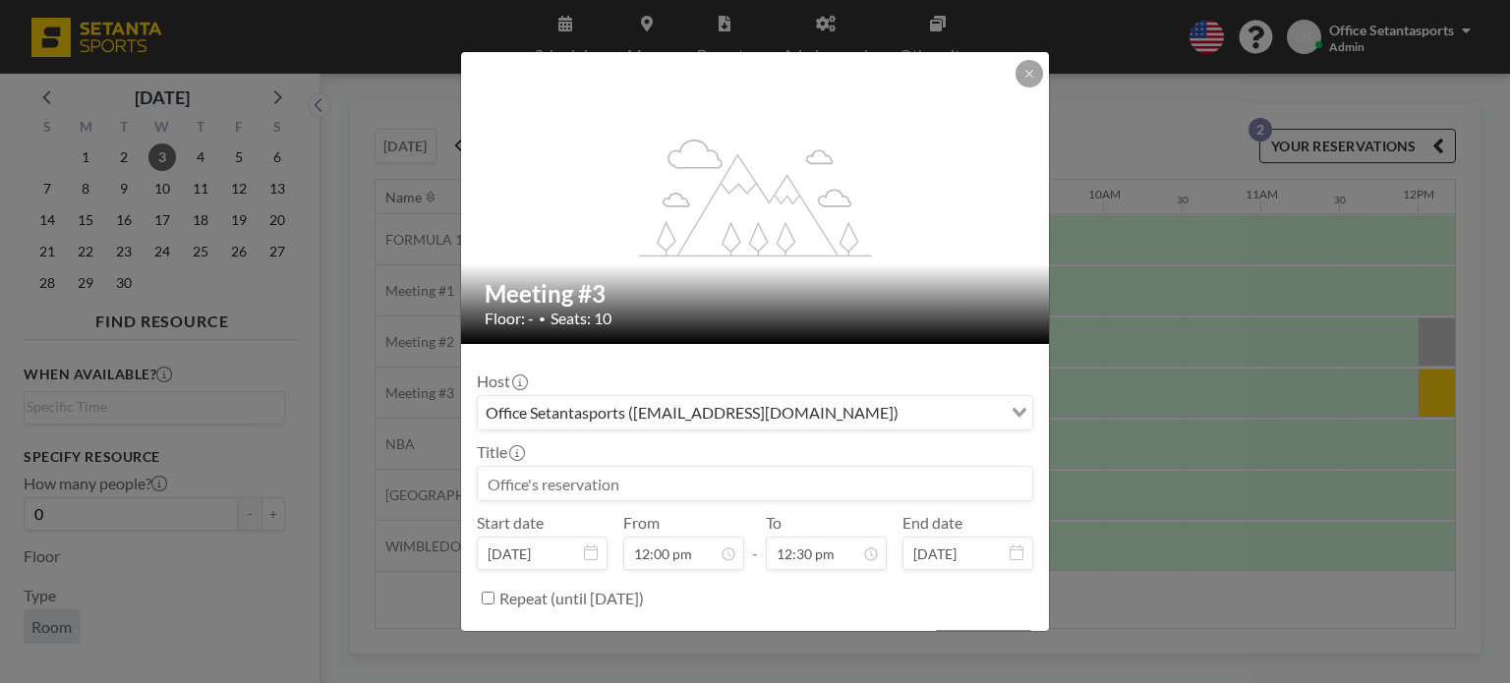
click at [746, 475] on input at bounding box center [755, 483] width 554 height 33
paste input "[PERSON_NAME]'s Meeting"
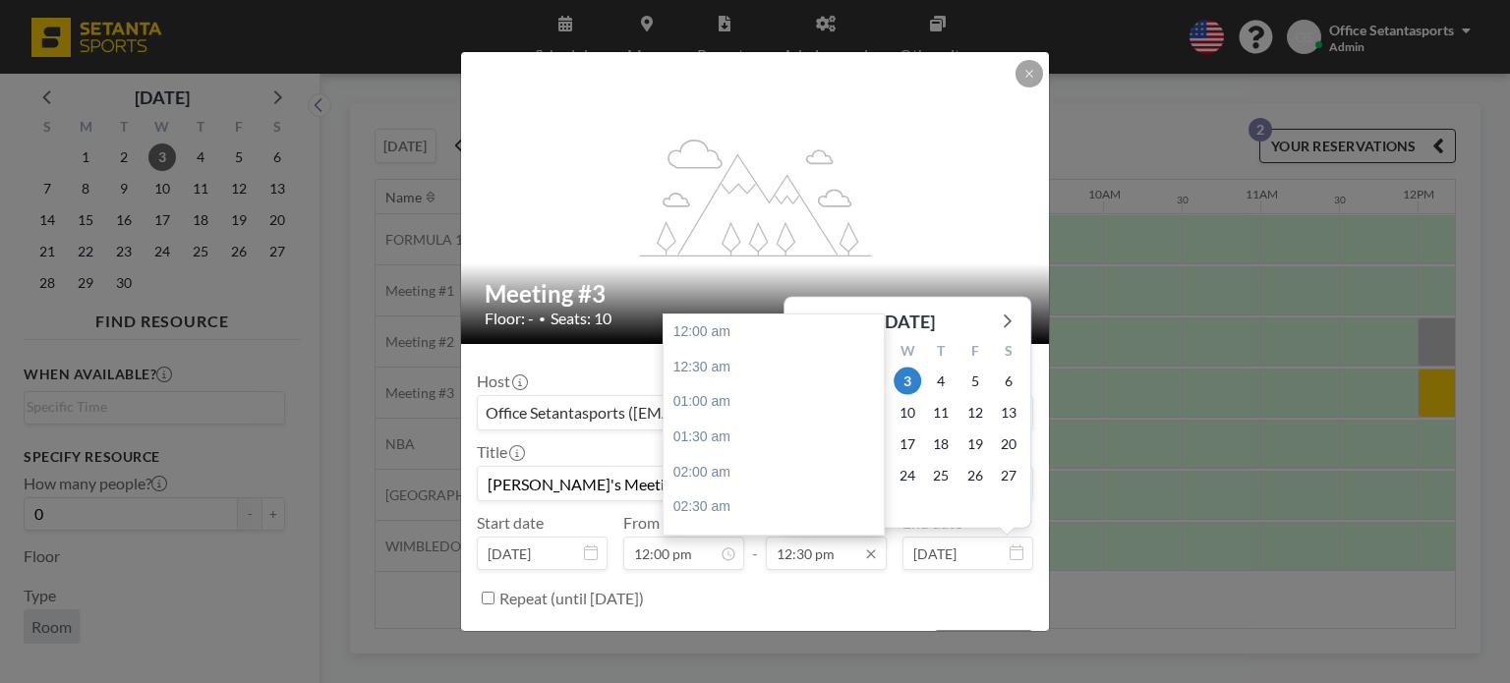
scroll to position [875, 0]
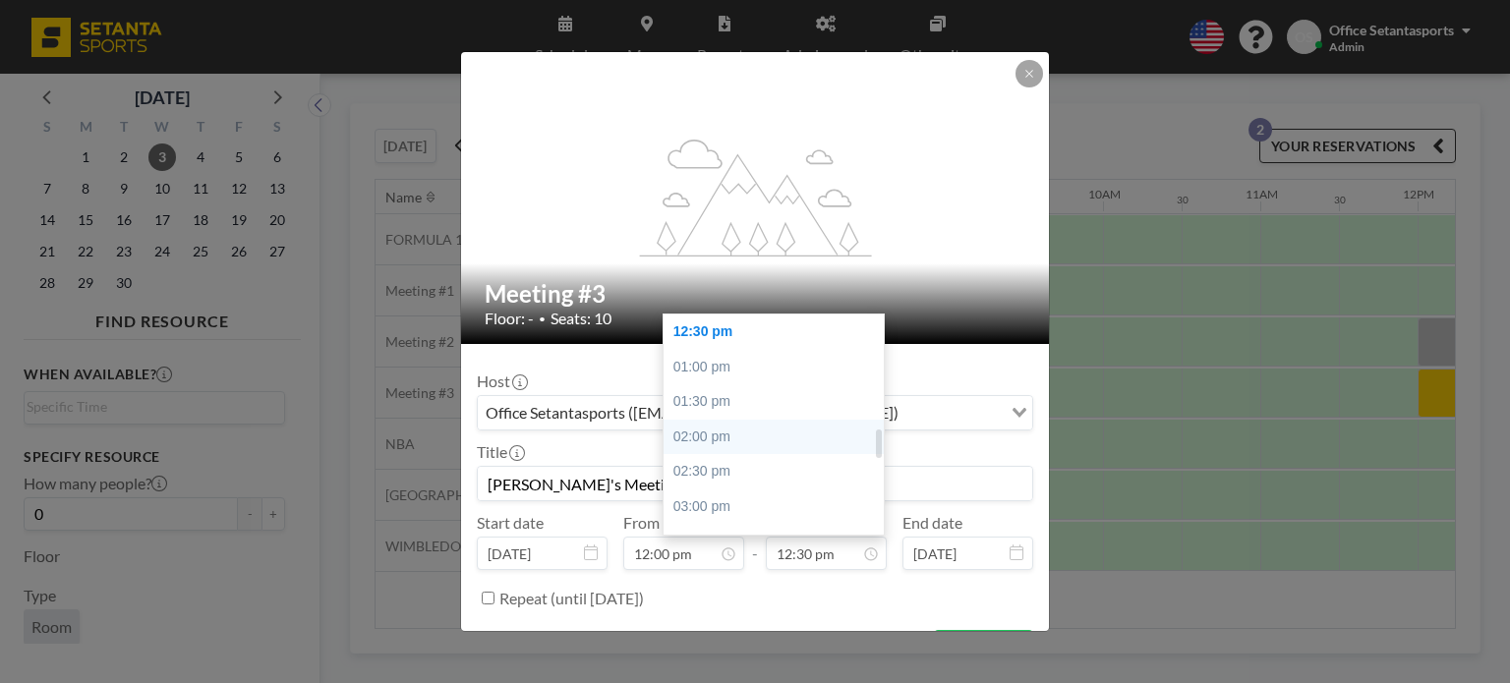
type input "[PERSON_NAME]'s Meeting"
click at [784, 434] on div "02:00 pm" at bounding box center [779, 437] width 230 height 35
type input "02:00 pm"
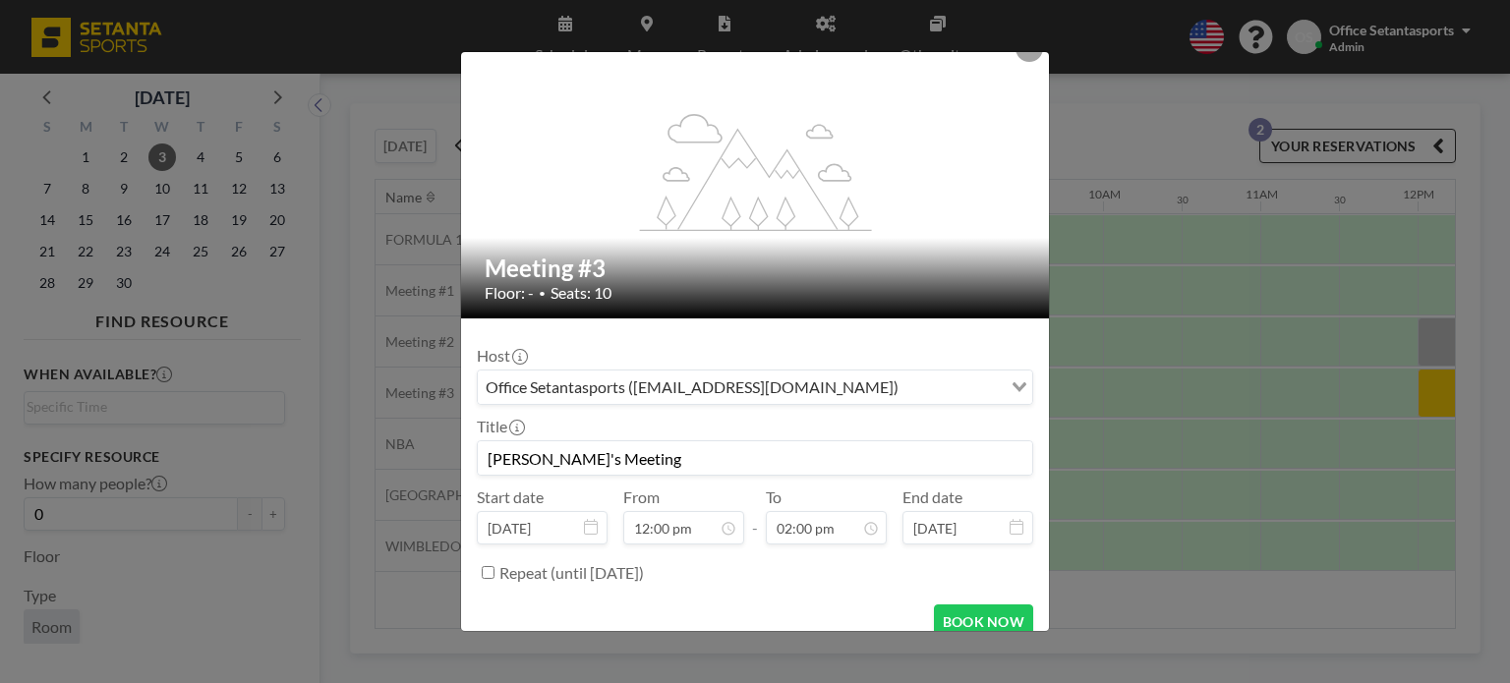
scroll to position [47, 0]
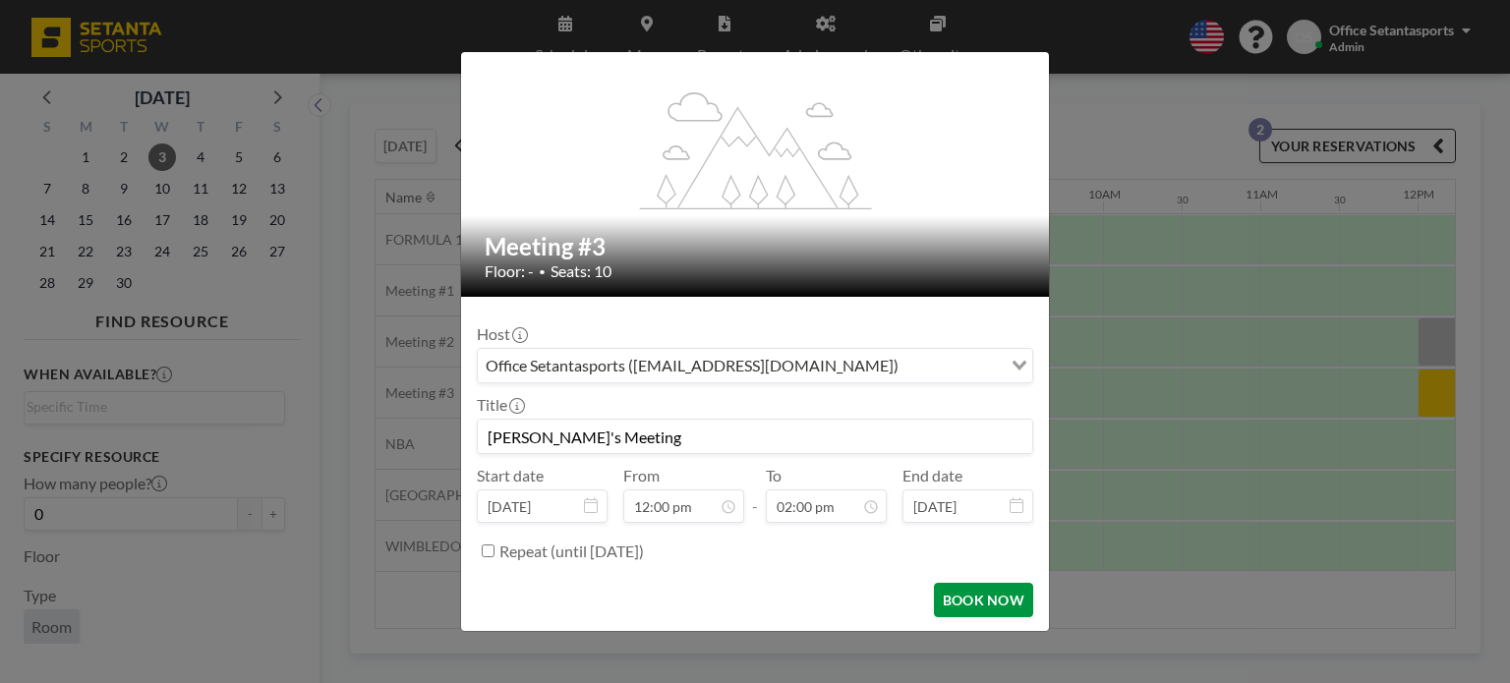
click at [972, 600] on button "BOOK NOW" at bounding box center [983, 600] width 99 height 34
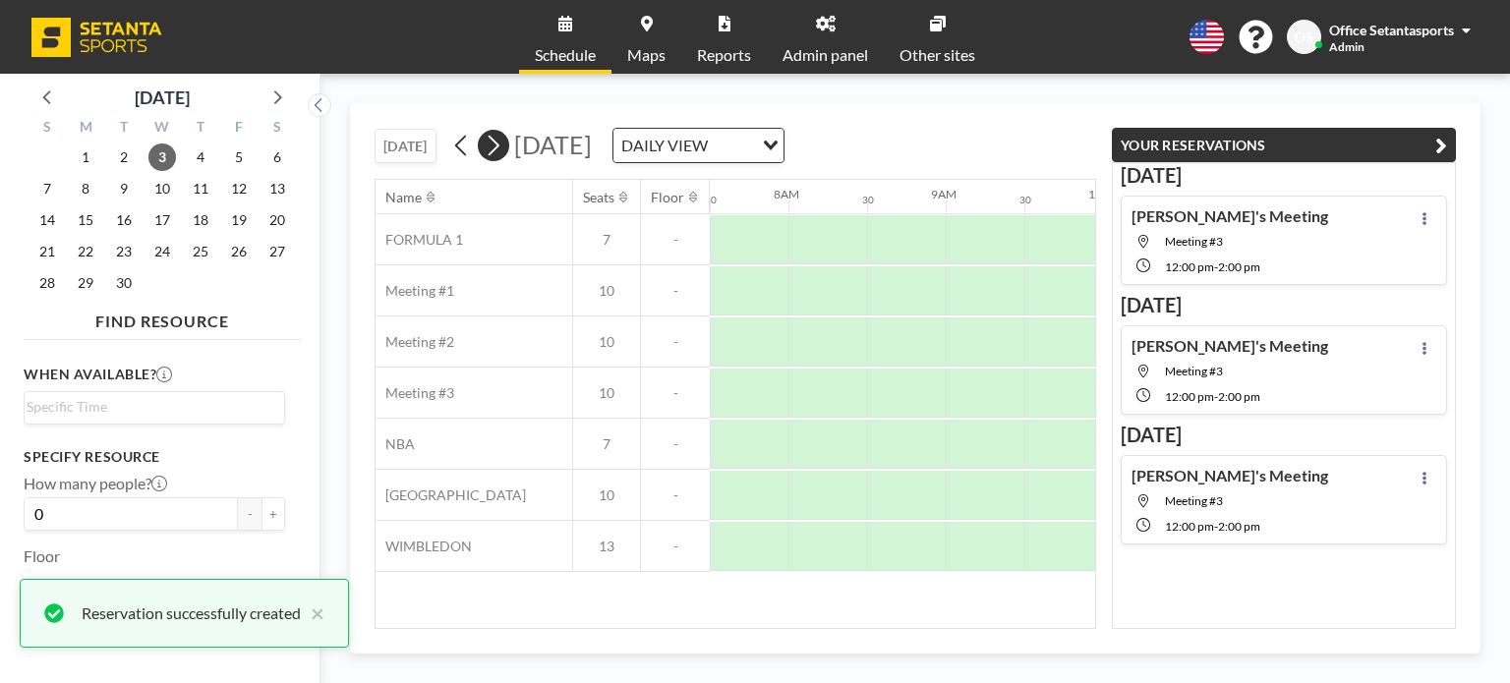
click at [499, 149] on icon at bounding box center [493, 145] width 19 height 29
click at [1449, 143] on button "YOUR RESERVATIONS" at bounding box center [1284, 145] width 344 height 34
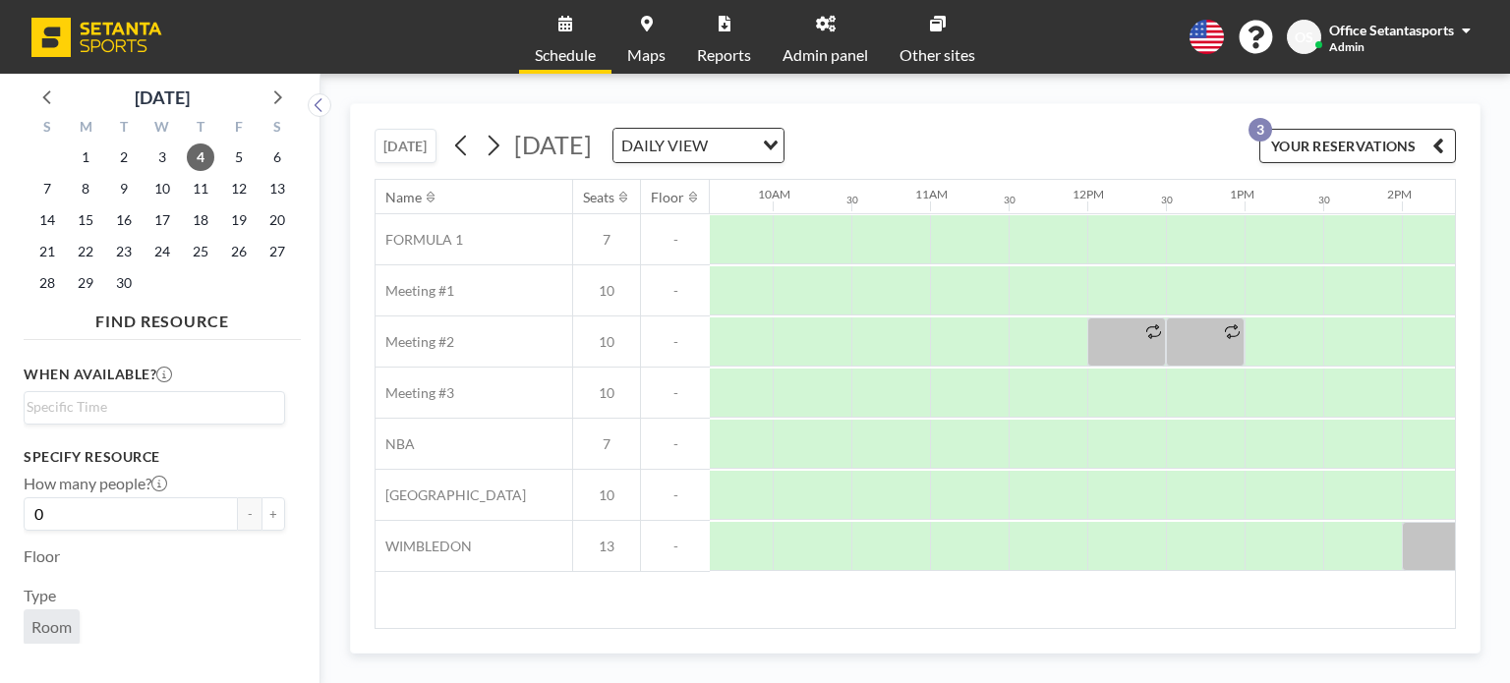
scroll to position [0, 1516]
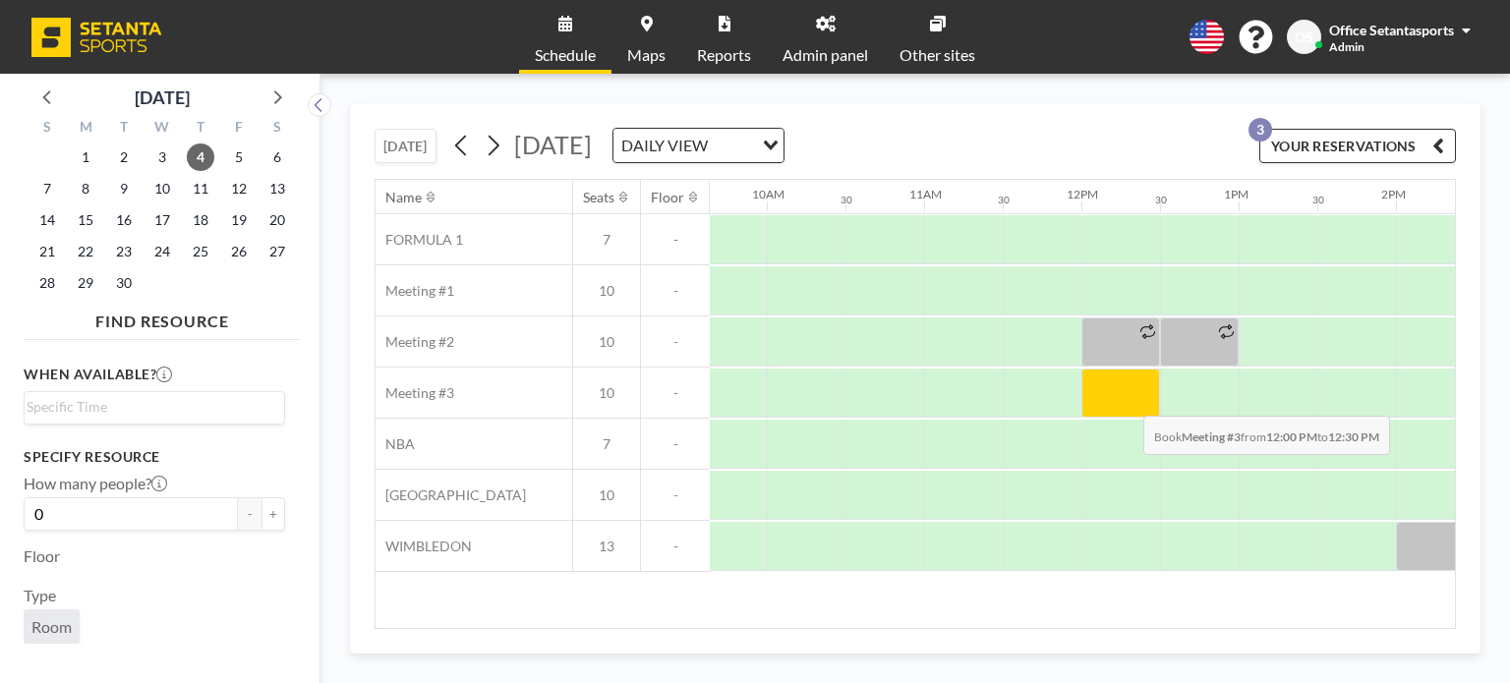
click at [1127, 400] on div at bounding box center [1120, 393] width 79 height 49
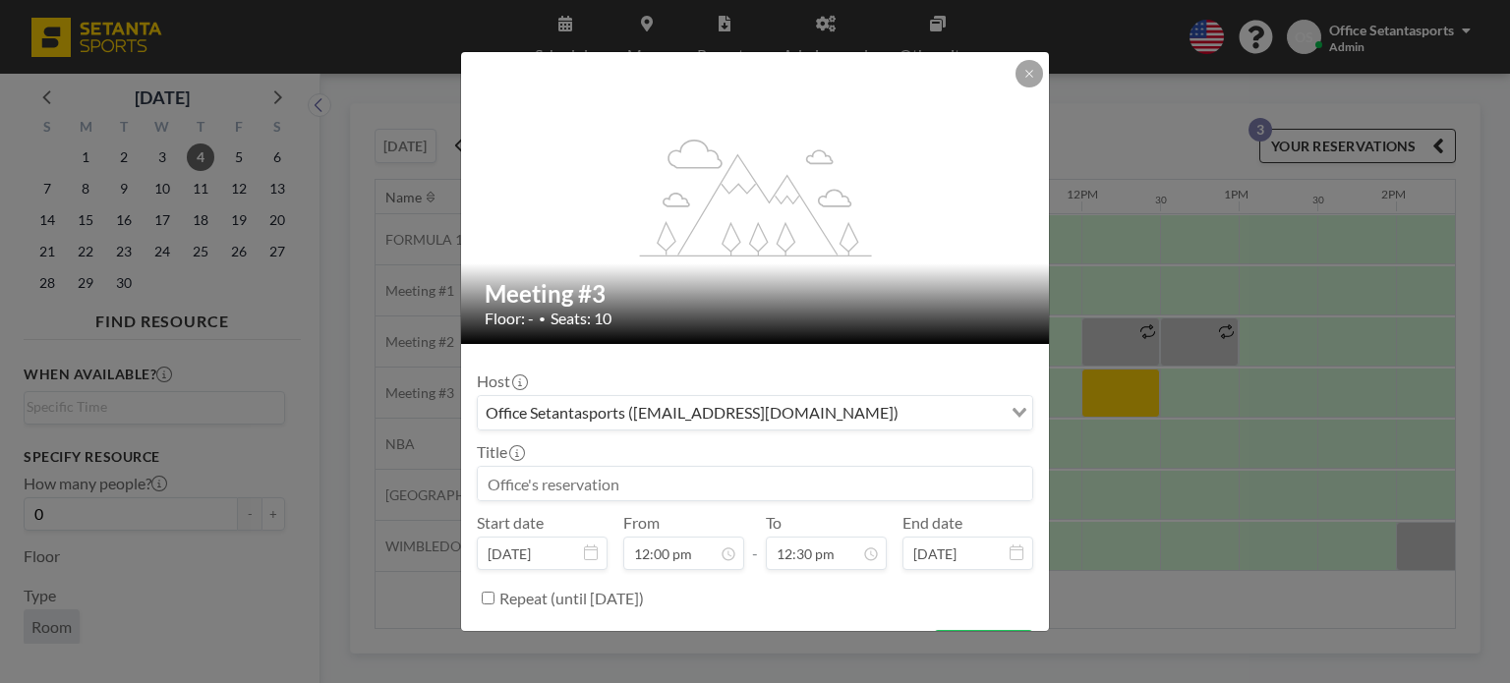
click at [720, 491] on input at bounding box center [755, 483] width 554 height 33
paste input "[PERSON_NAME]'s Meeting"
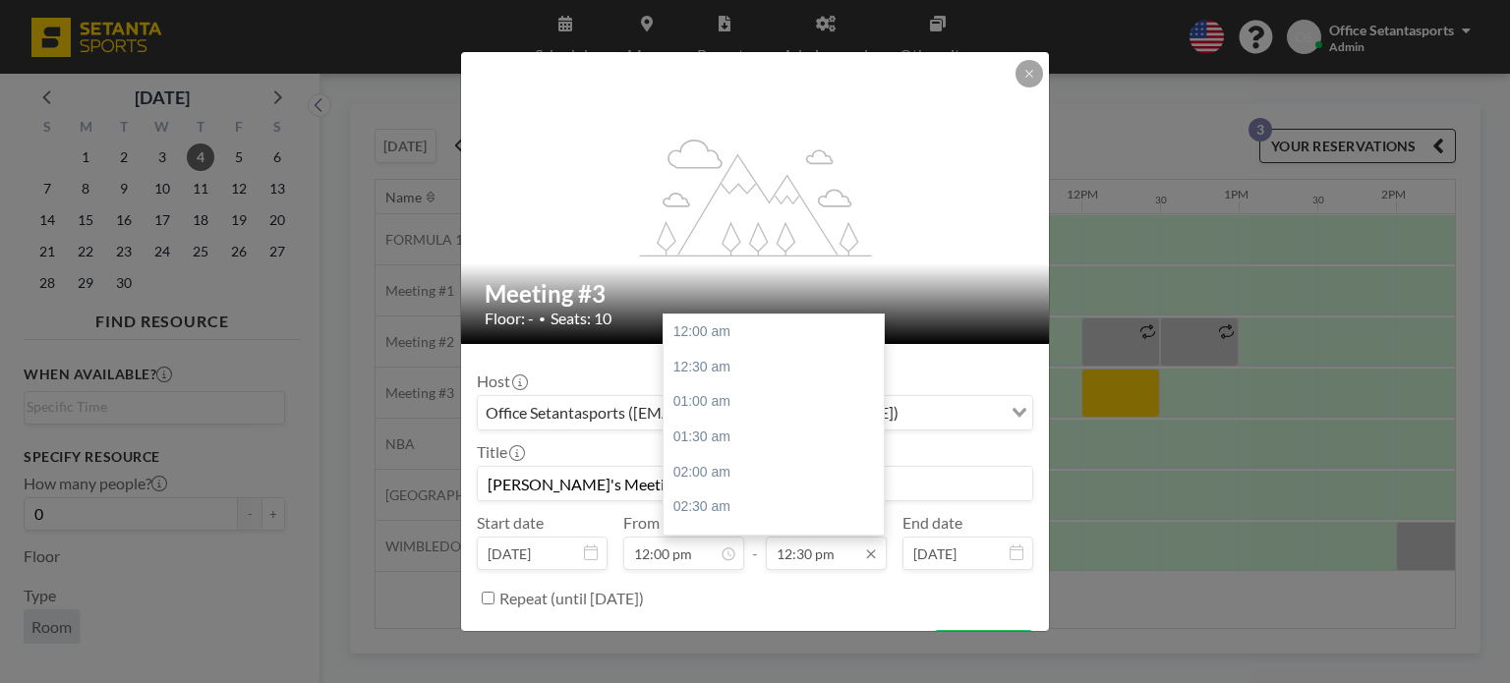
scroll to position [875, 0]
type input "[PERSON_NAME]'s Meeting"
click at [795, 429] on div "02:00 pm" at bounding box center [779, 437] width 230 height 35
type input "02:00 pm"
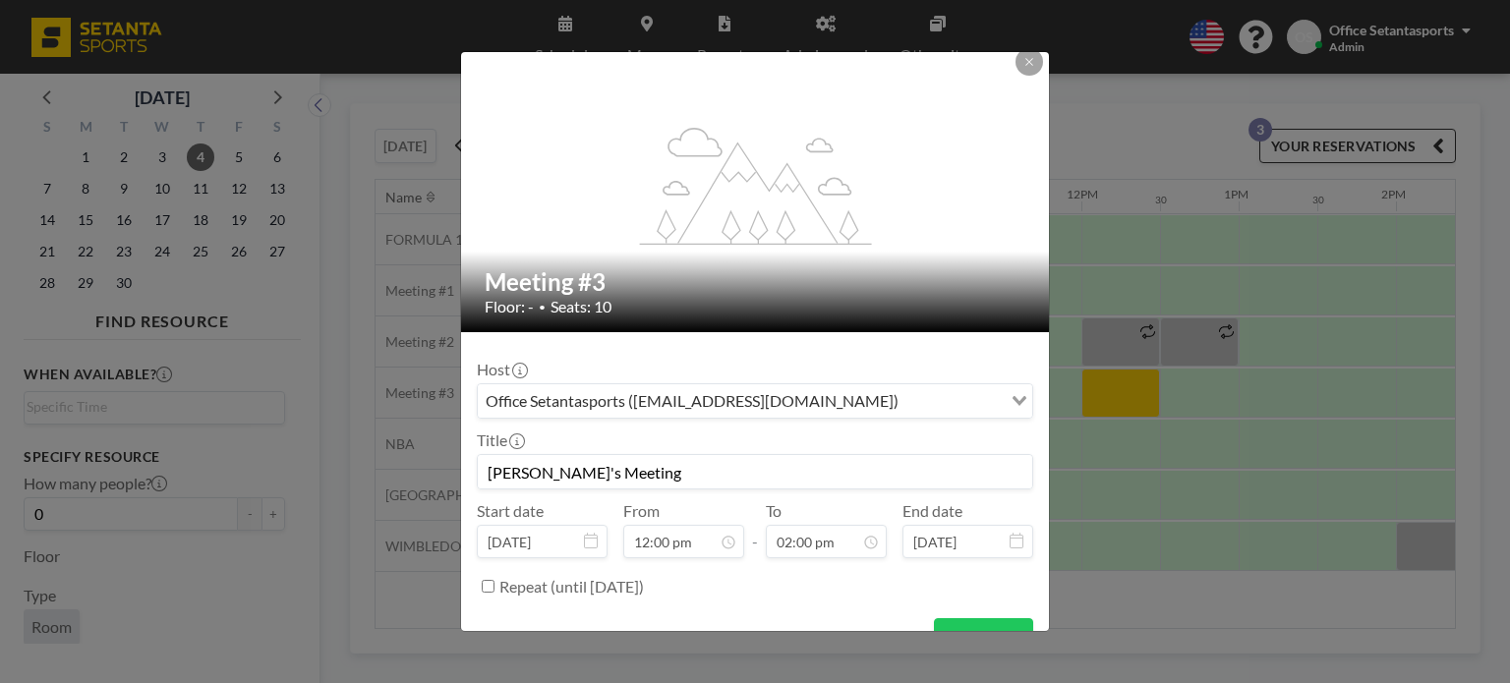
scroll to position [47, 0]
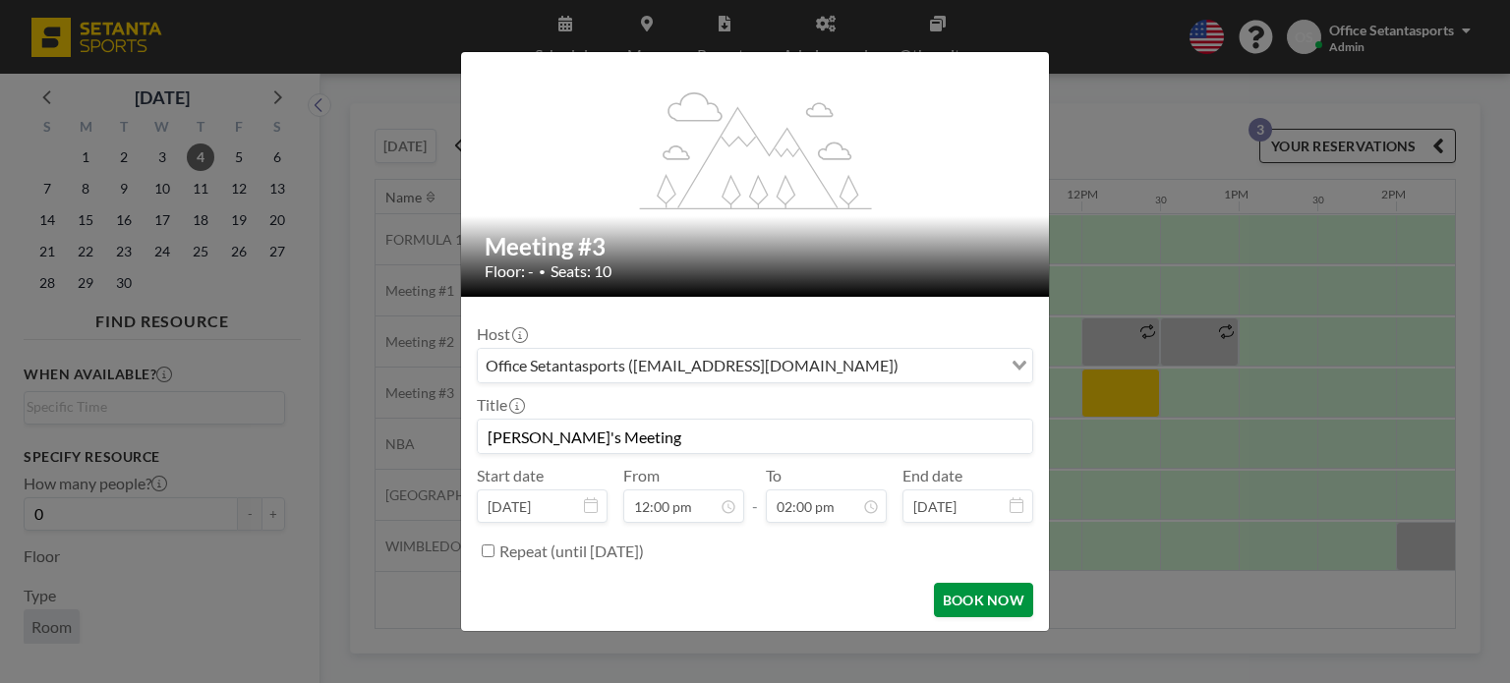
click at [985, 605] on button "BOOK NOW" at bounding box center [983, 600] width 99 height 34
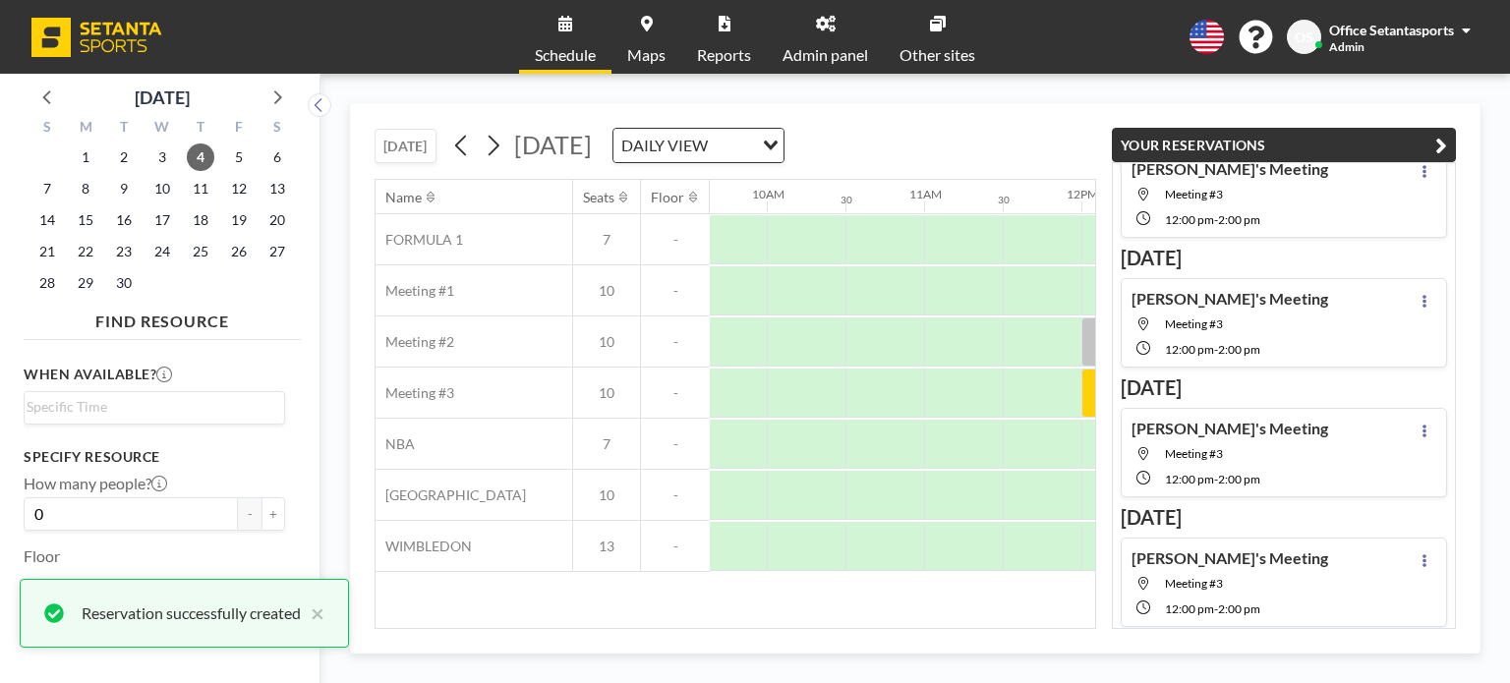
scroll to position [48, 0]
click at [496, 154] on icon at bounding box center [493, 145] width 19 height 29
click at [1443, 141] on icon "button" at bounding box center [1441, 146] width 12 height 24
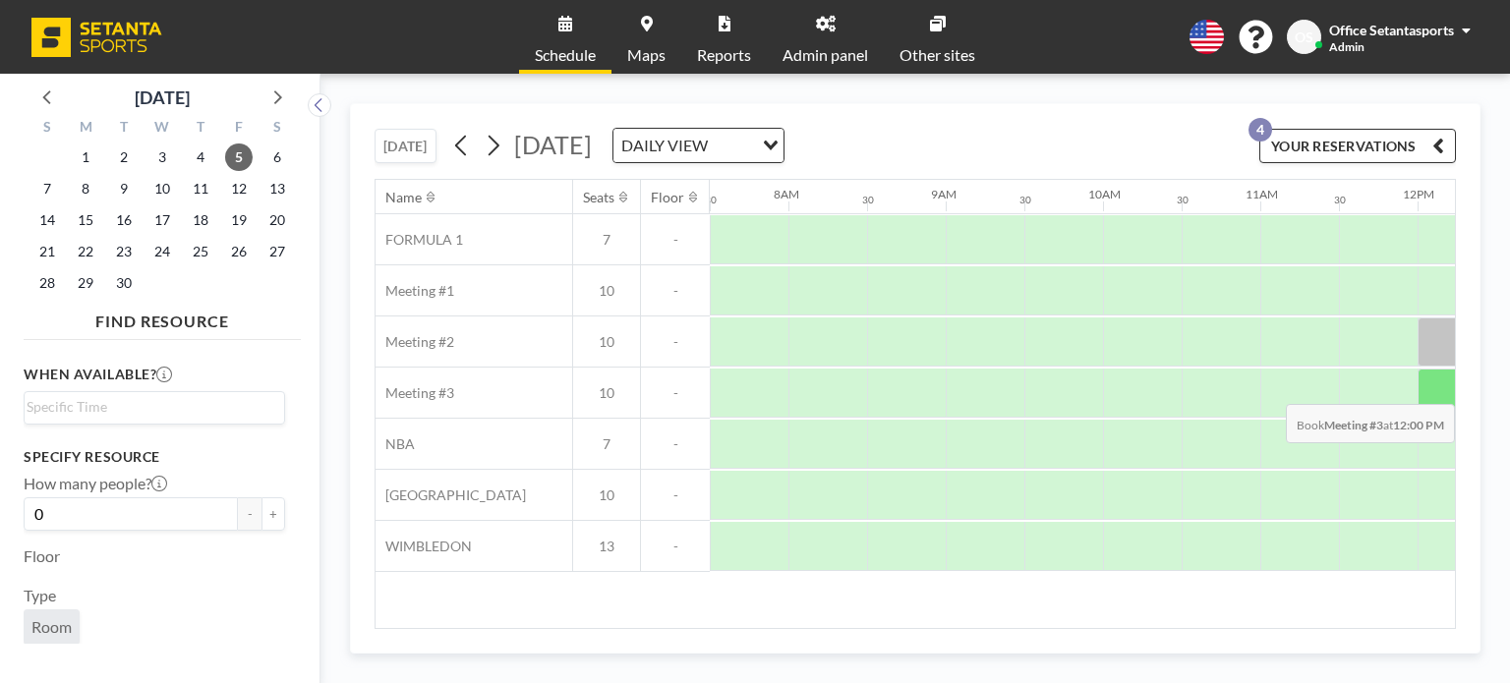
click at [1439, 388] on div at bounding box center [1456, 393] width 79 height 49
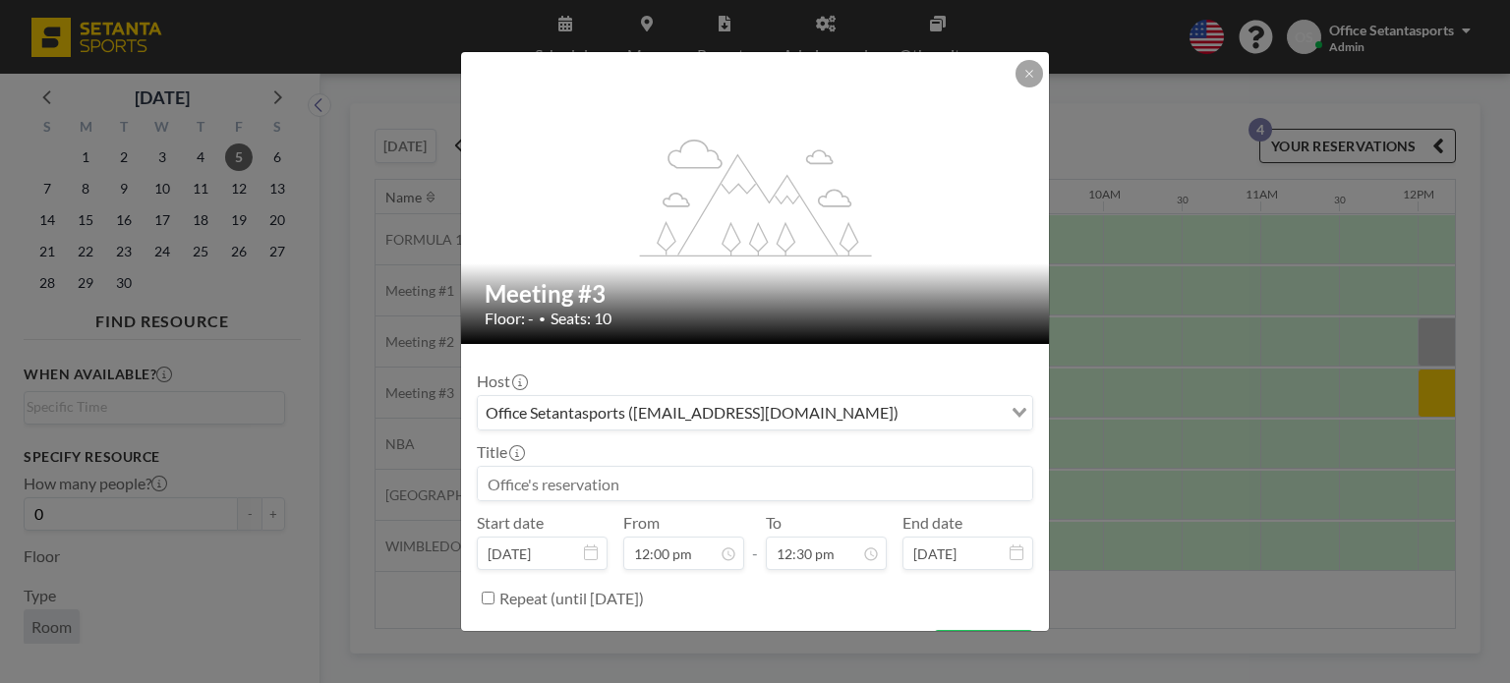
click at [648, 474] on input at bounding box center [755, 483] width 554 height 33
paste input "[PERSON_NAME]'s Meeting"
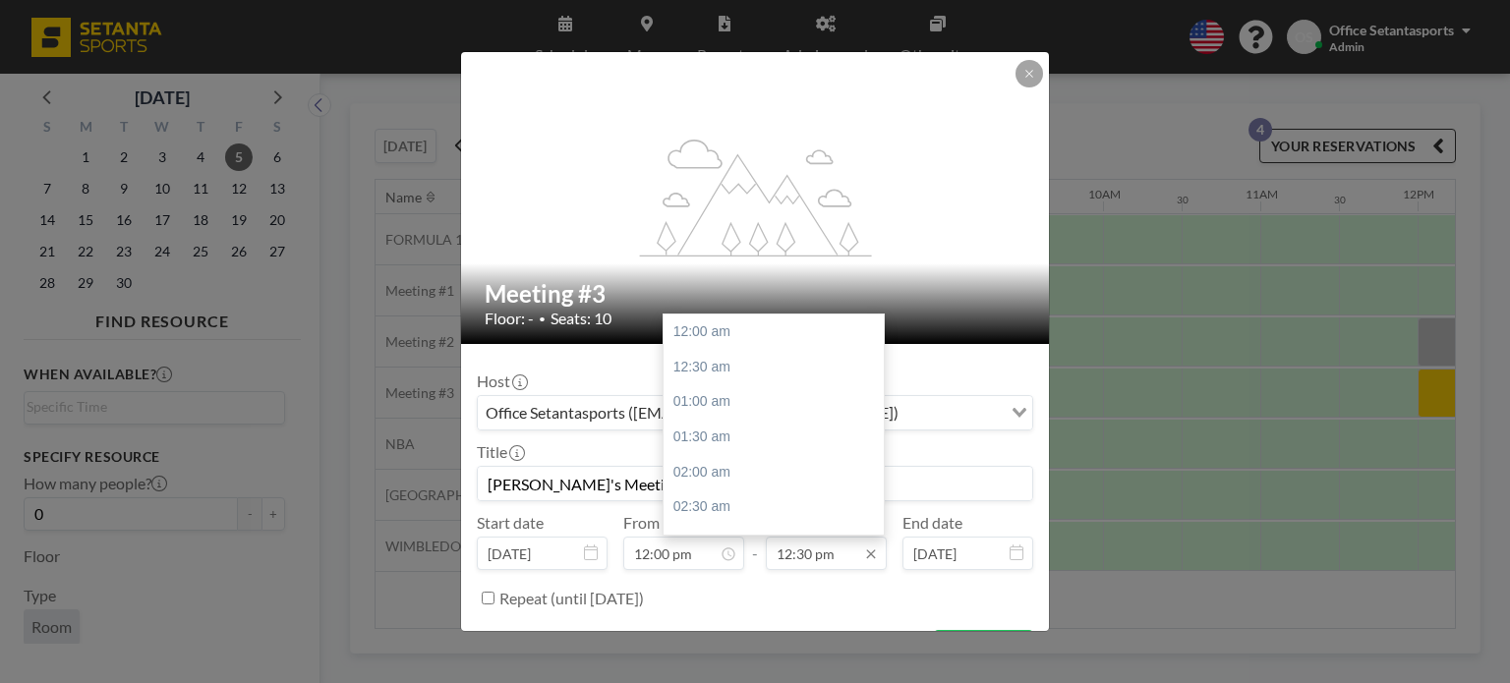
scroll to position [875, 0]
type input "[PERSON_NAME]'s Meeting"
click at [779, 432] on div "02:00 pm" at bounding box center [779, 437] width 230 height 35
type input "02:00 pm"
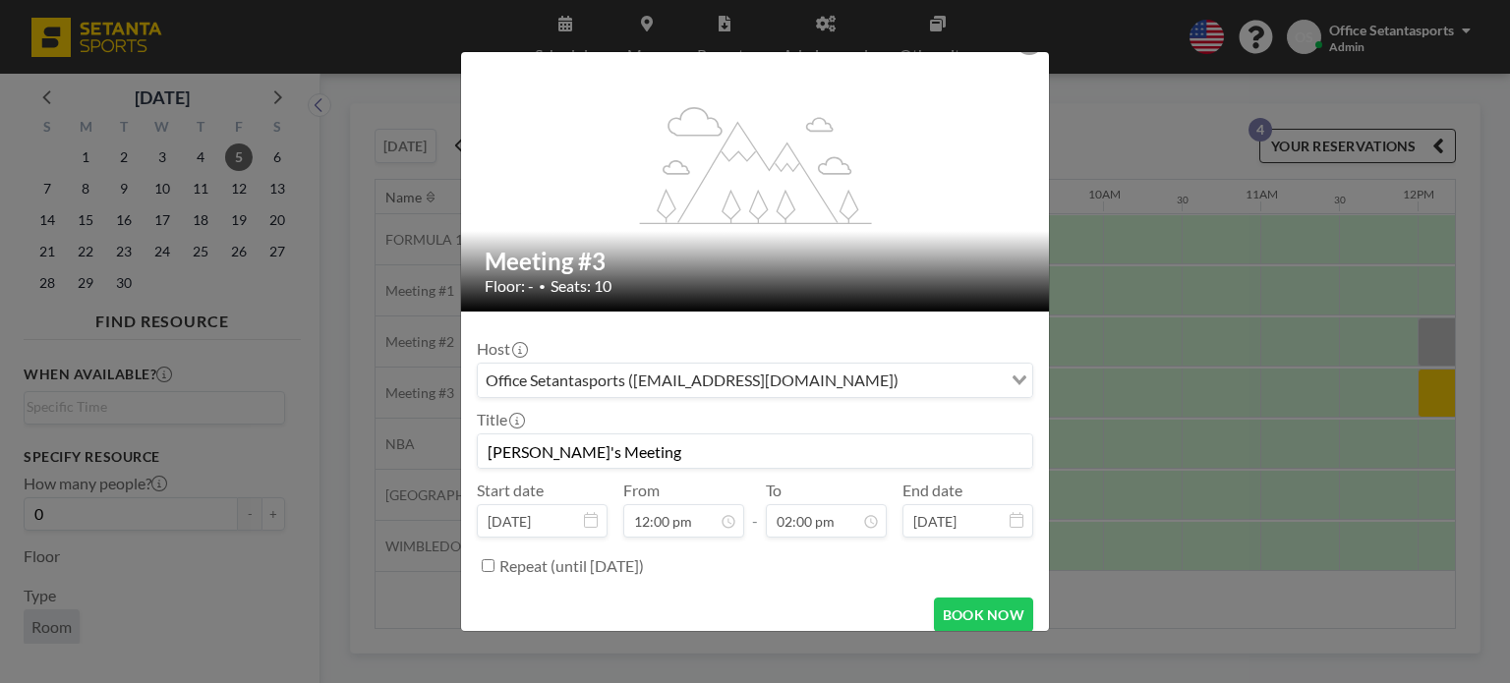
scroll to position [47, 0]
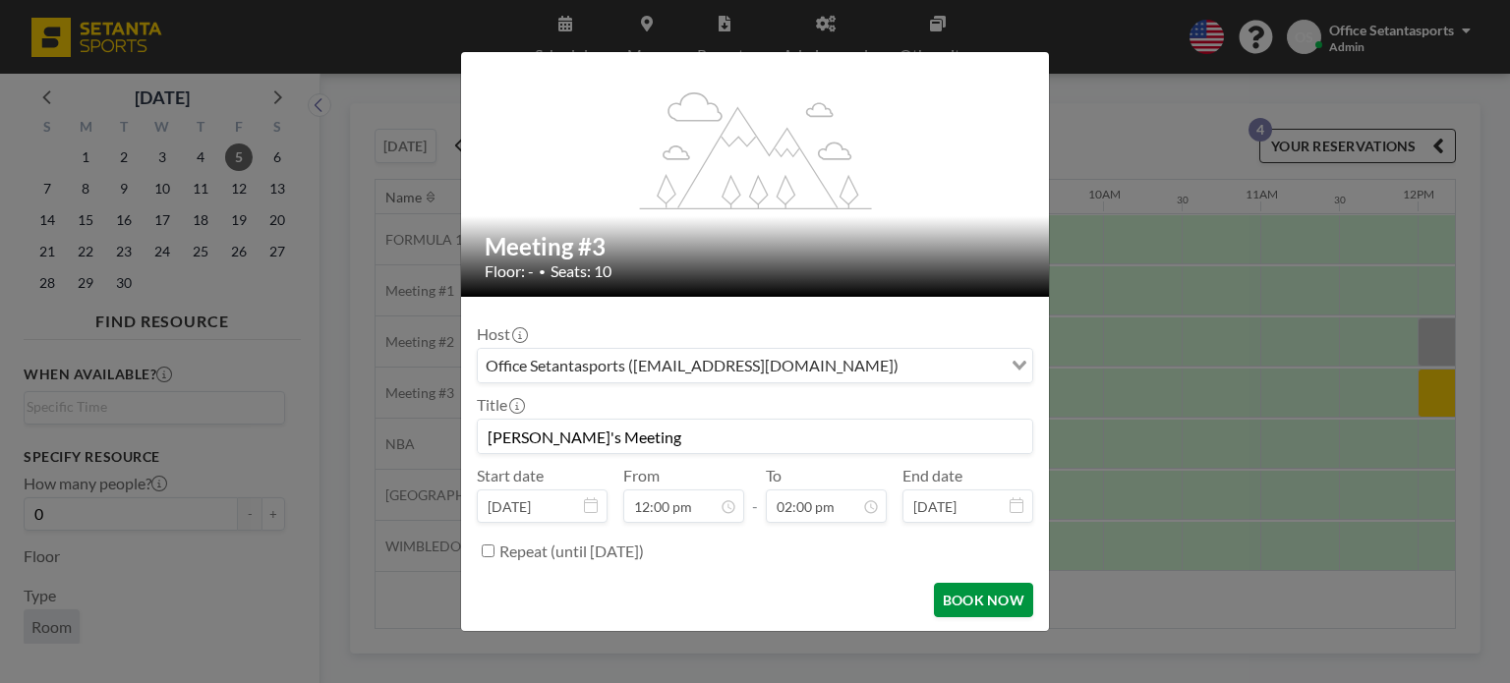
click at [971, 601] on button "BOOK NOW" at bounding box center [983, 600] width 99 height 34
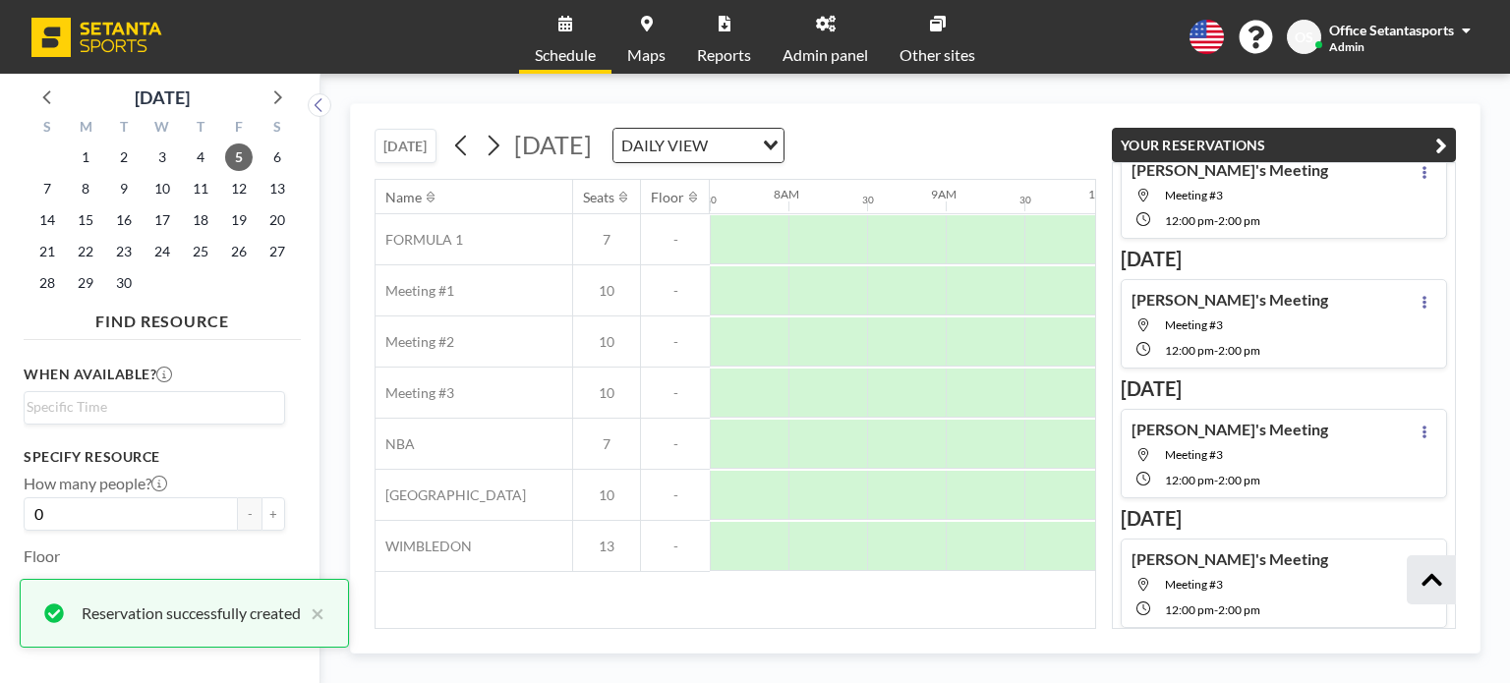
scroll to position [177, 0]
click at [1440, 144] on icon "button" at bounding box center [1441, 146] width 12 height 24
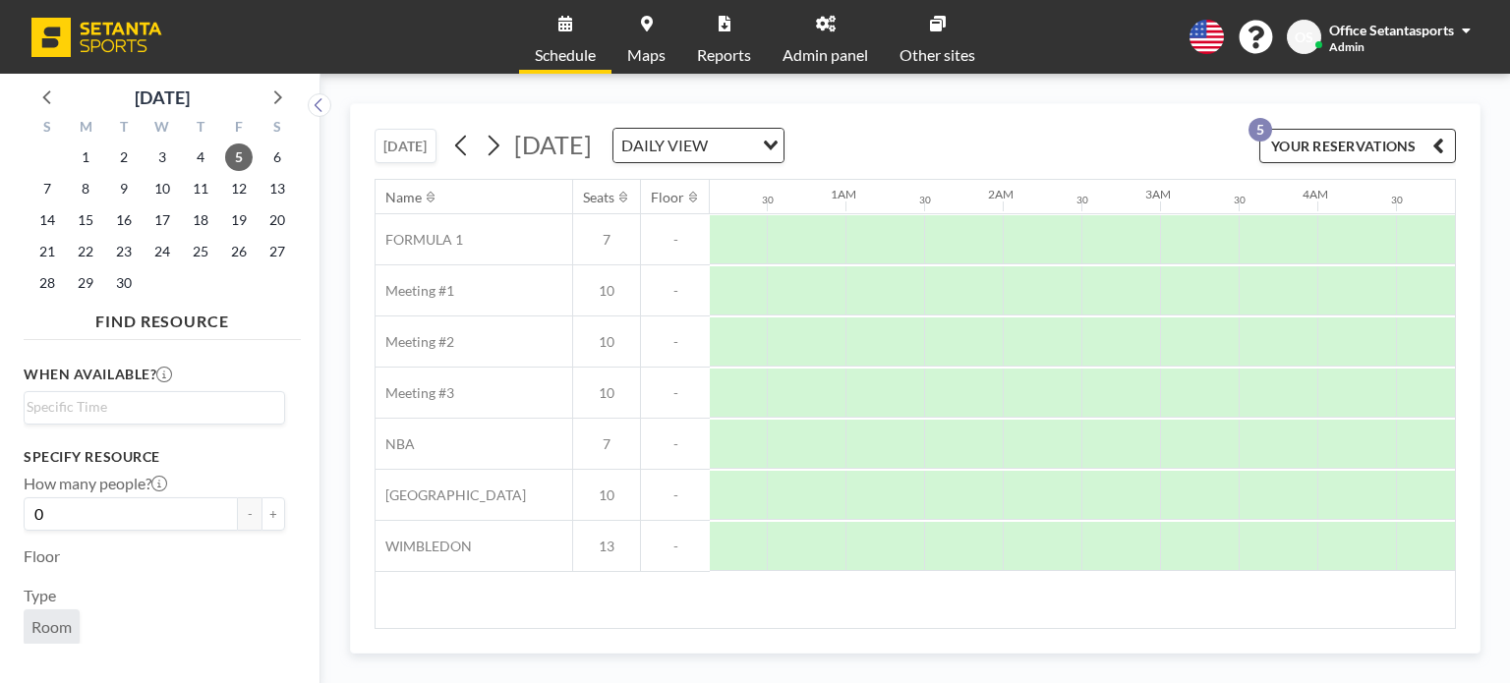
scroll to position [0, 0]
click at [464, 141] on icon at bounding box center [460, 146] width 11 height 21
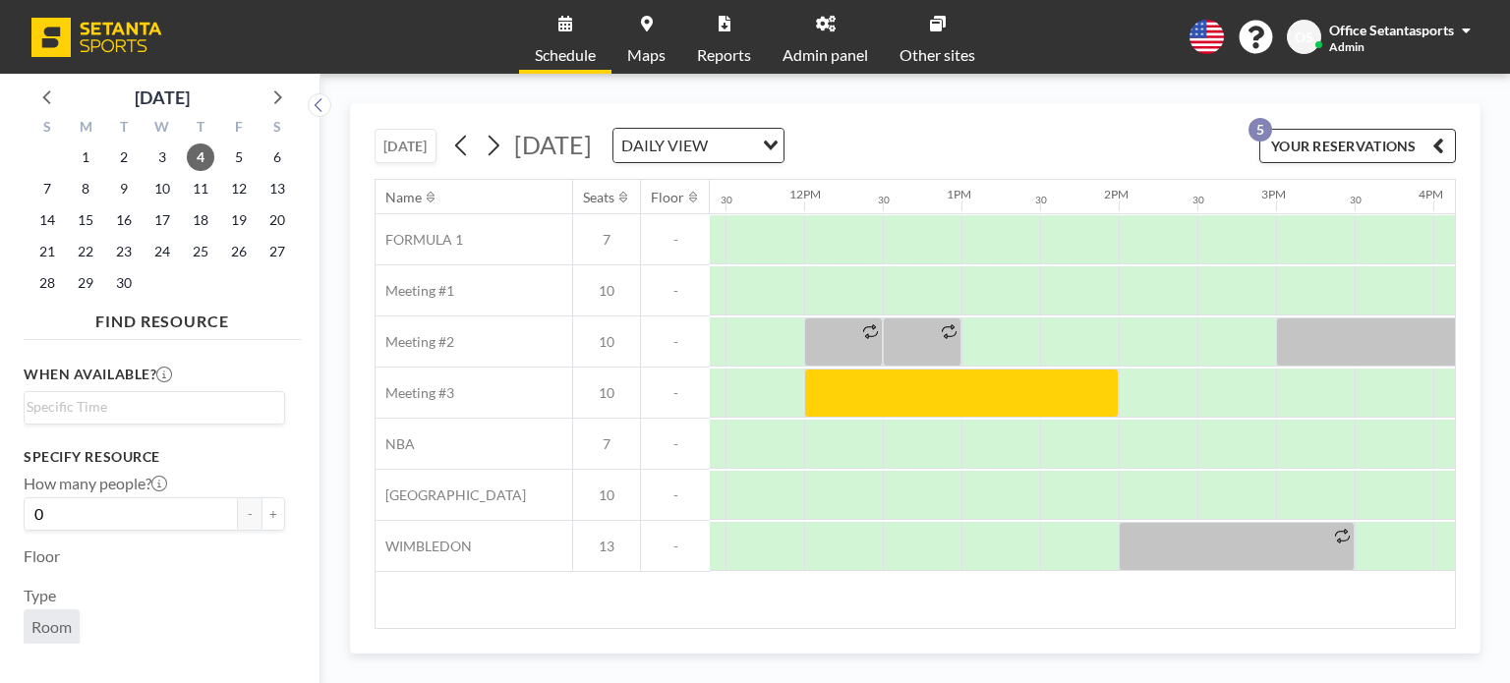
scroll to position [0, 1765]
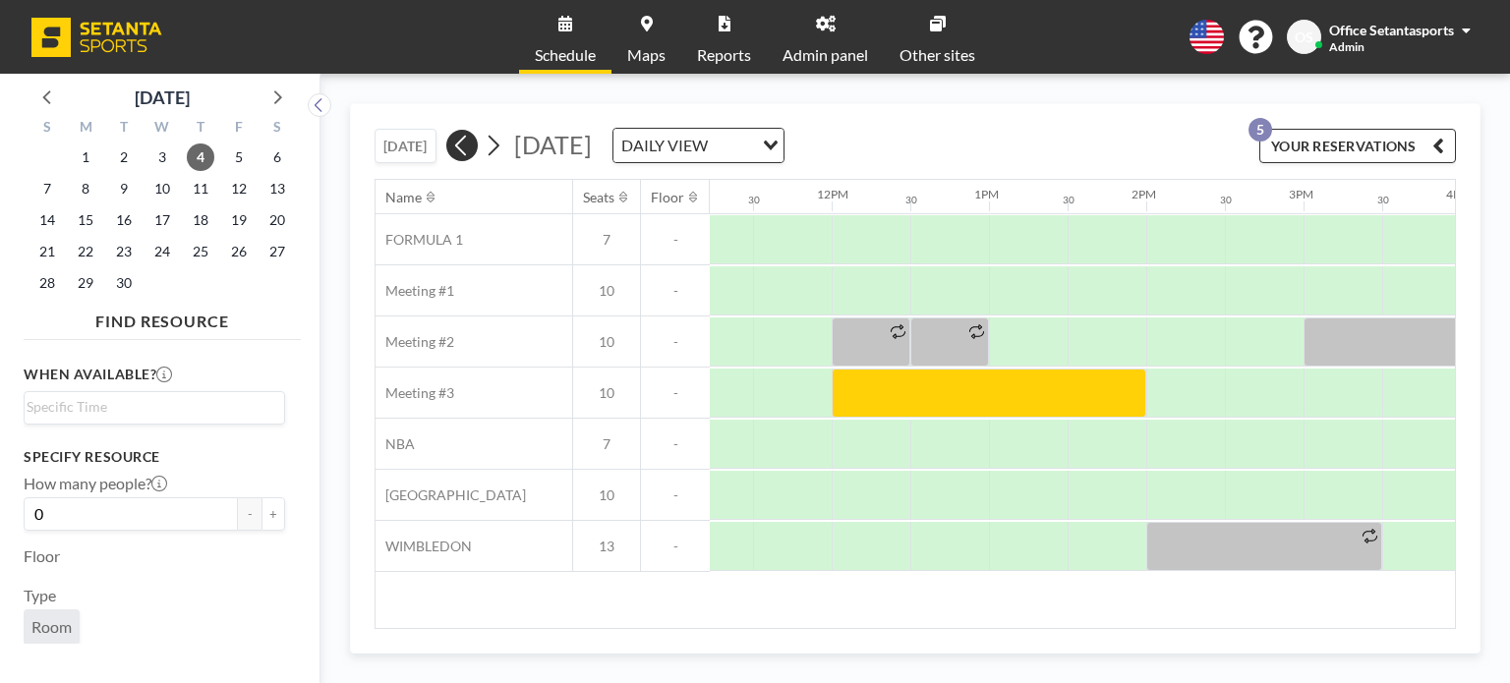
click at [464, 148] on icon at bounding box center [460, 146] width 11 height 21
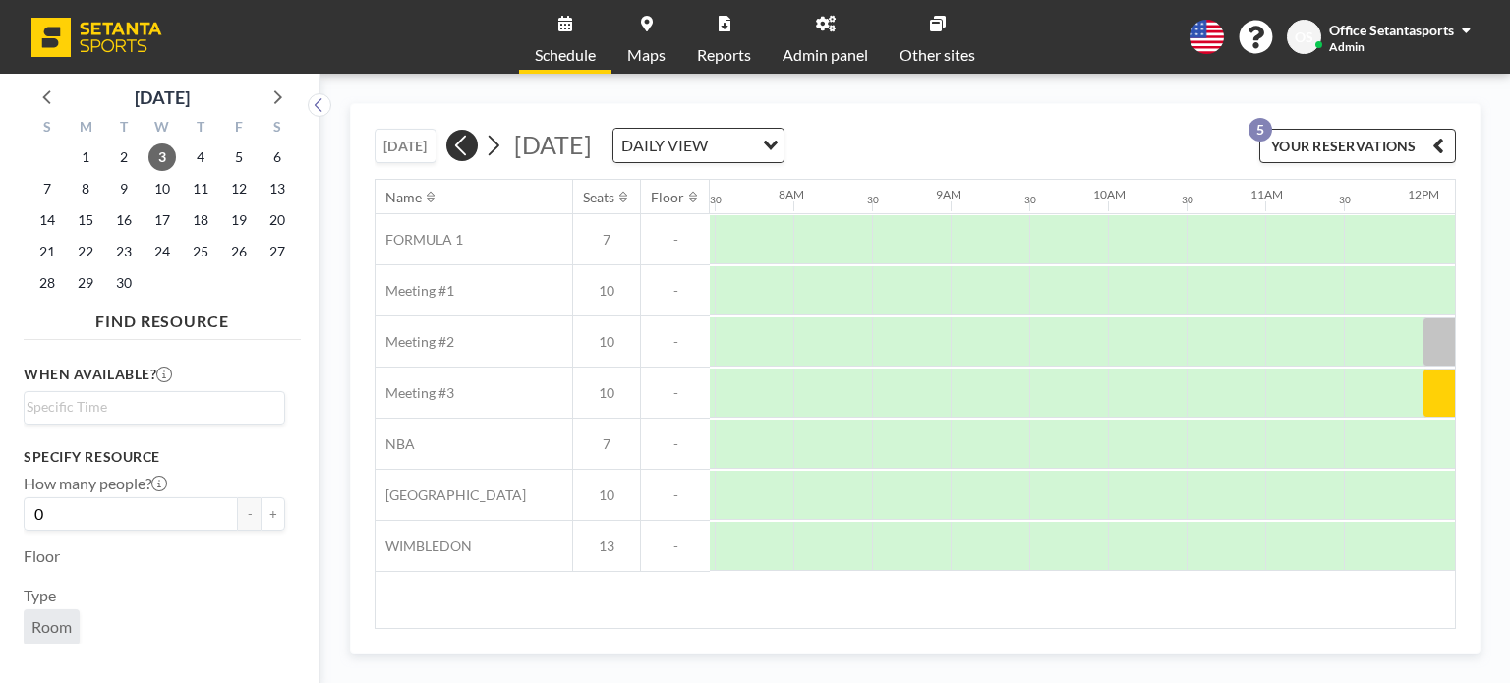
scroll to position [0, 1180]
click at [464, 148] on icon at bounding box center [460, 146] width 11 height 21
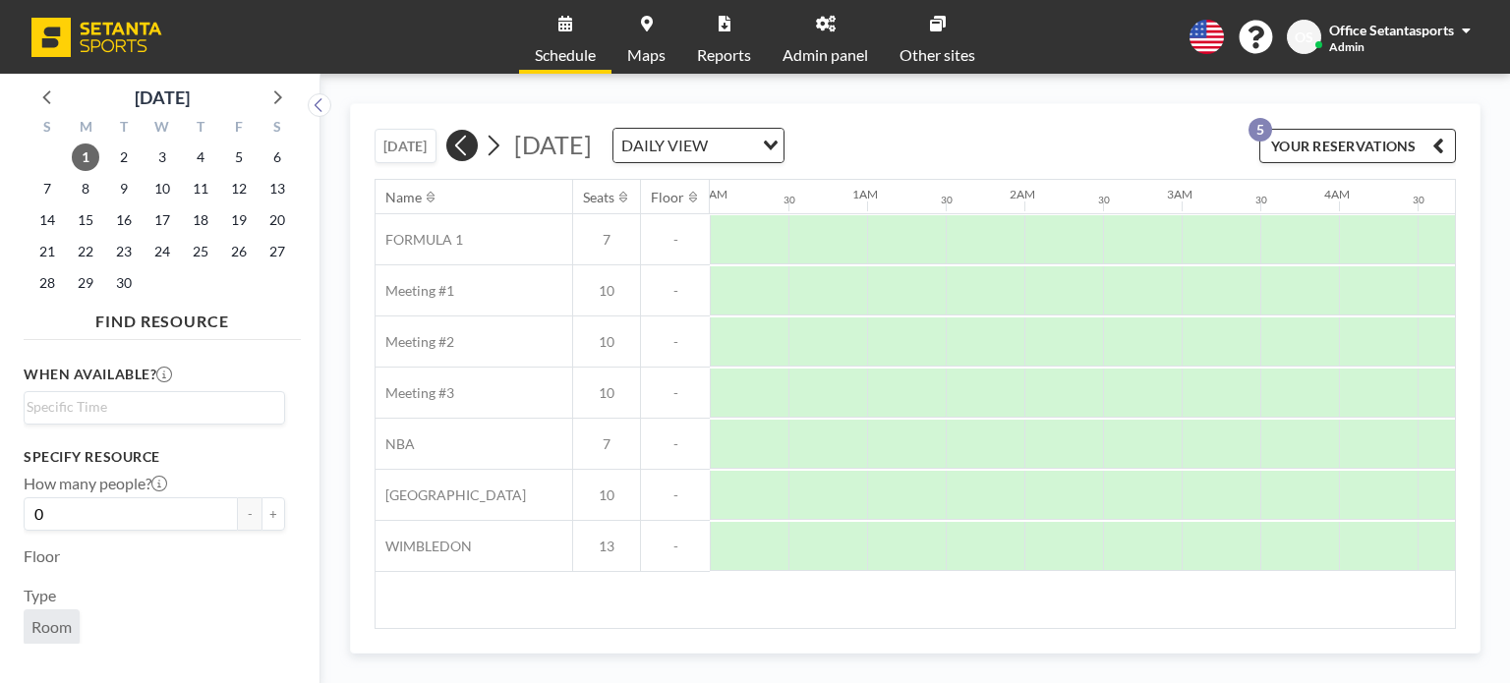
click at [464, 148] on icon at bounding box center [460, 146] width 11 height 21
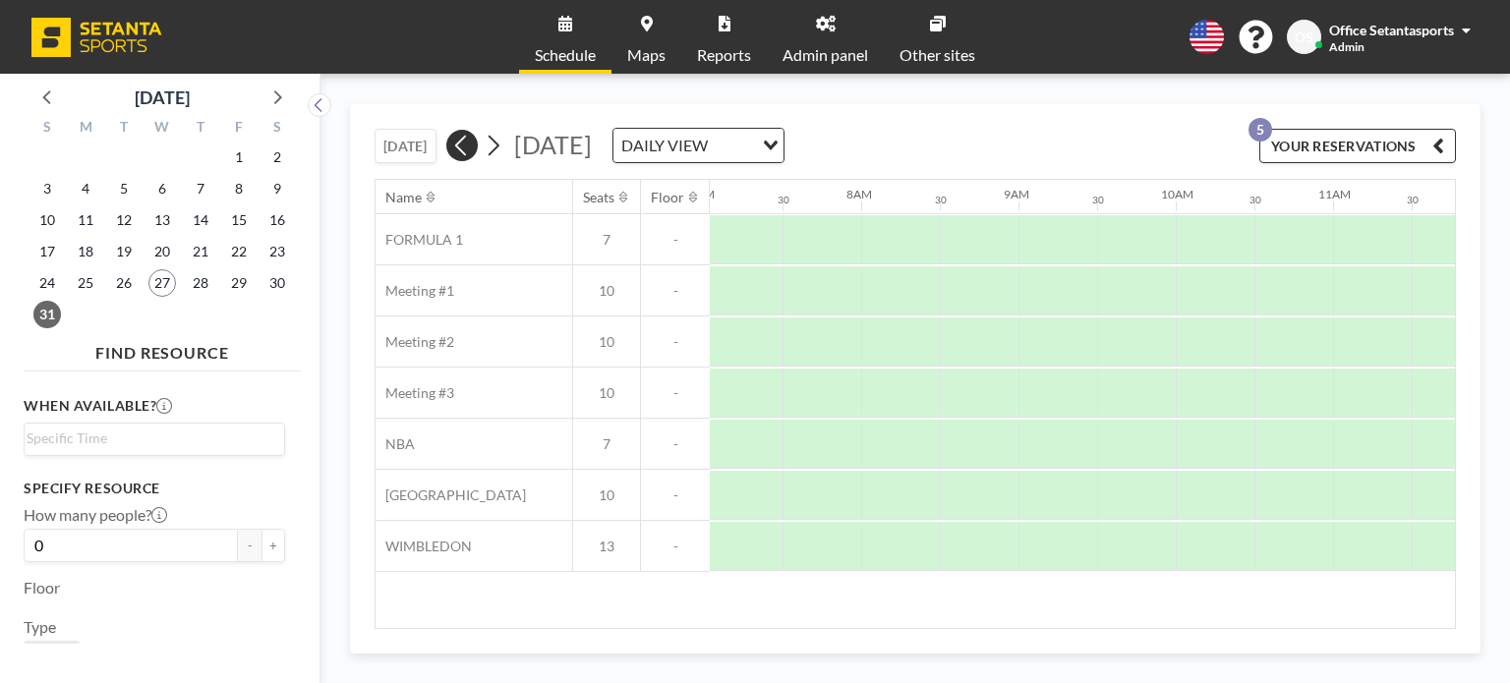
scroll to position [0, 1180]
click at [464, 148] on icon at bounding box center [460, 146] width 11 height 21
click at [49, 89] on icon at bounding box center [48, 97] width 26 height 26
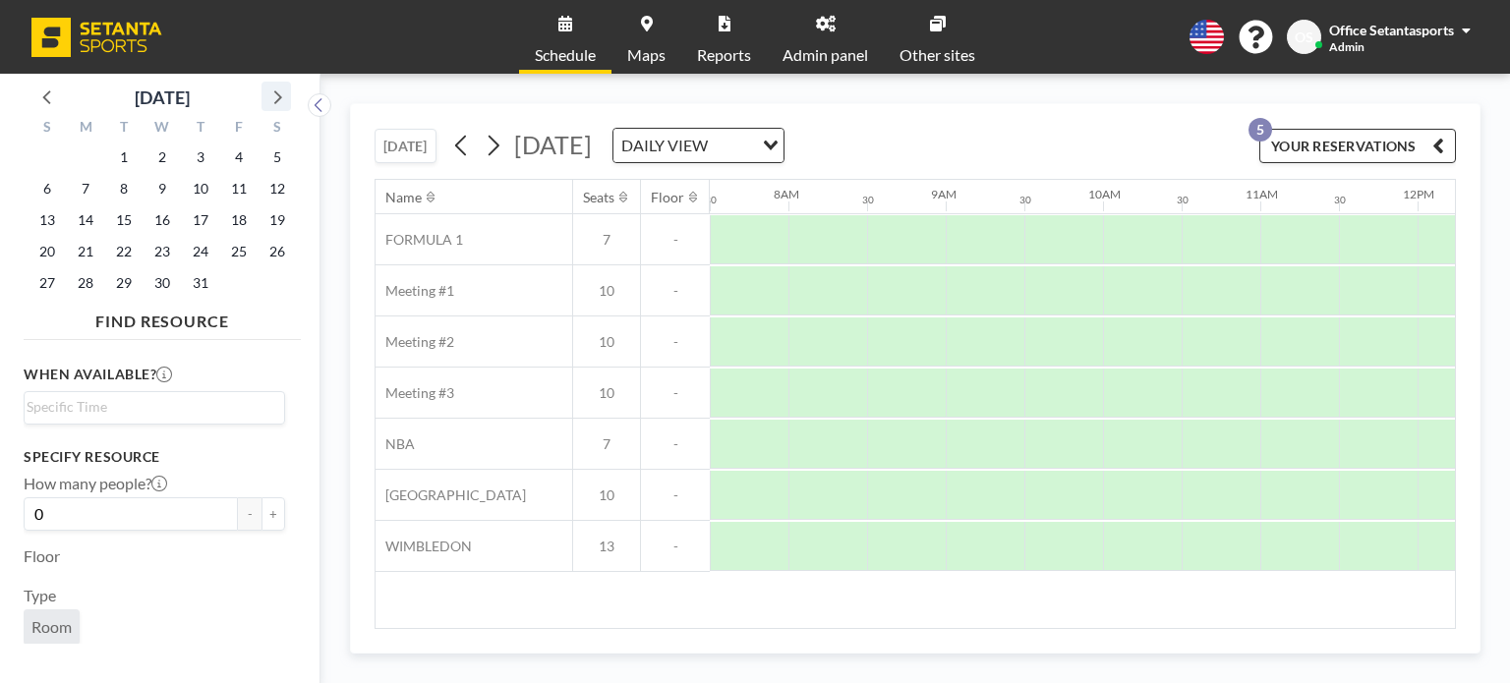
click at [276, 91] on icon at bounding box center [278, 97] width 8 height 14
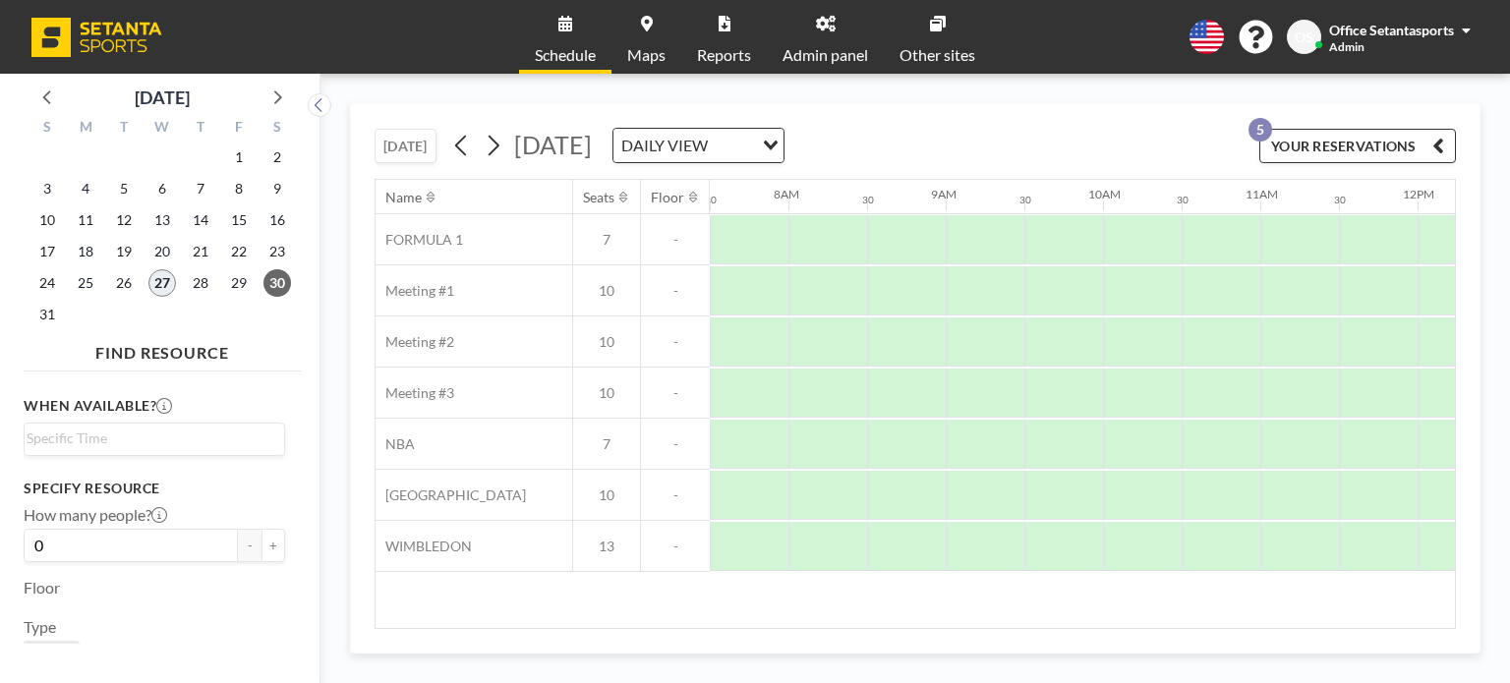
click at [158, 285] on span "27" at bounding box center [162, 283] width 28 height 28
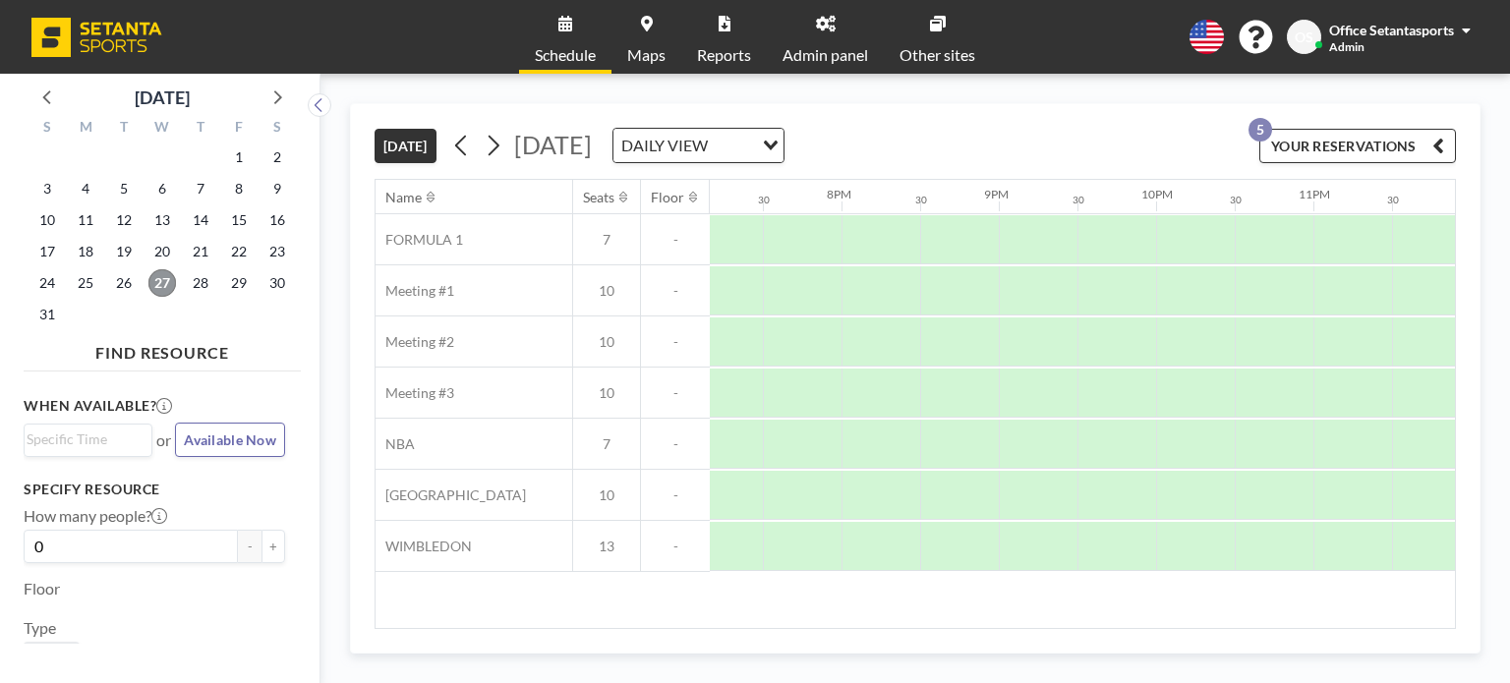
scroll to position [0, 3030]
click at [271, 93] on icon at bounding box center [276, 97] width 26 height 26
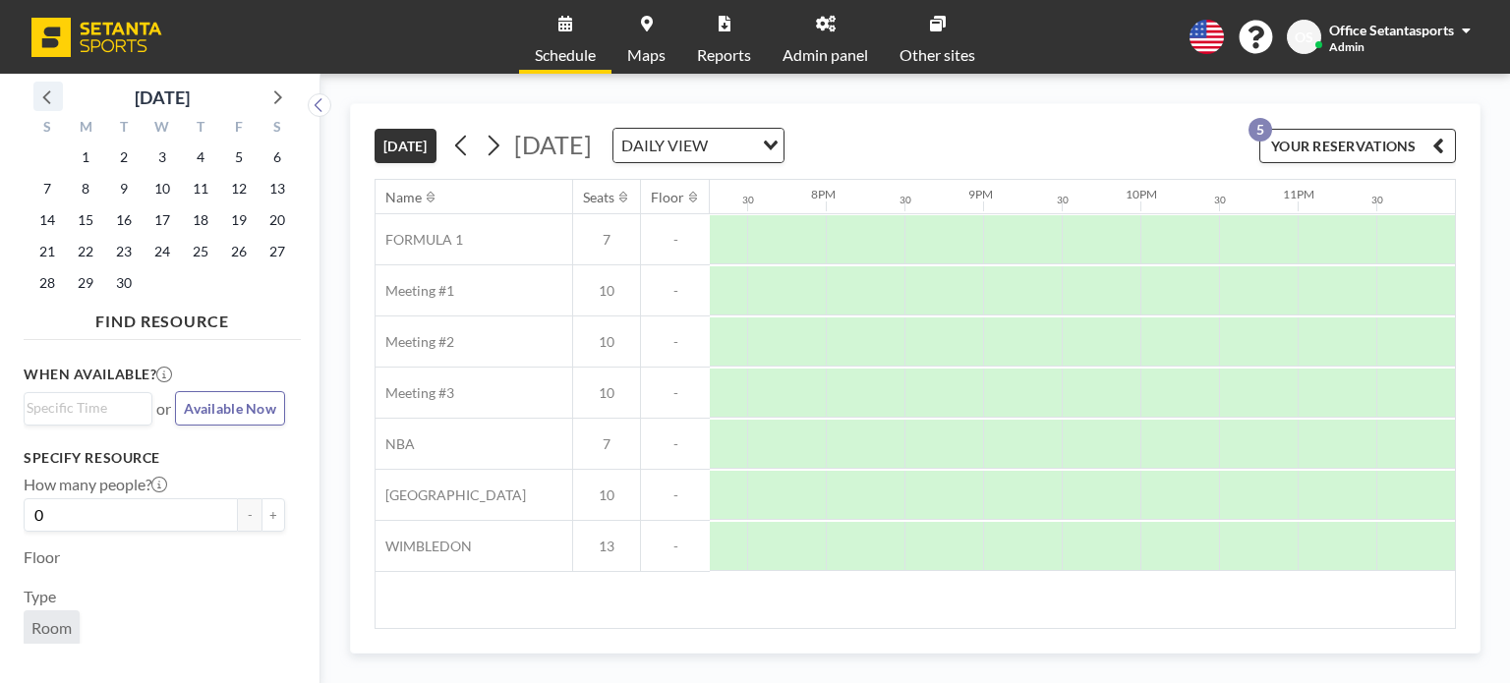
click at [39, 90] on icon at bounding box center [48, 97] width 26 height 26
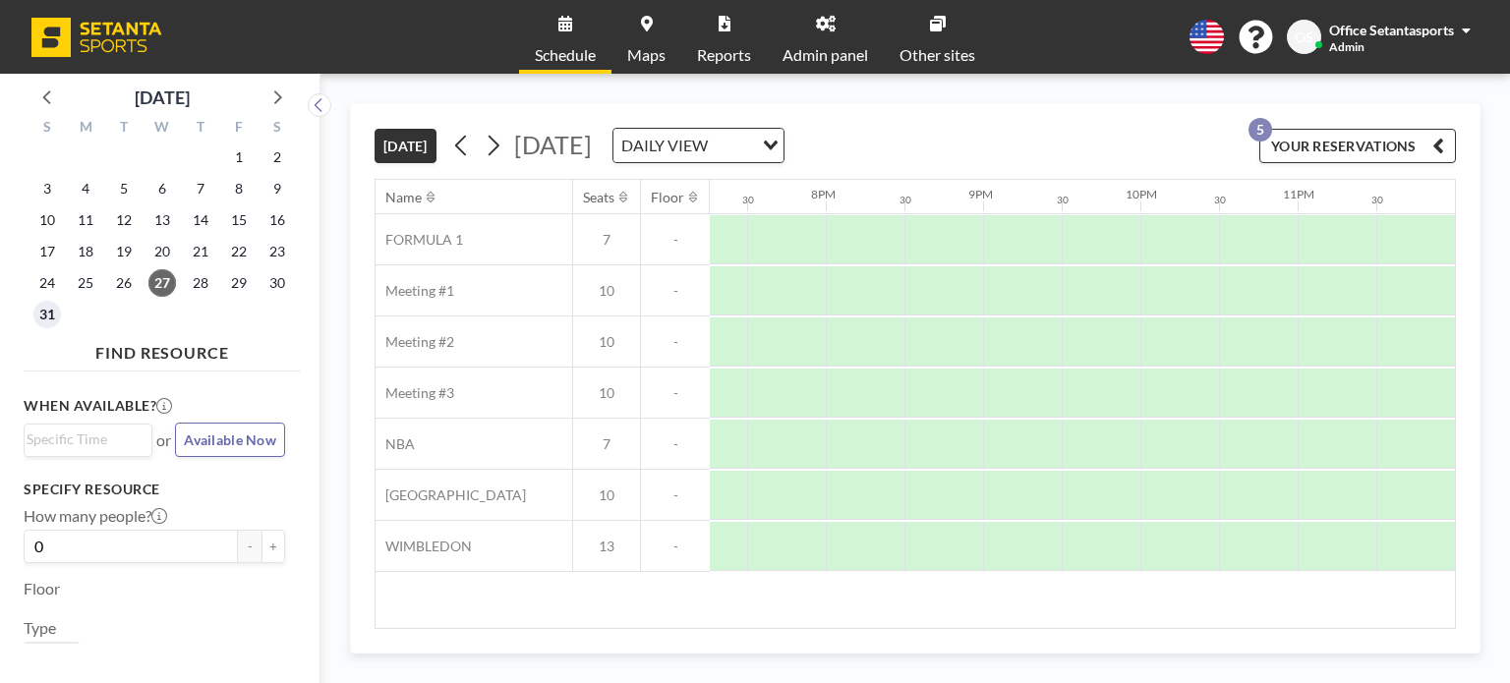
click at [43, 320] on span "31" at bounding box center [47, 315] width 28 height 28
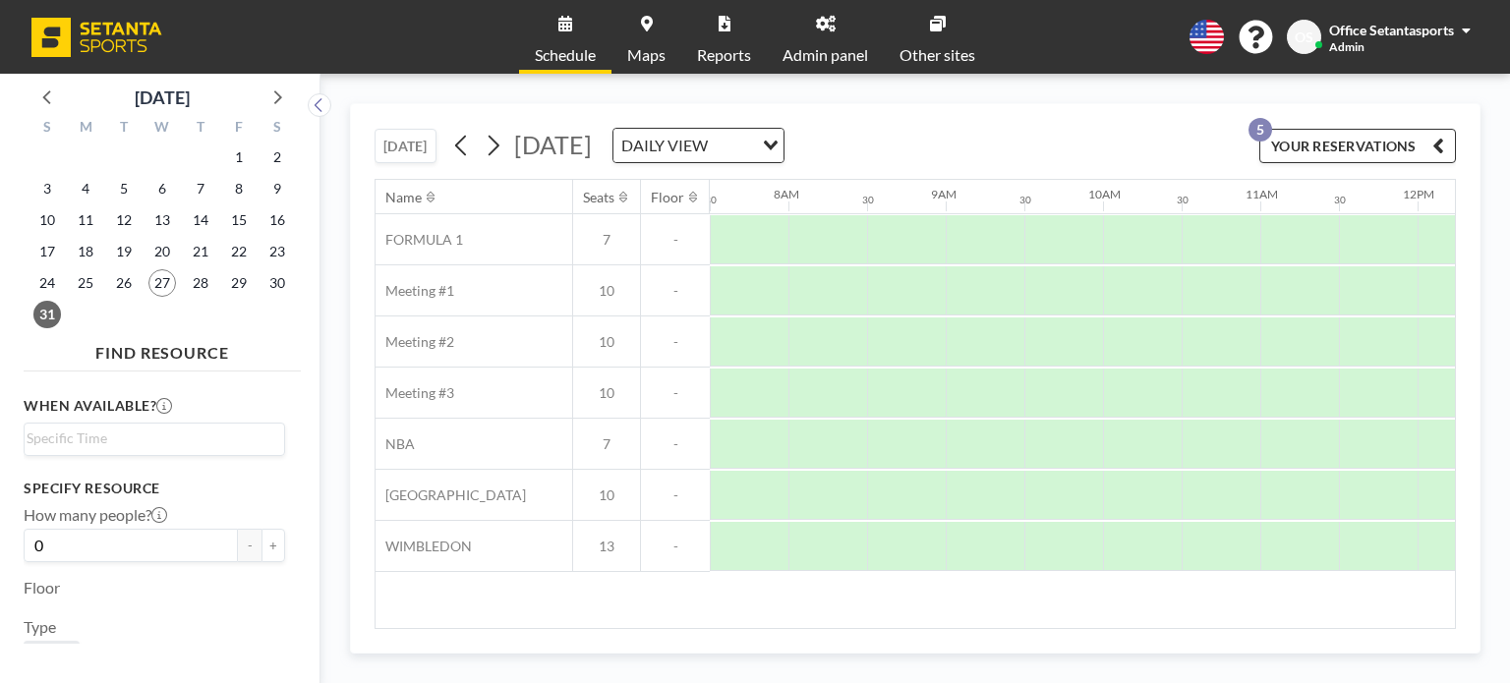
drag, startPoint x: 719, startPoint y: 616, endPoint x: 771, endPoint y: 624, distance: 52.7
click at [781, 612] on div "Name Seats Floor 12AM 30 1AM 30 2AM 30 3AM 30 4AM 30 5AM 30 6AM 30 7AM 30 8AM 3…" at bounding box center [914, 404] width 1079 height 448
click at [287, 98] on icon at bounding box center [276, 97] width 26 height 26
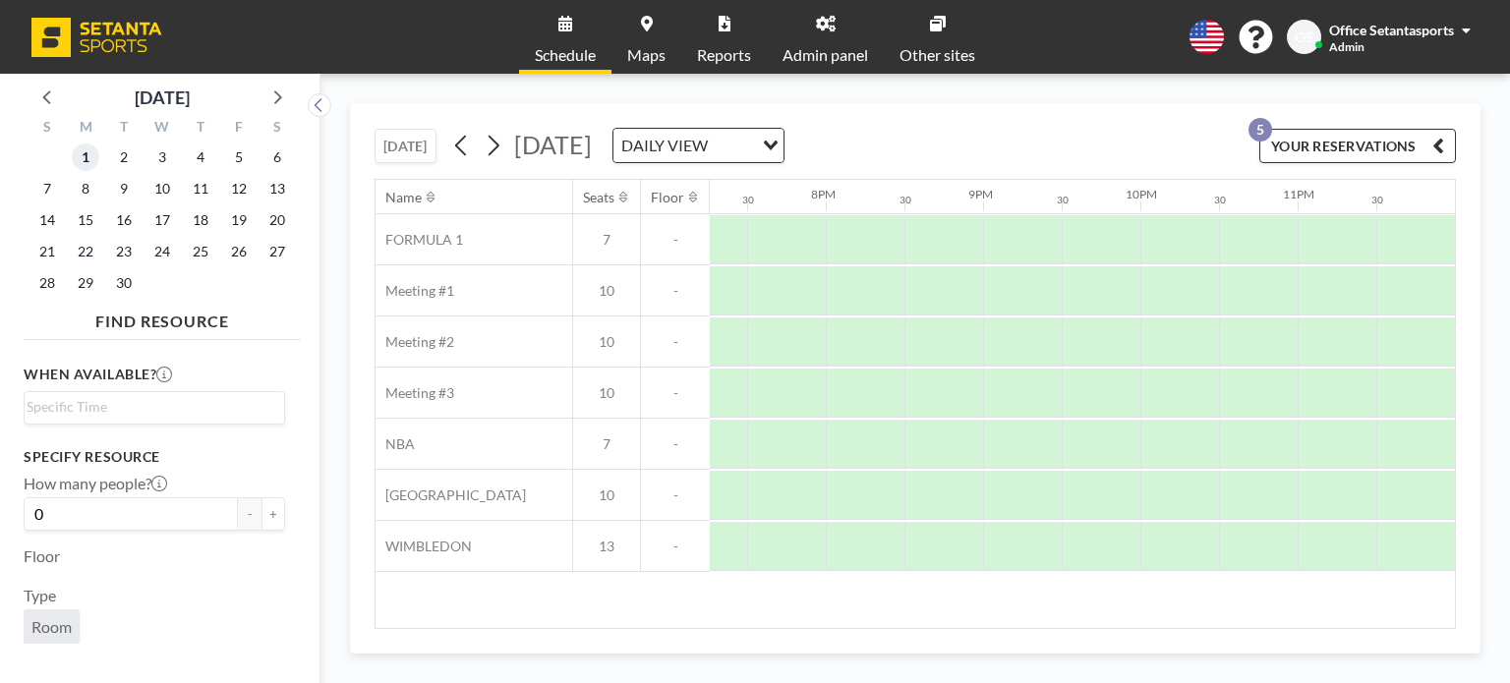
click at [89, 156] on span "1" at bounding box center [86, 158] width 28 height 28
click at [127, 159] on span "2" at bounding box center [124, 158] width 28 height 28
click at [155, 156] on span "3" at bounding box center [162, 158] width 28 height 28
